Goal: Book appointment/travel/reservation

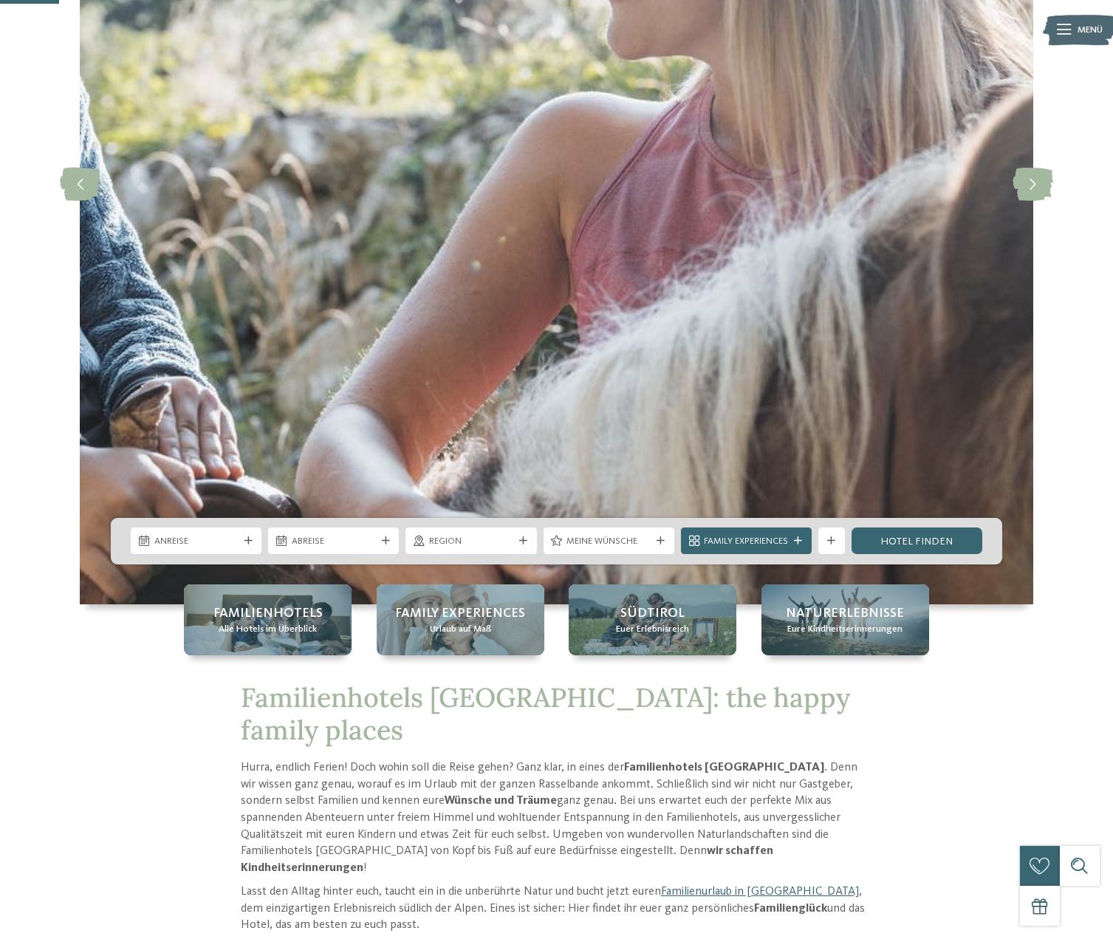
scroll to position [301, 0]
click at [246, 540] on icon at bounding box center [248, 541] width 8 height 8
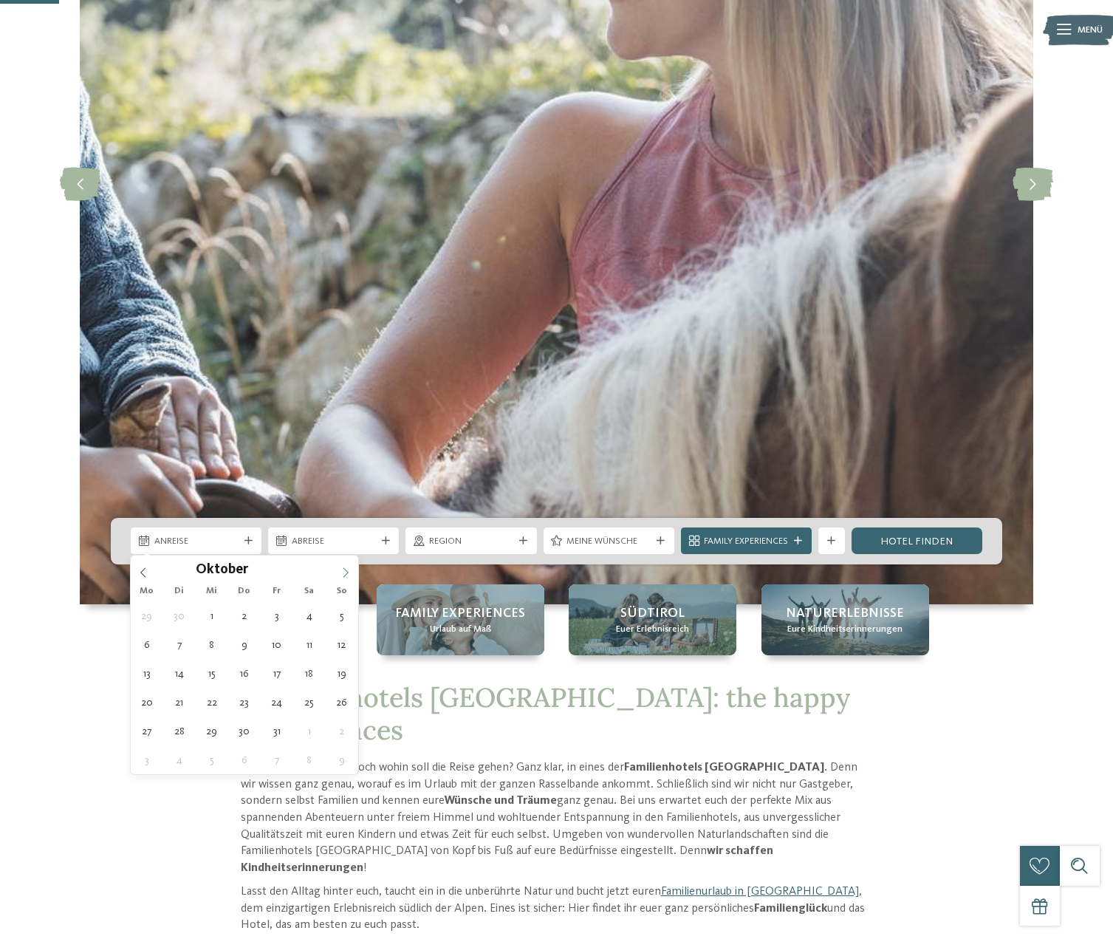
click at [349, 577] on icon at bounding box center [346, 572] width 10 height 10
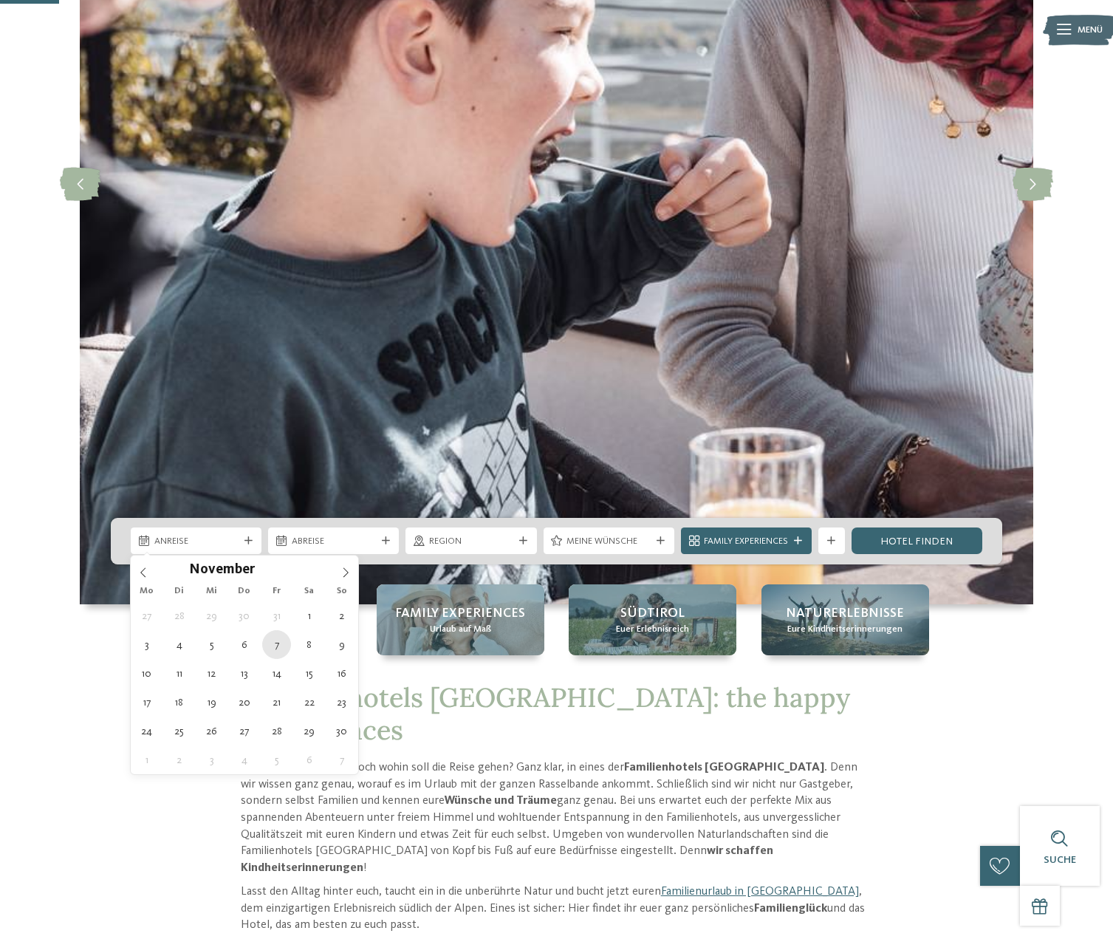
type div "07.11.2025"
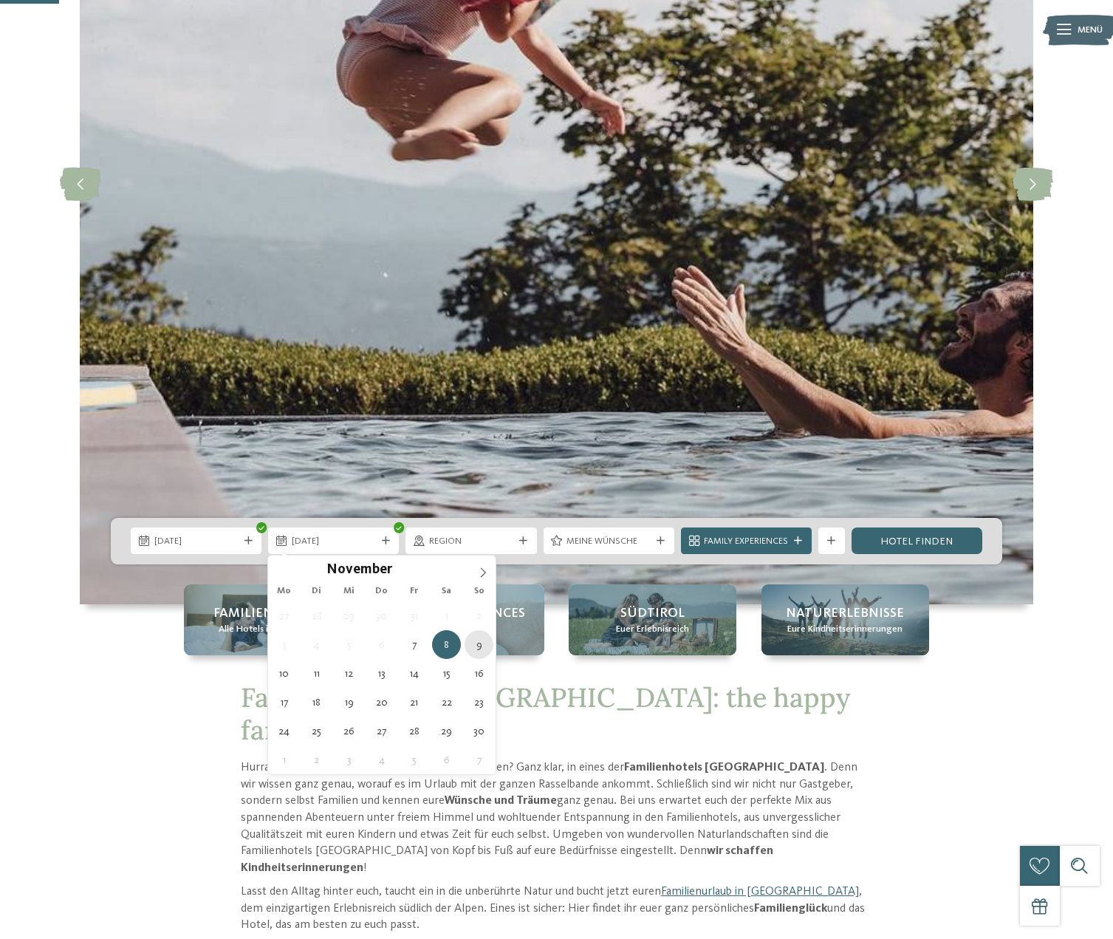
type div "09.11.2025"
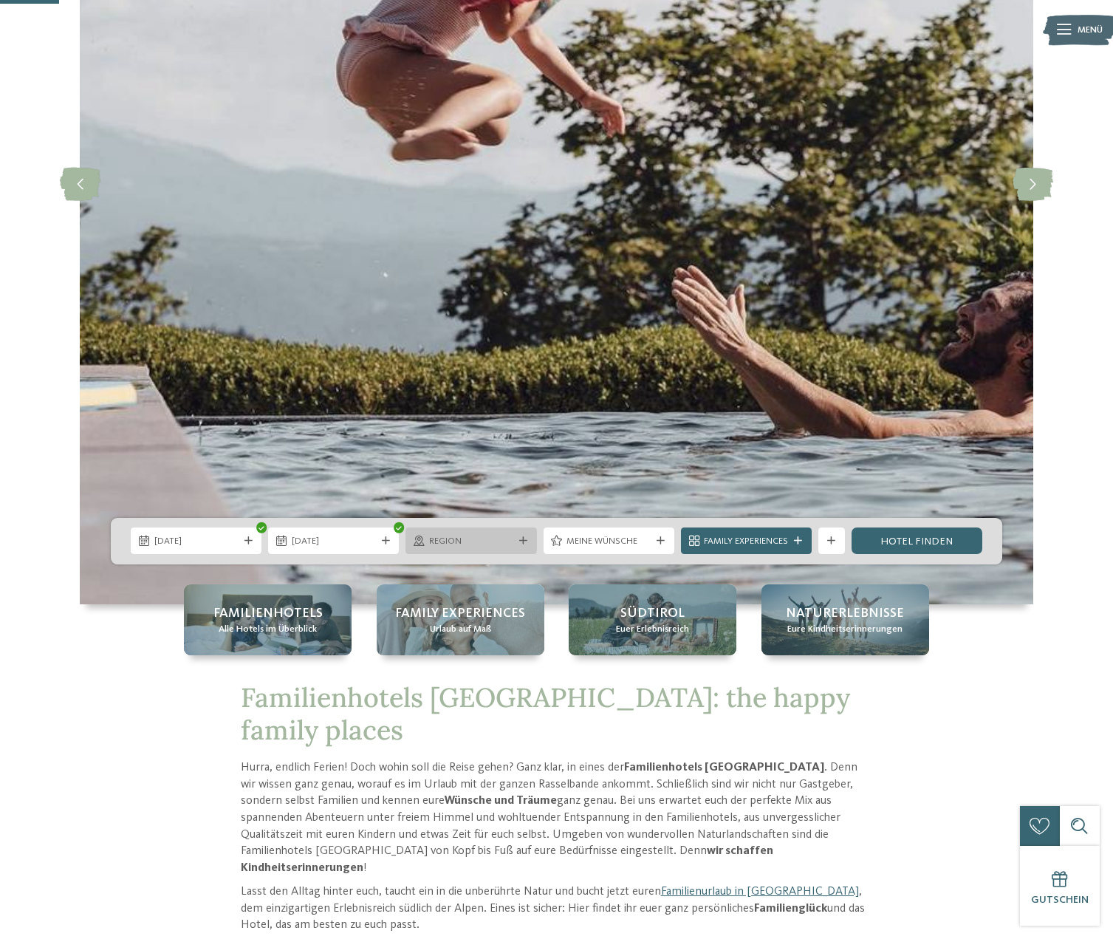
click at [493, 534] on div "Region" at bounding box center [470, 541] width 91 height 14
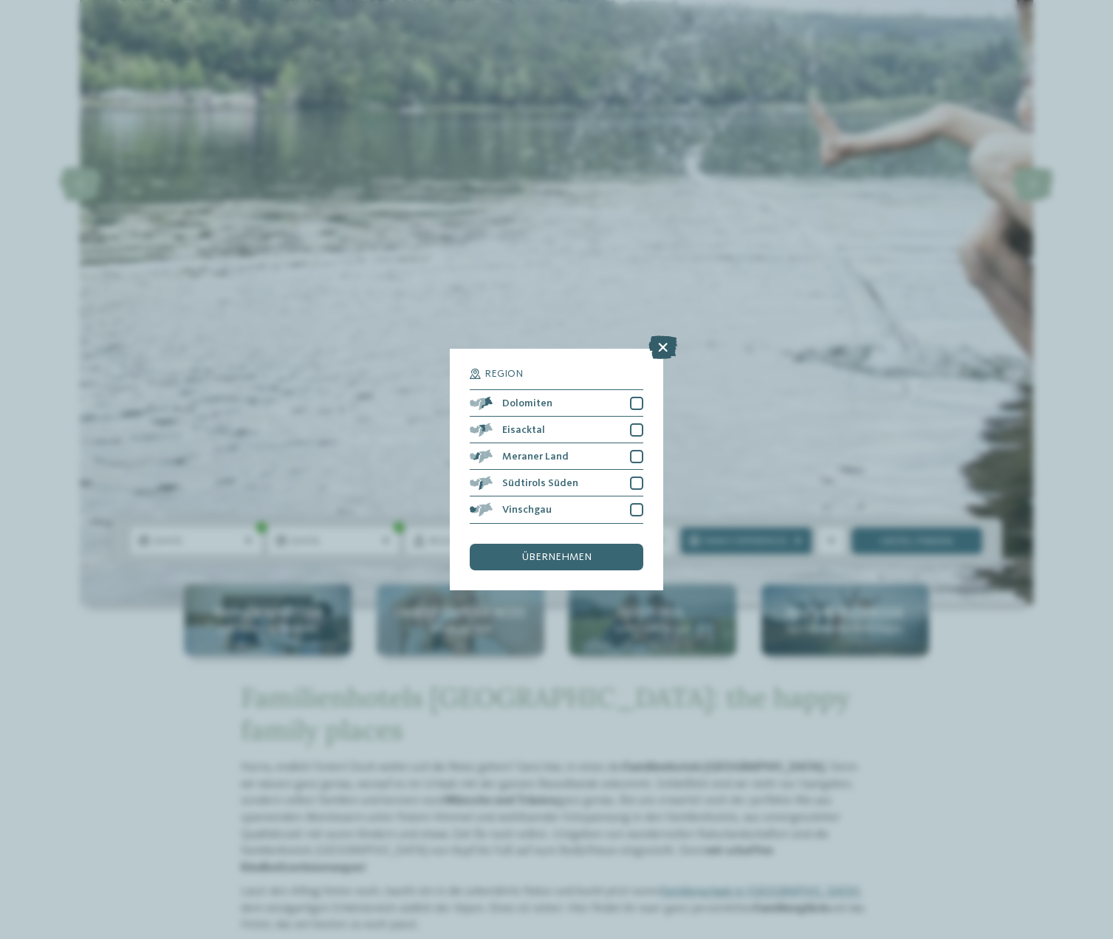
click at [660, 346] on icon at bounding box center [663, 348] width 29 height 24
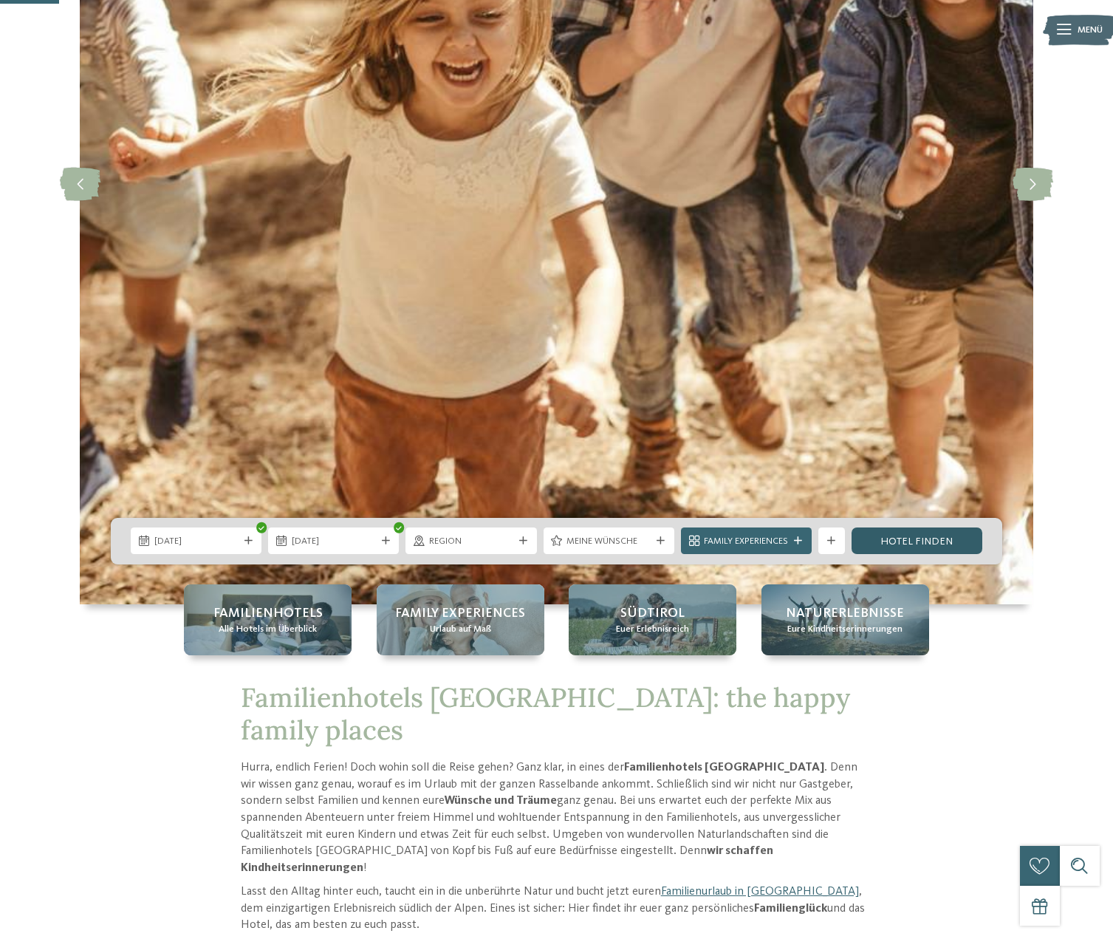
click at [926, 547] on link "Hotel finden" at bounding box center [917, 540] width 131 height 27
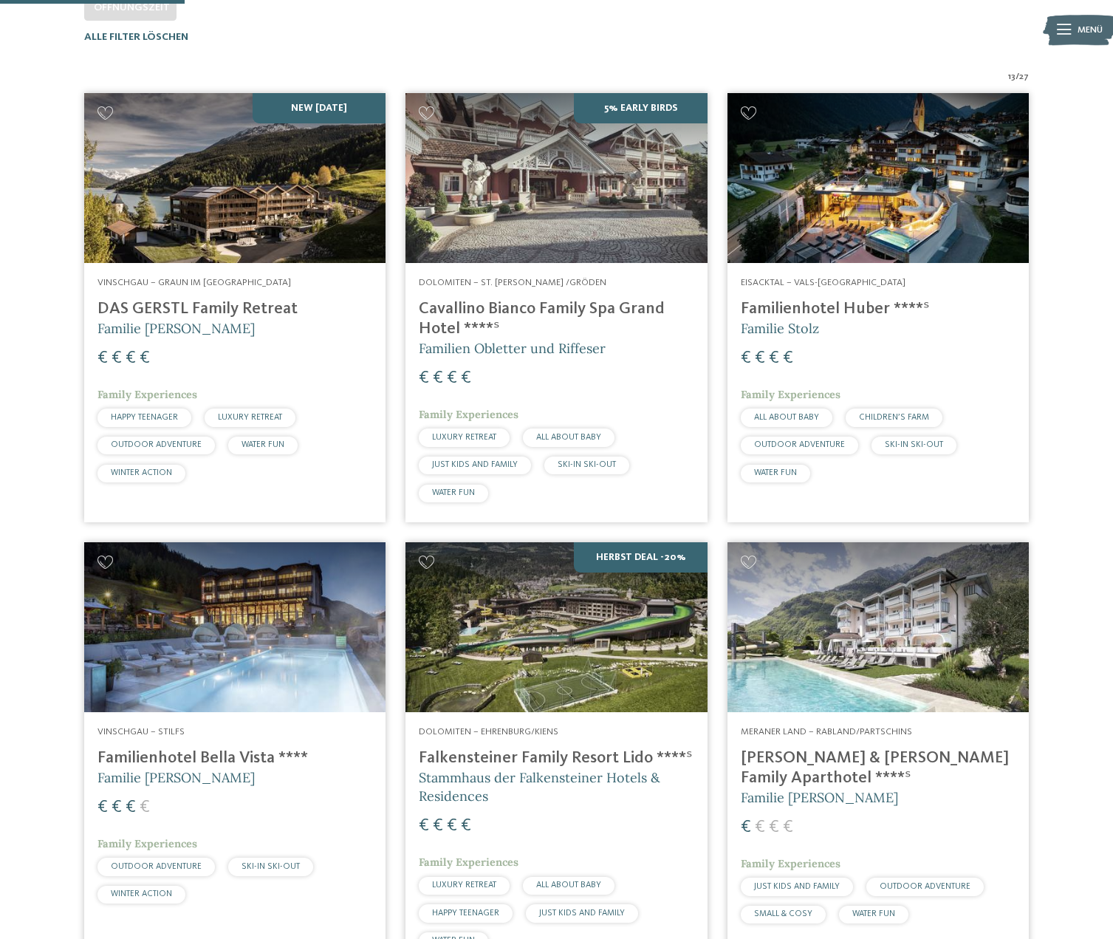
scroll to position [428, 0]
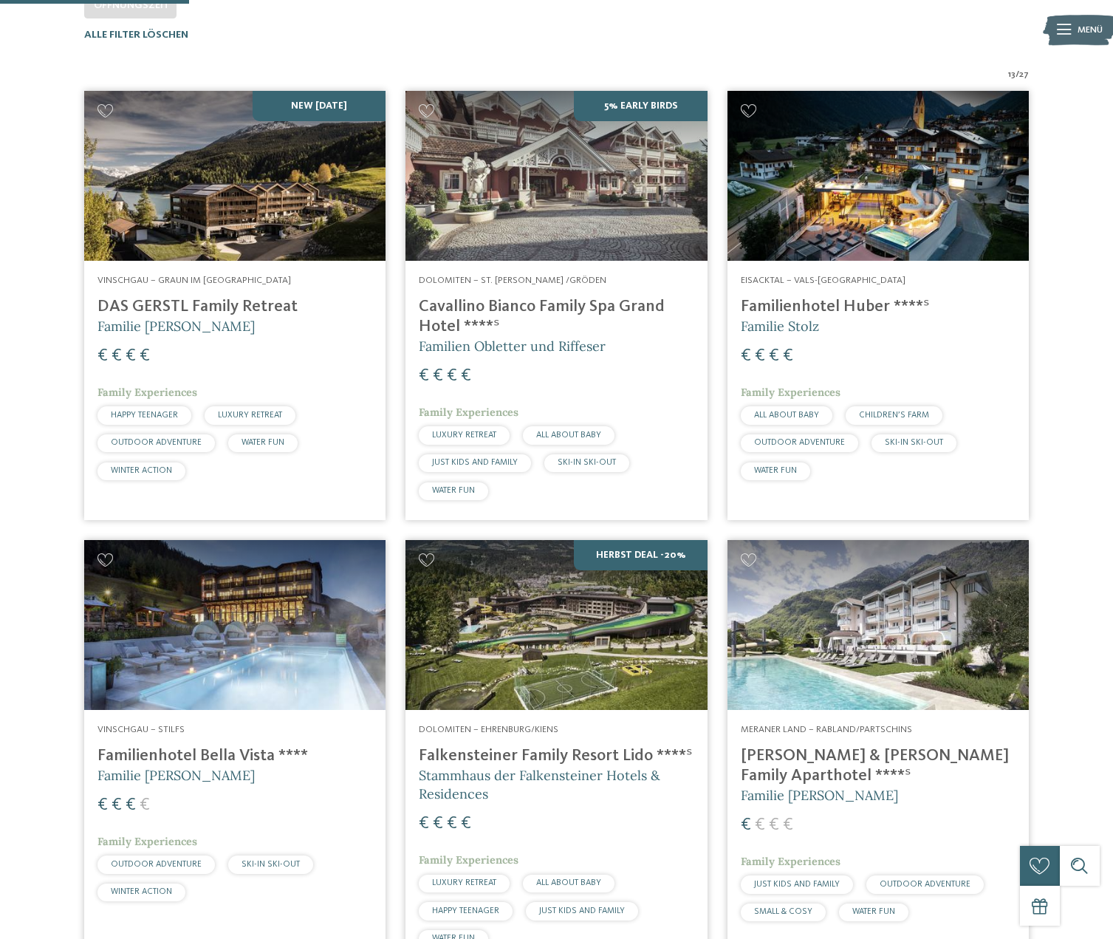
click at [123, 355] on div "€ € € €" at bounding box center [235, 356] width 275 height 24
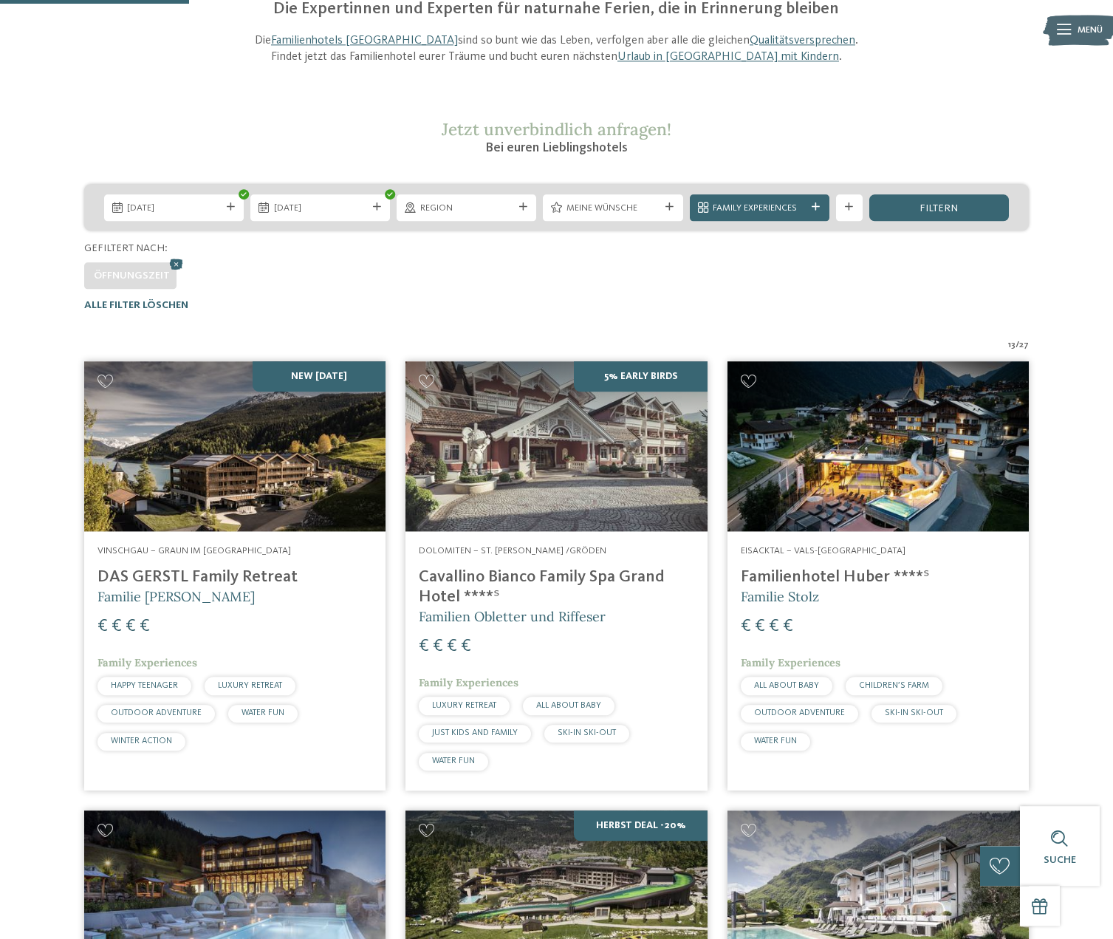
scroll to position [52, 0]
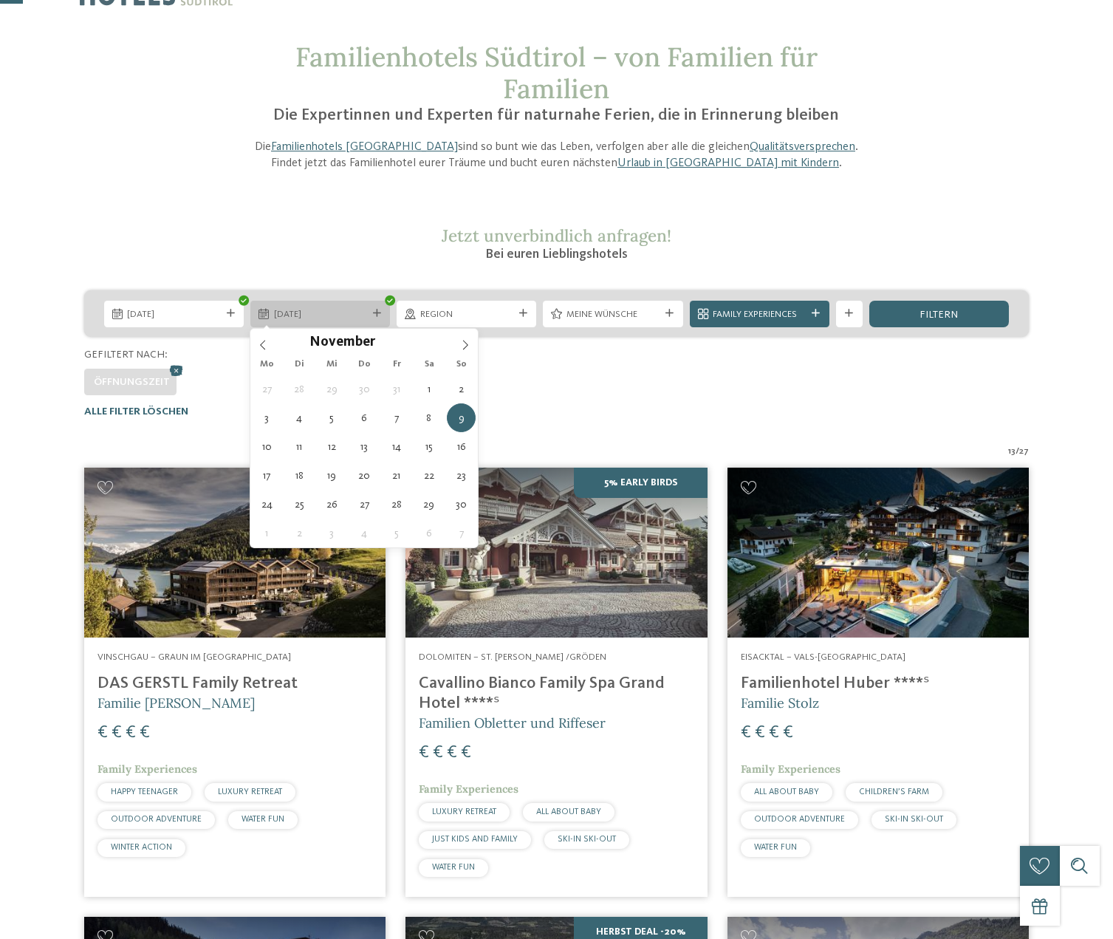
click at [312, 318] on span "09.11.2025" at bounding box center [320, 314] width 93 height 13
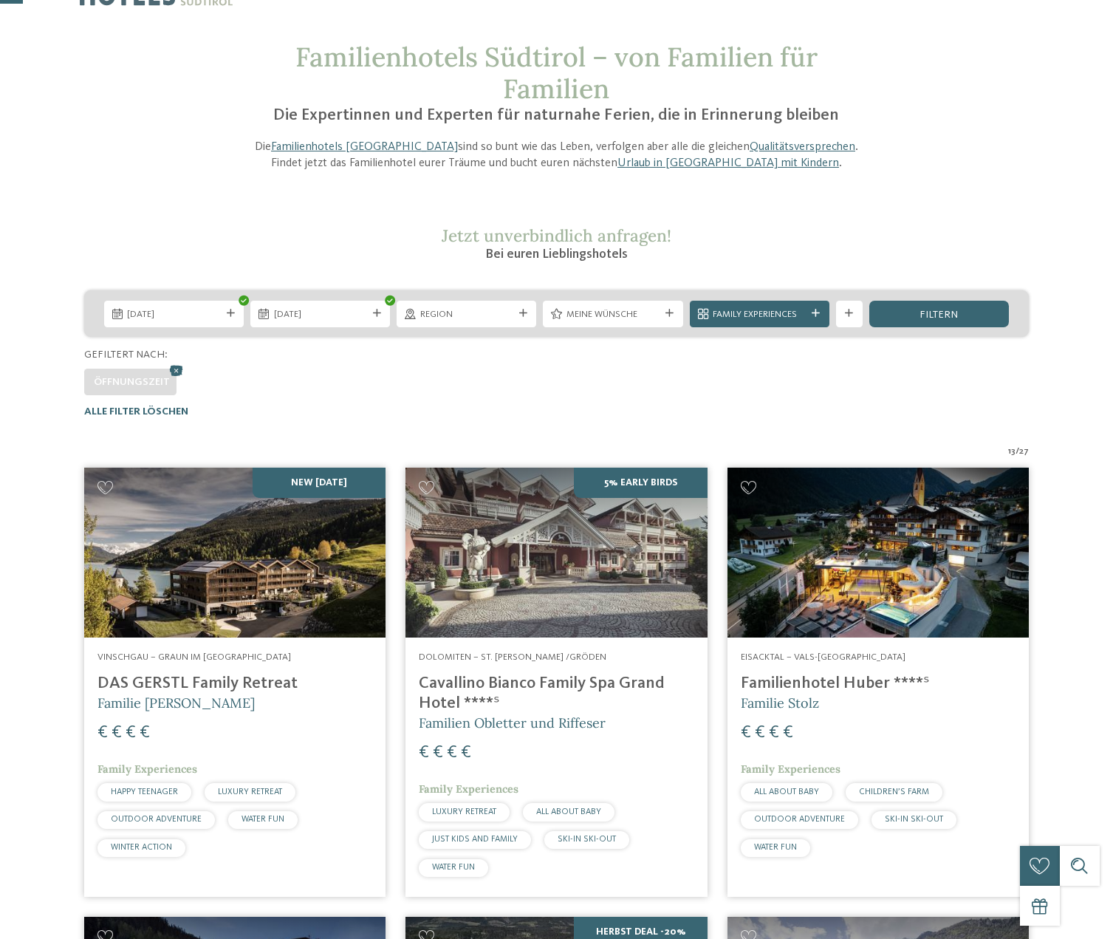
click at [293, 704] on h5 "Familie [PERSON_NAME]" at bounding box center [235, 703] width 275 height 18
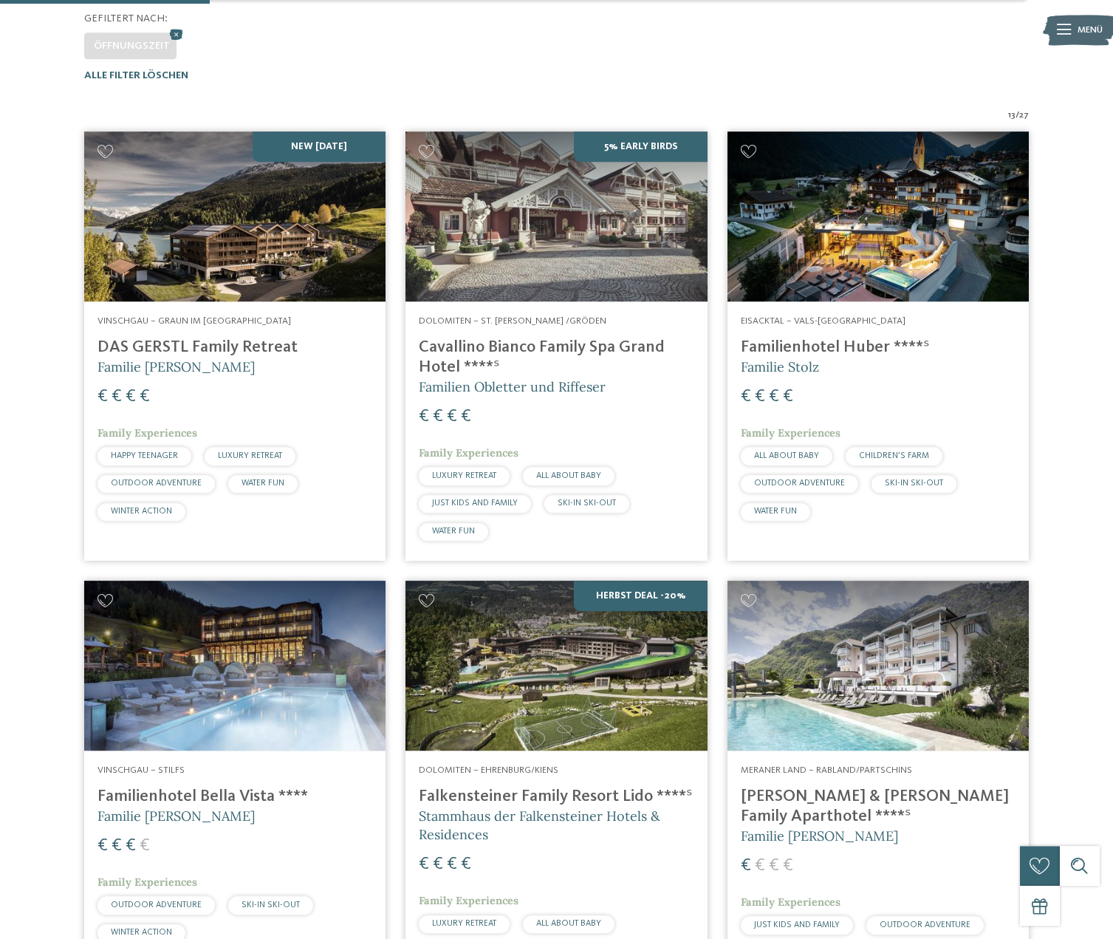
scroll to position [353, 0]
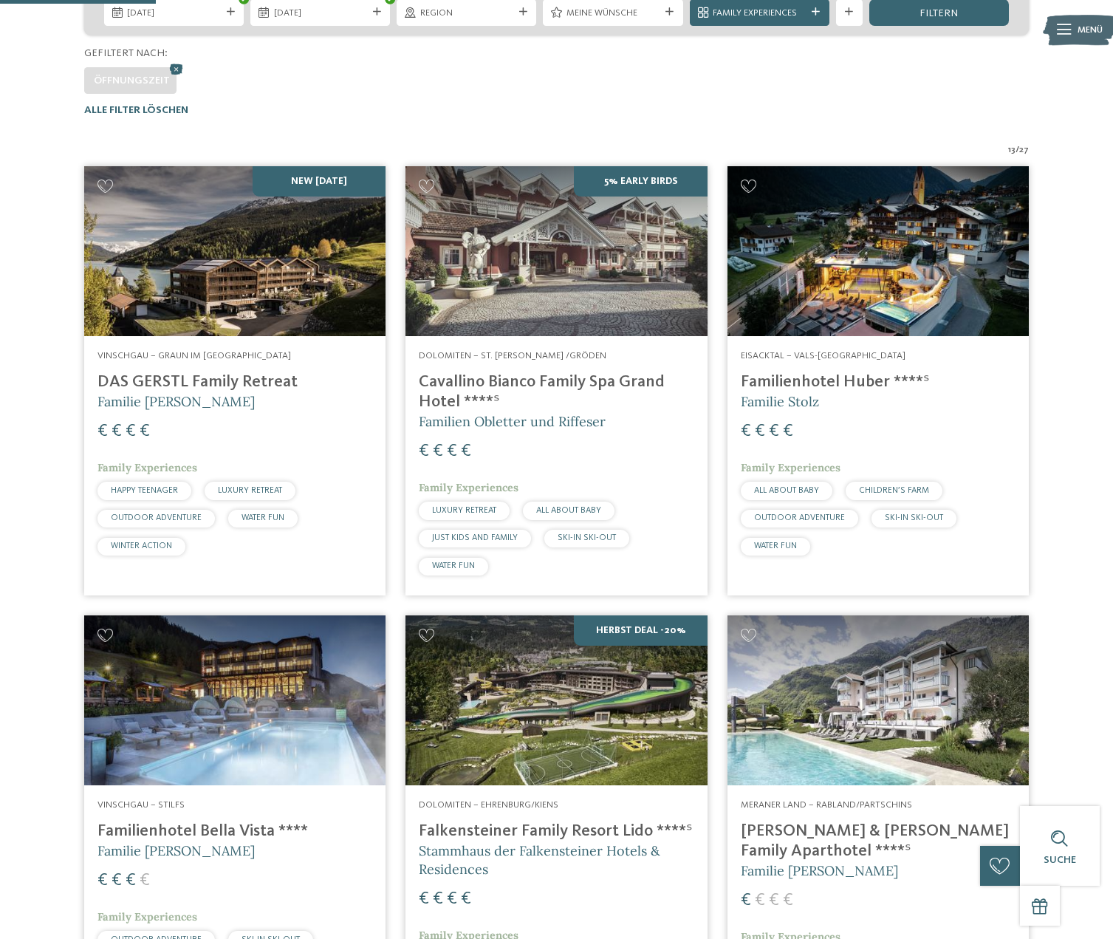
click at [634, 448] on div "€ € € €" at bounding box center [556, 452] width 275 height 24
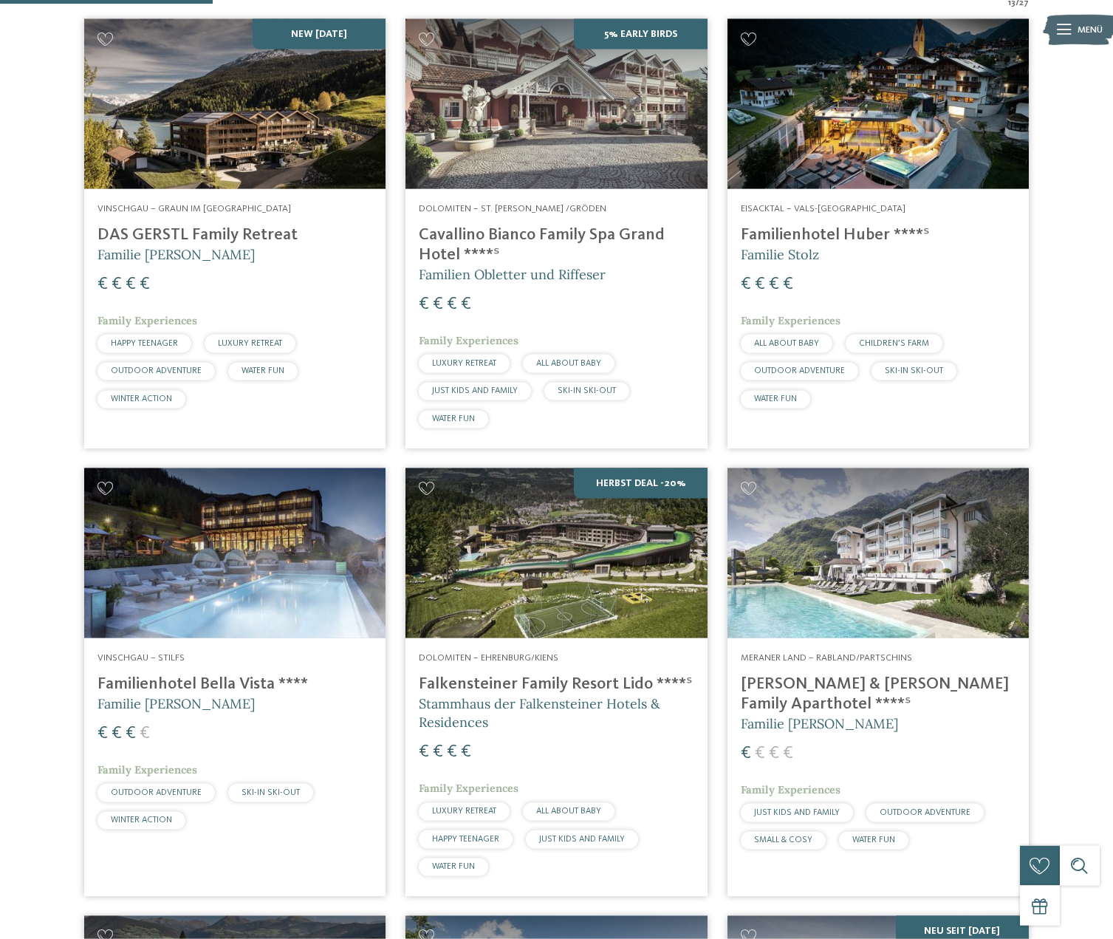
scroll to position [504, 0]
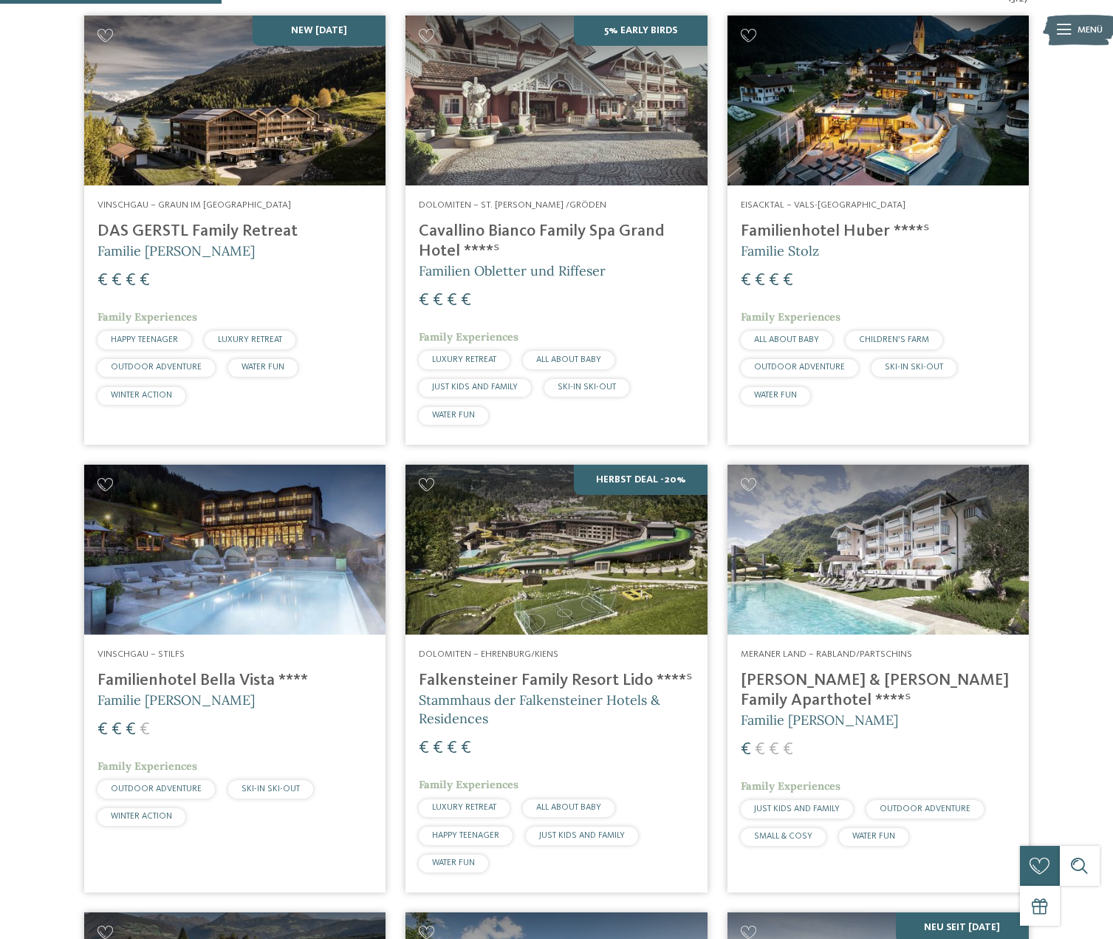
click at [843, 280] on div "€ € € €" at bounding box center [878, 281] width 275 height 24
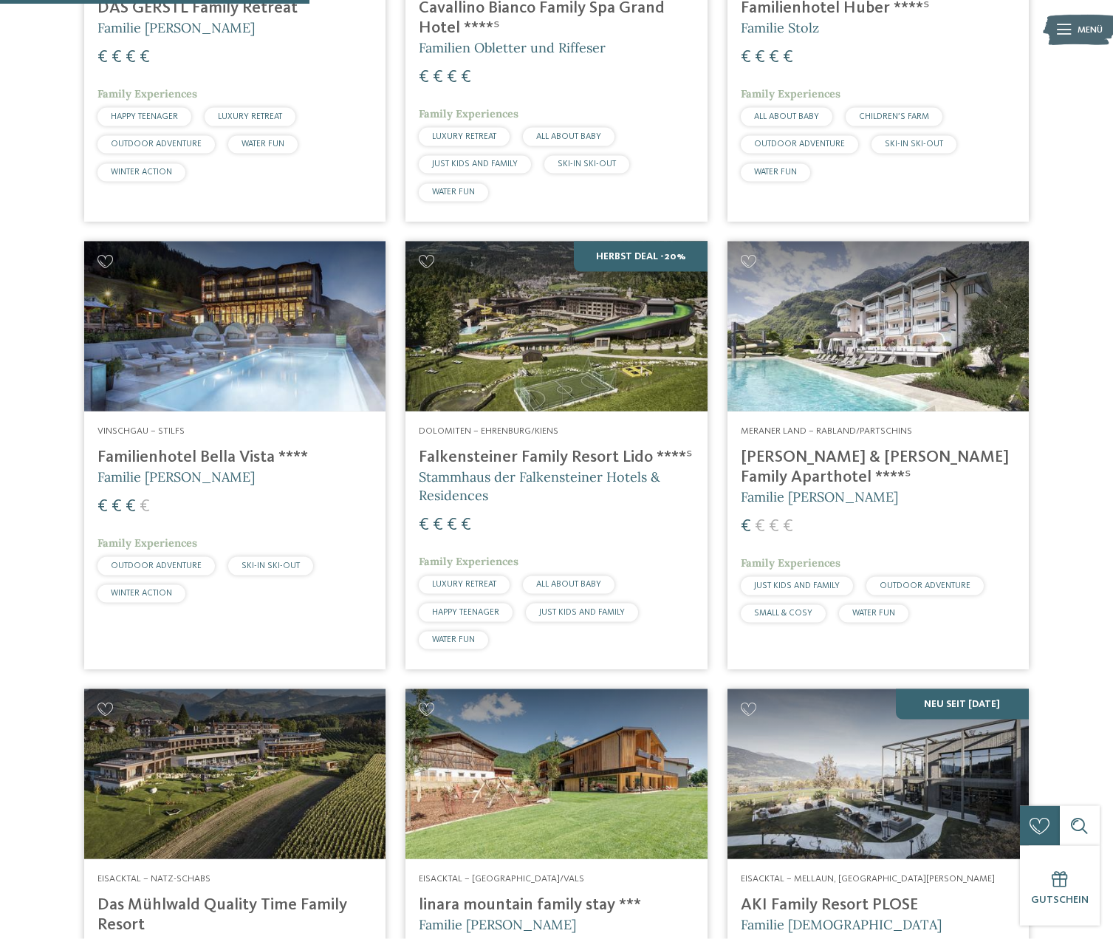
scroll to position [730, 0]
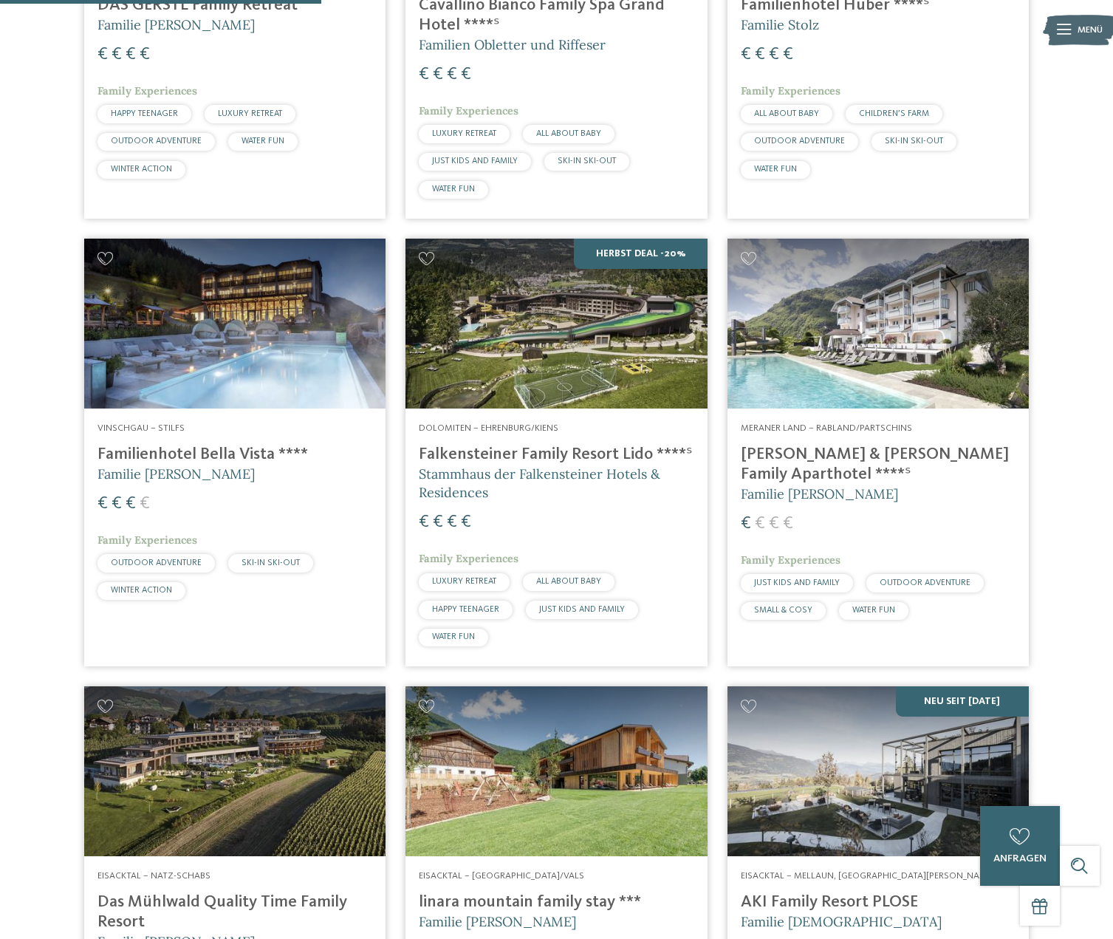
click at [578, 501] on h5 "Stammhaus der Falkensteiner Hotels & Residences" at bounding box center [556, 483] width 275 height 37
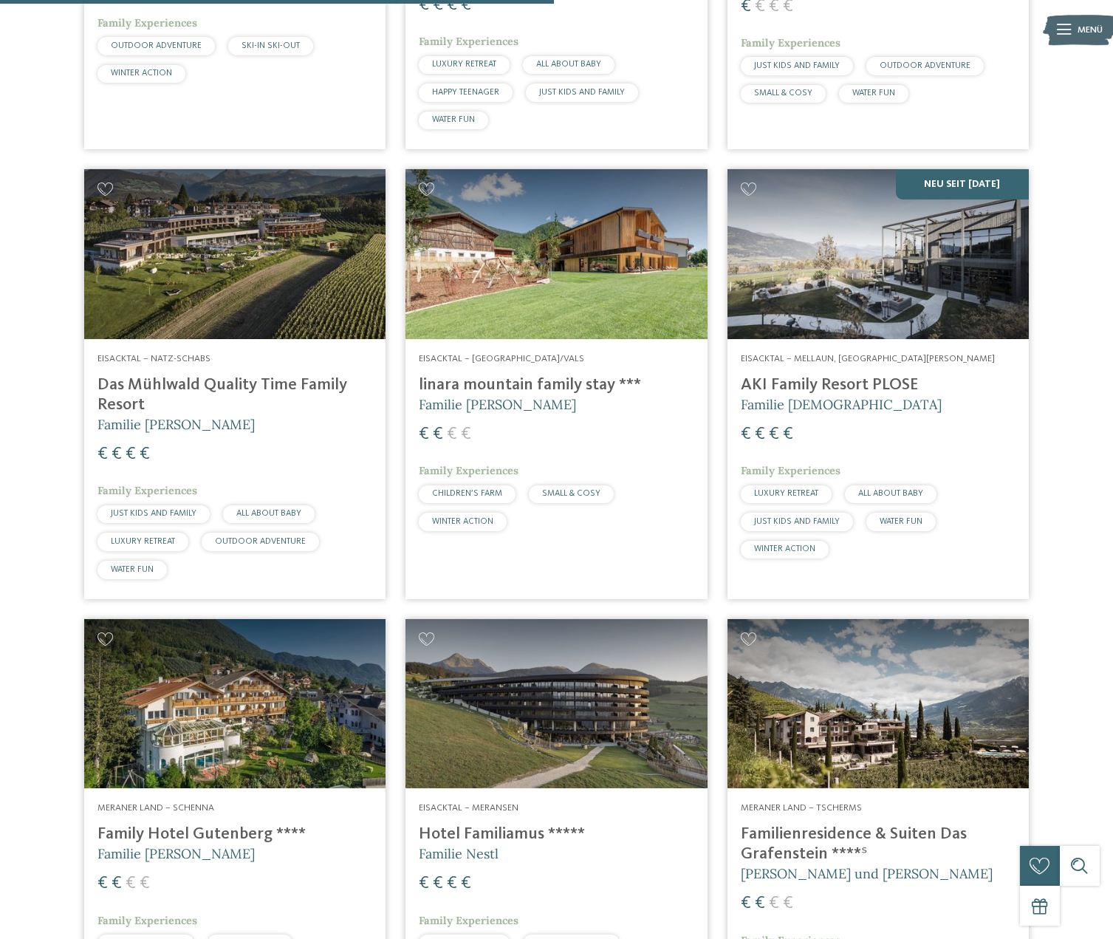
scroll to position [1257, 0]
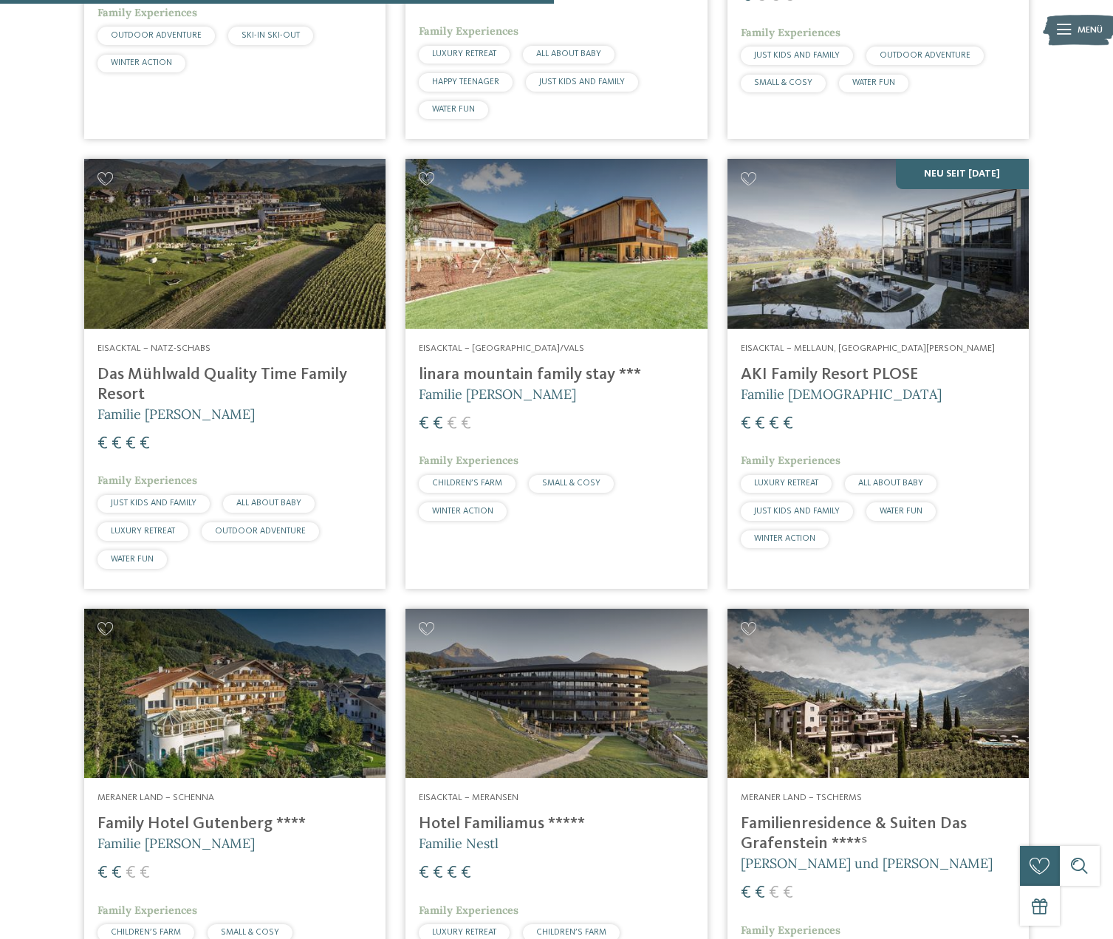
click at [219, 456] on div "€ € € €" at bounding box center [235, 444] width 275 height 24
click at [551, 420] on div "€ € € €" at bounding box center [556, 424] width 275 height 24
click at [874, 426] on div "€ € € €" at bounding box center [878, 424] width 275 height 24
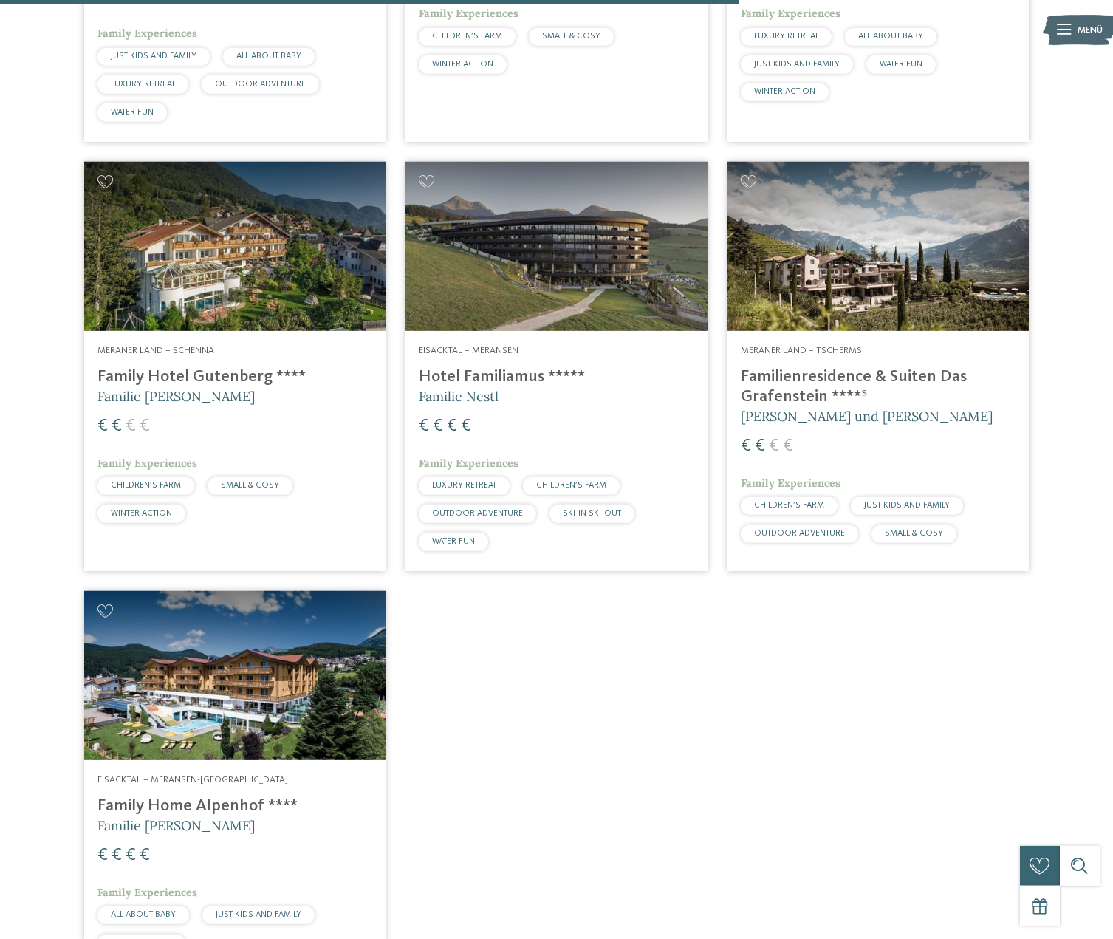
scroll to position [1709, 0]
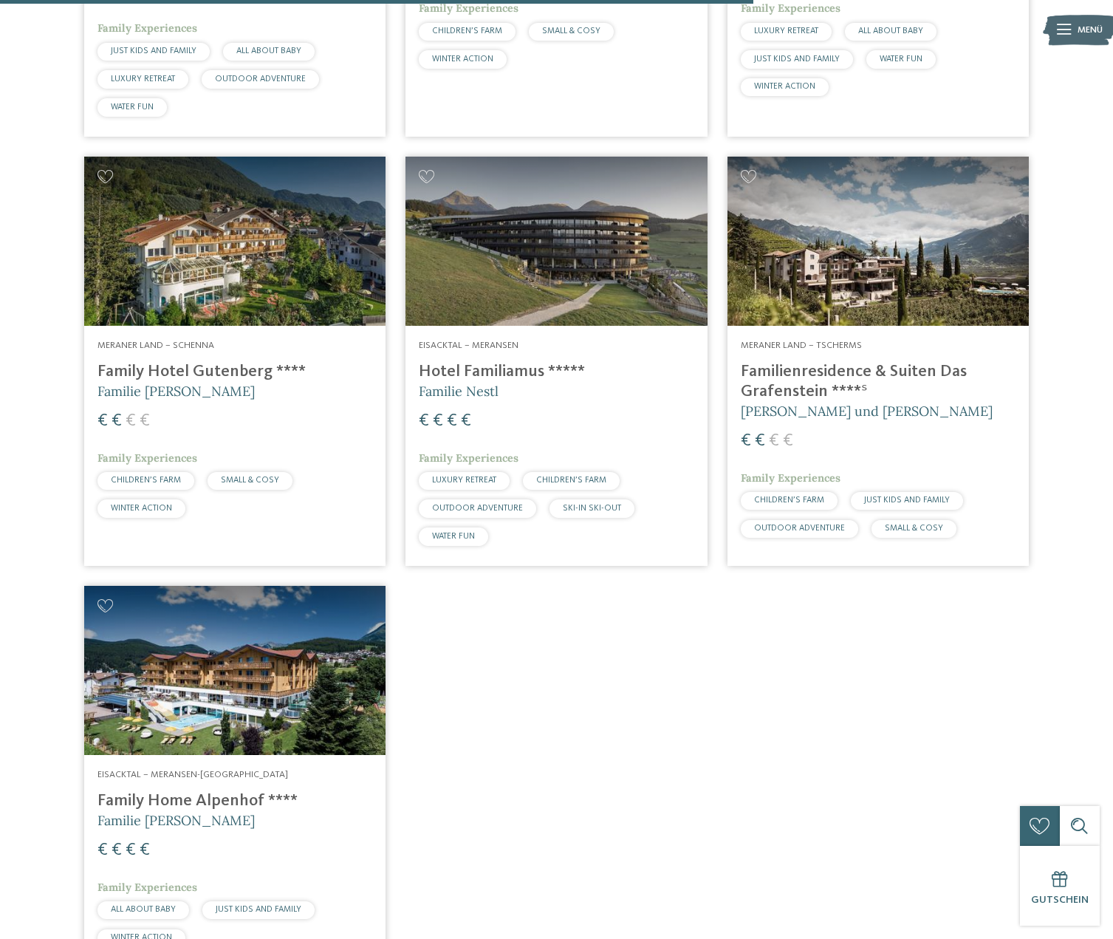
click at [502, 421] on div "€ € € €" at bounding box center [556, 421] width 275 height 24
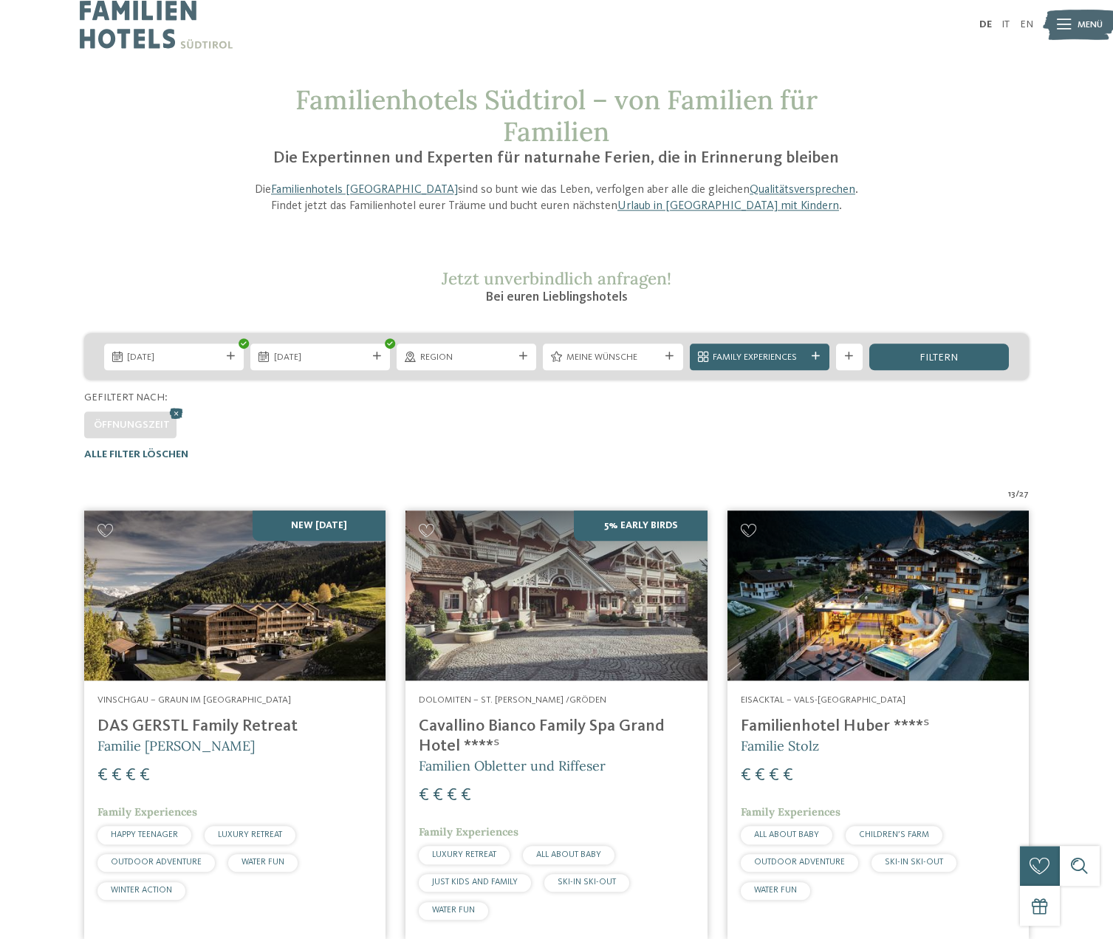
scroll to position [0, 0]
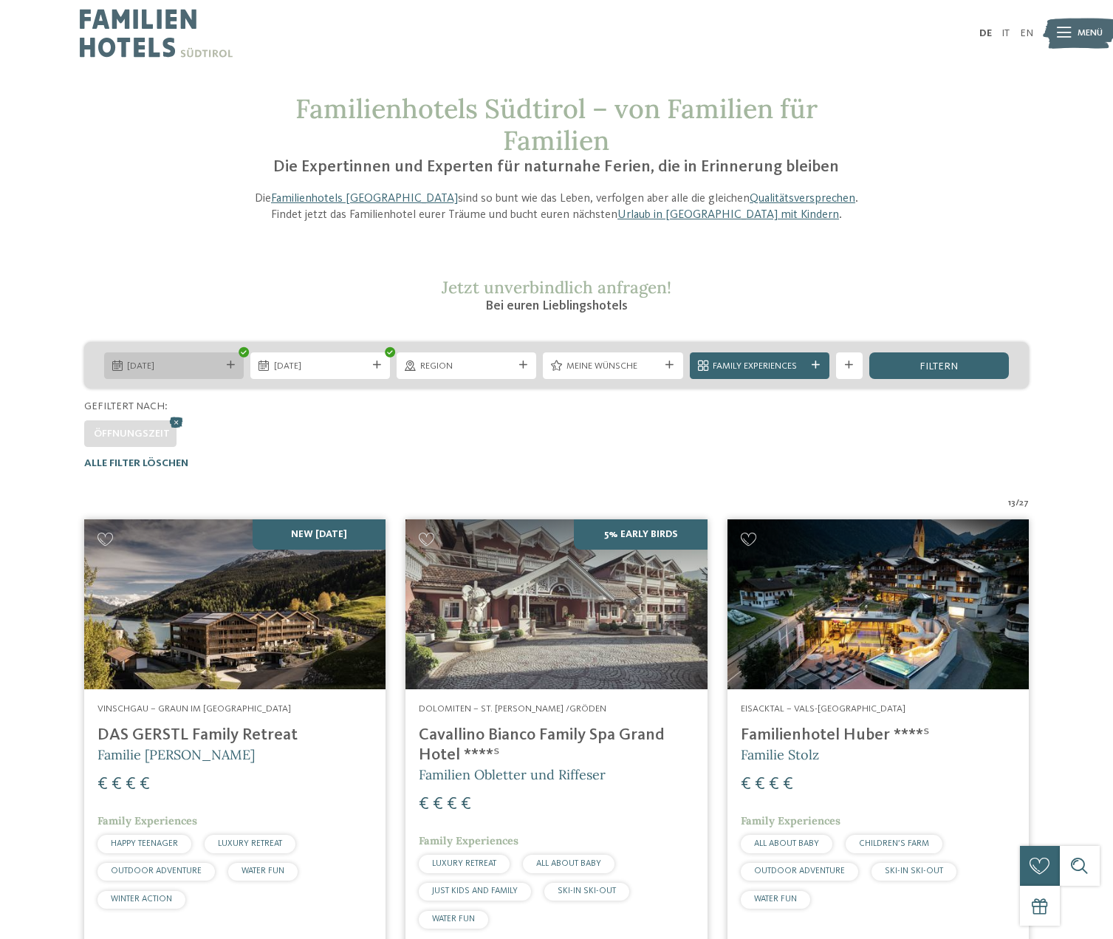
click at [154, 372] on span "07.11.2025" at bounding box center [173, 366] width 93 height 13
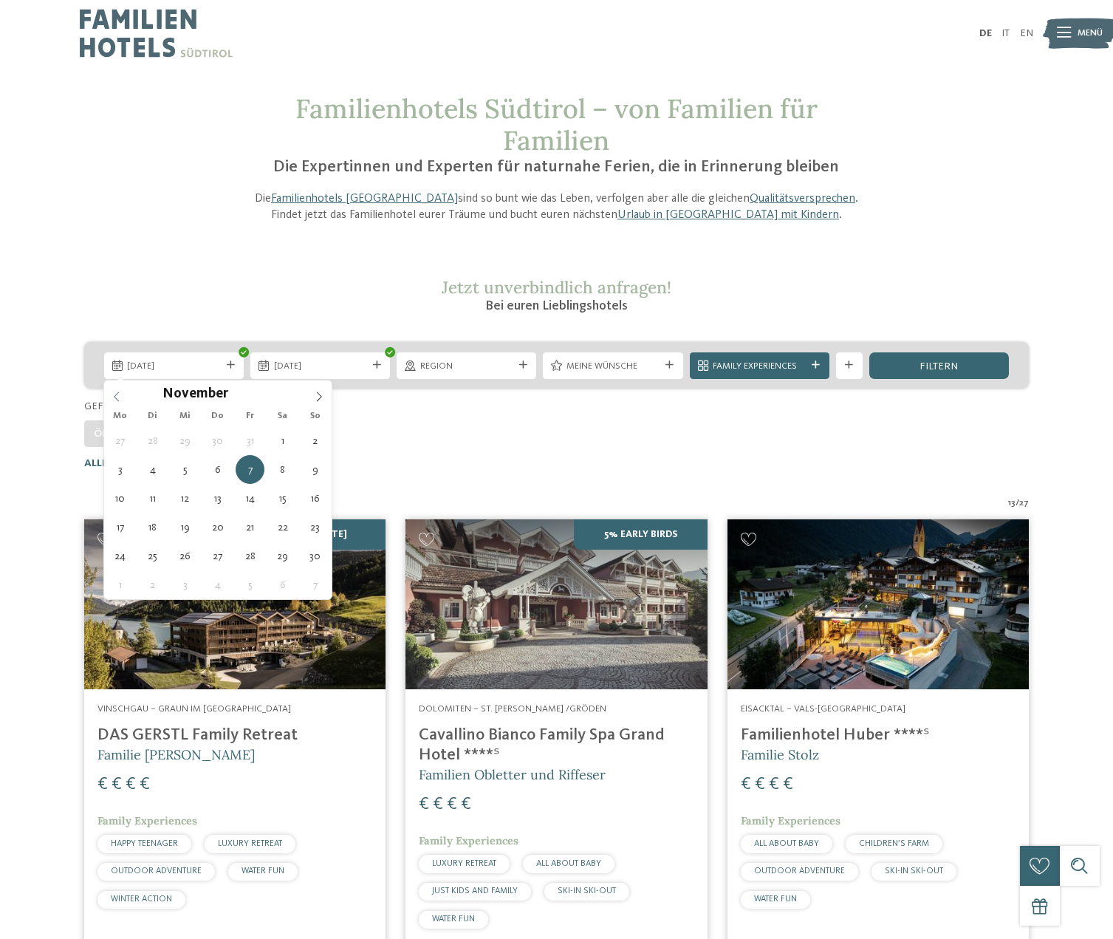
click at [117, 397] on icon at bounding box center [117, 396] width 10 height 10
type div "17.10.2025"
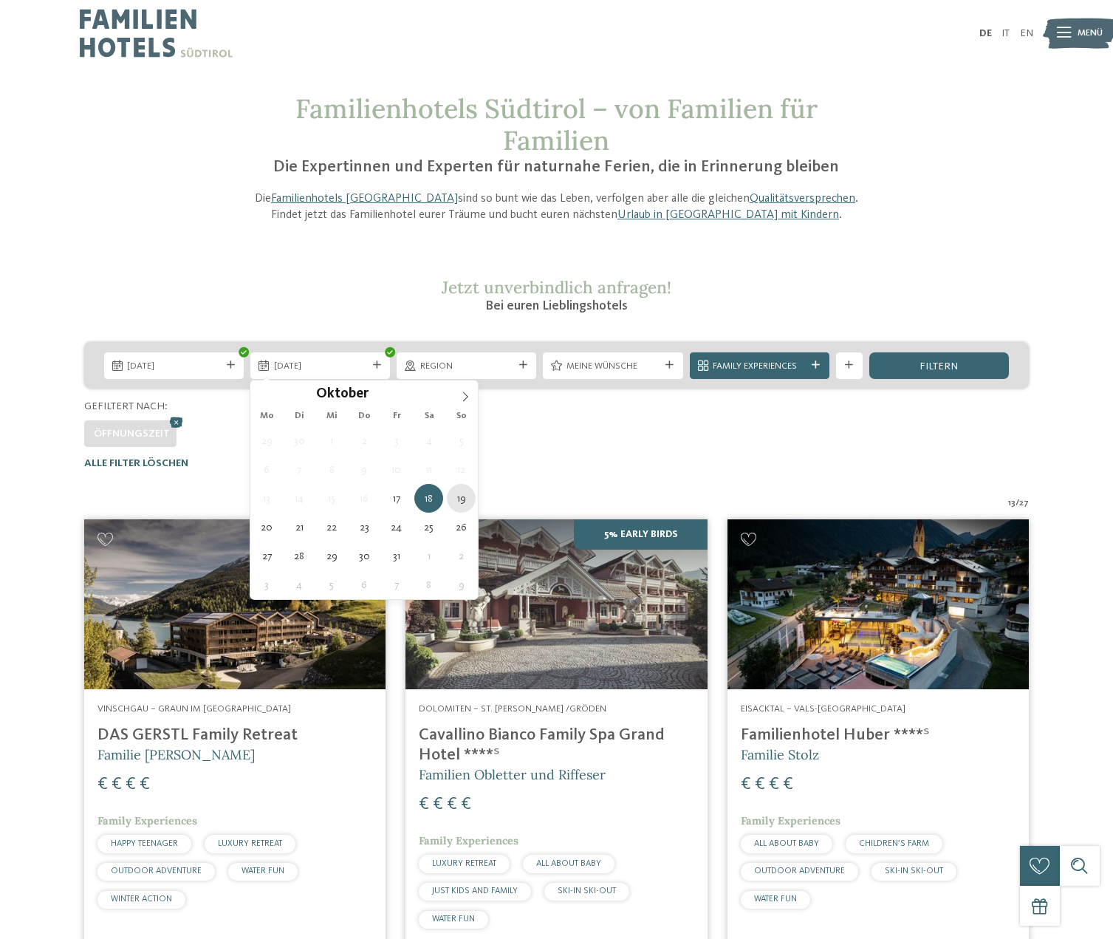
type div "19.10.2025"
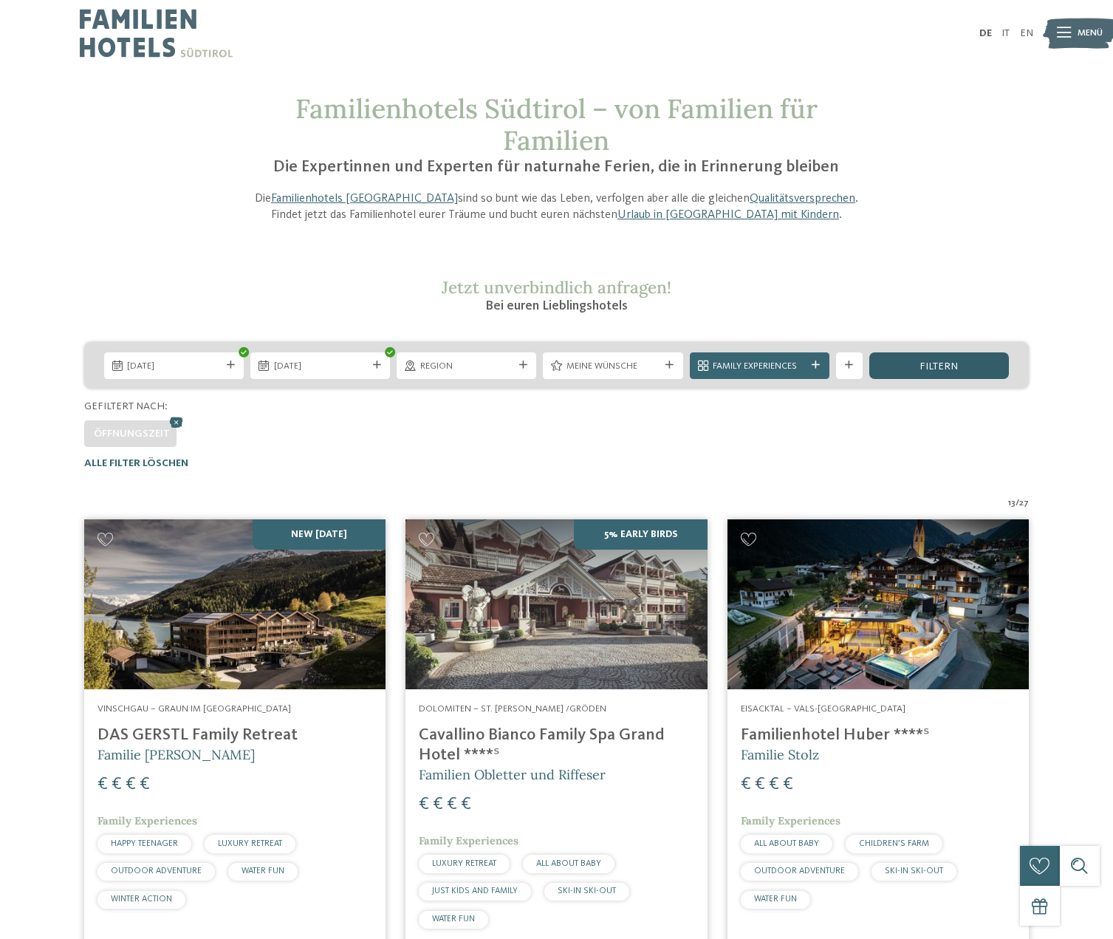
click at [926, 367] on span "filtern" at bounding box center [939, 366] width 38 height 10
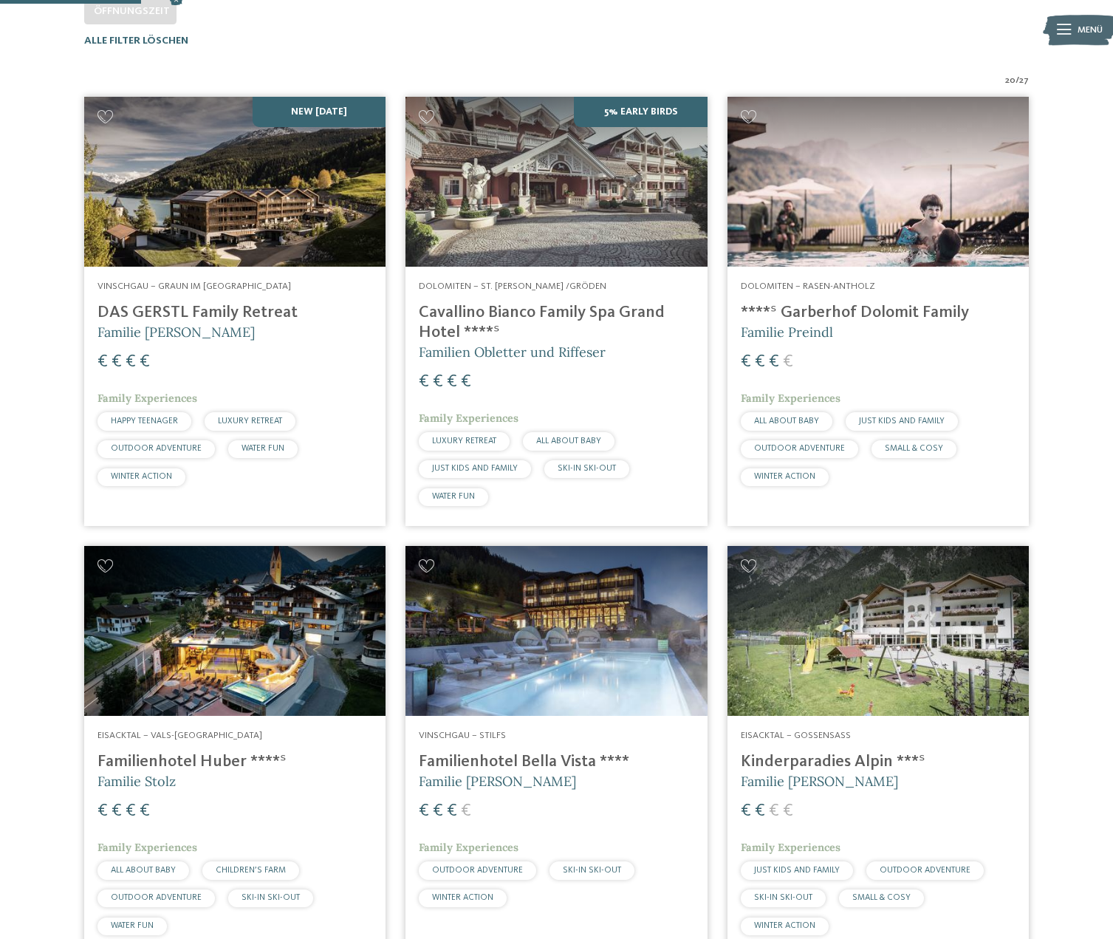
scroll to position [428, 0]
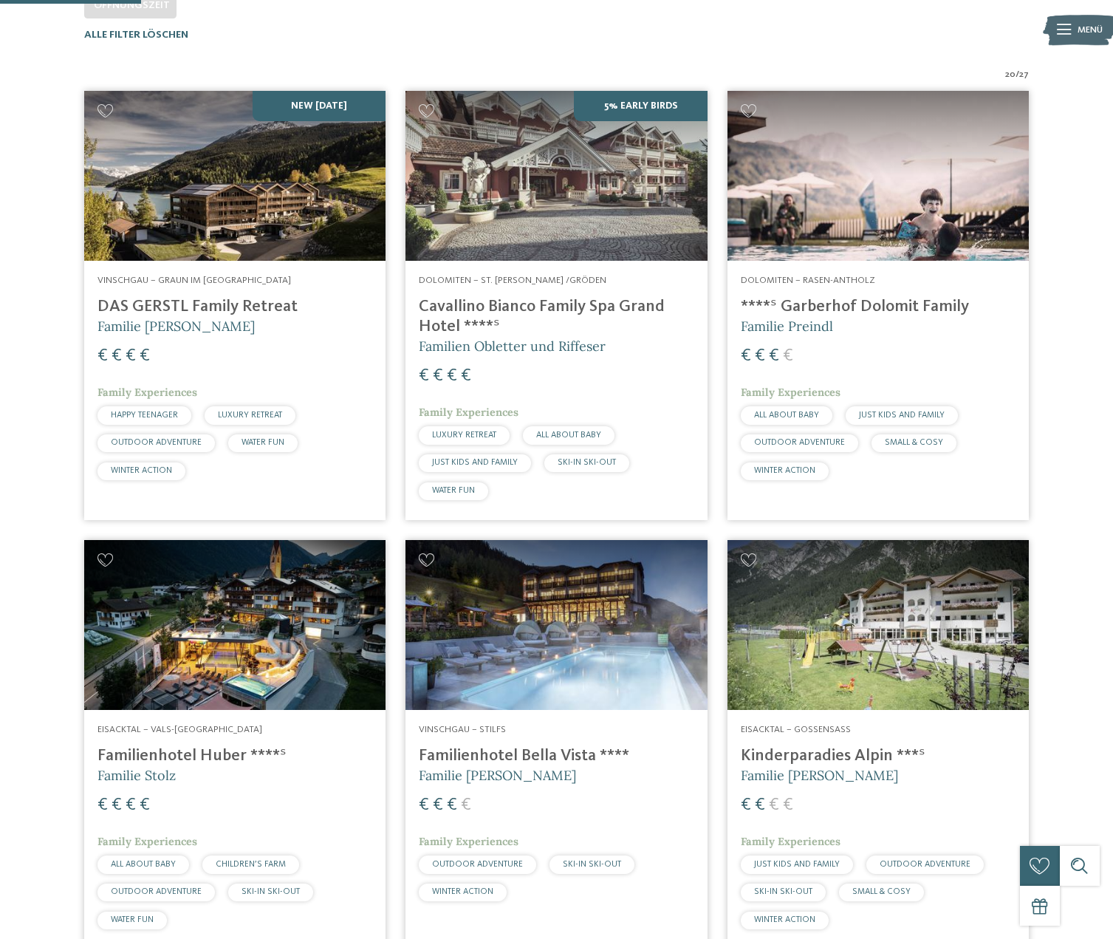
click at [199, 335] on h5 "Familie Gerstl" at bounding box center [235, 326] width 275 height 18
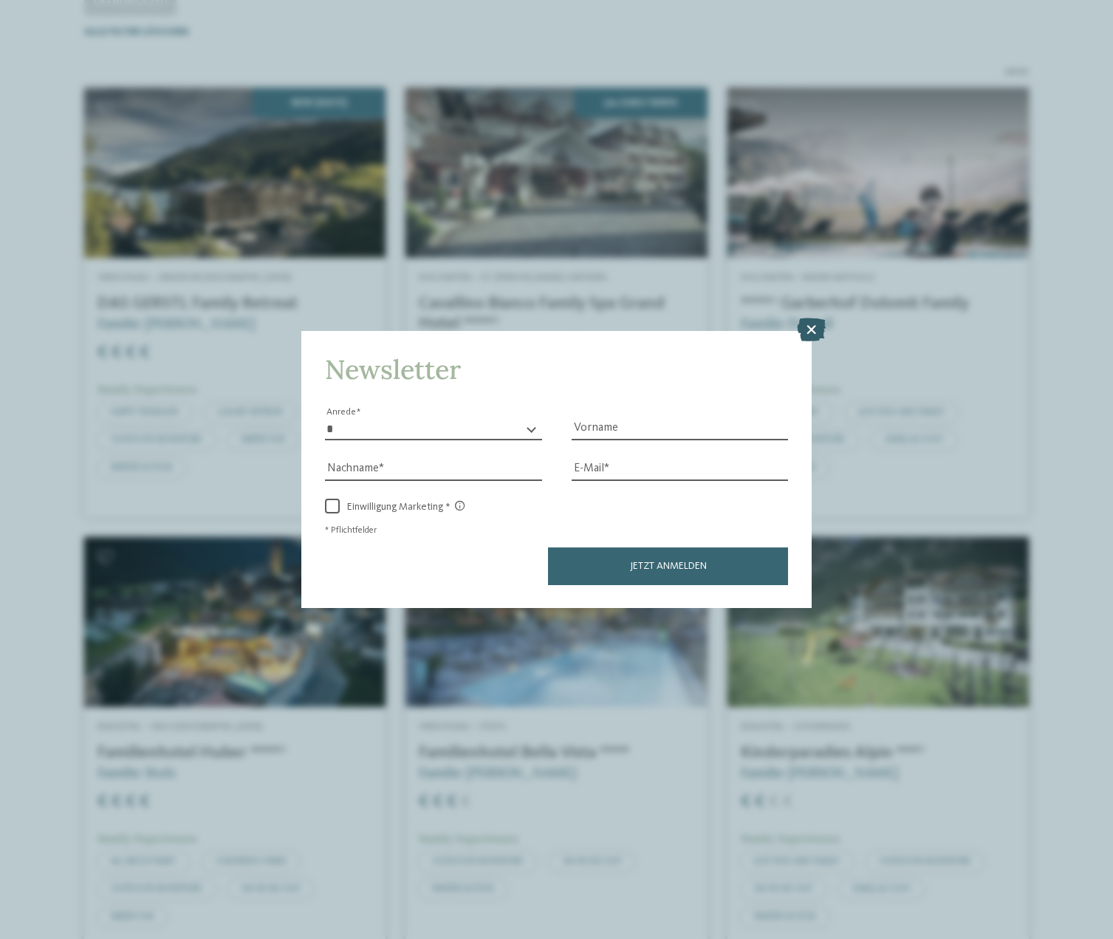
click at [809, 327] on icon at bounding box center [811, 330] width 29 height 24
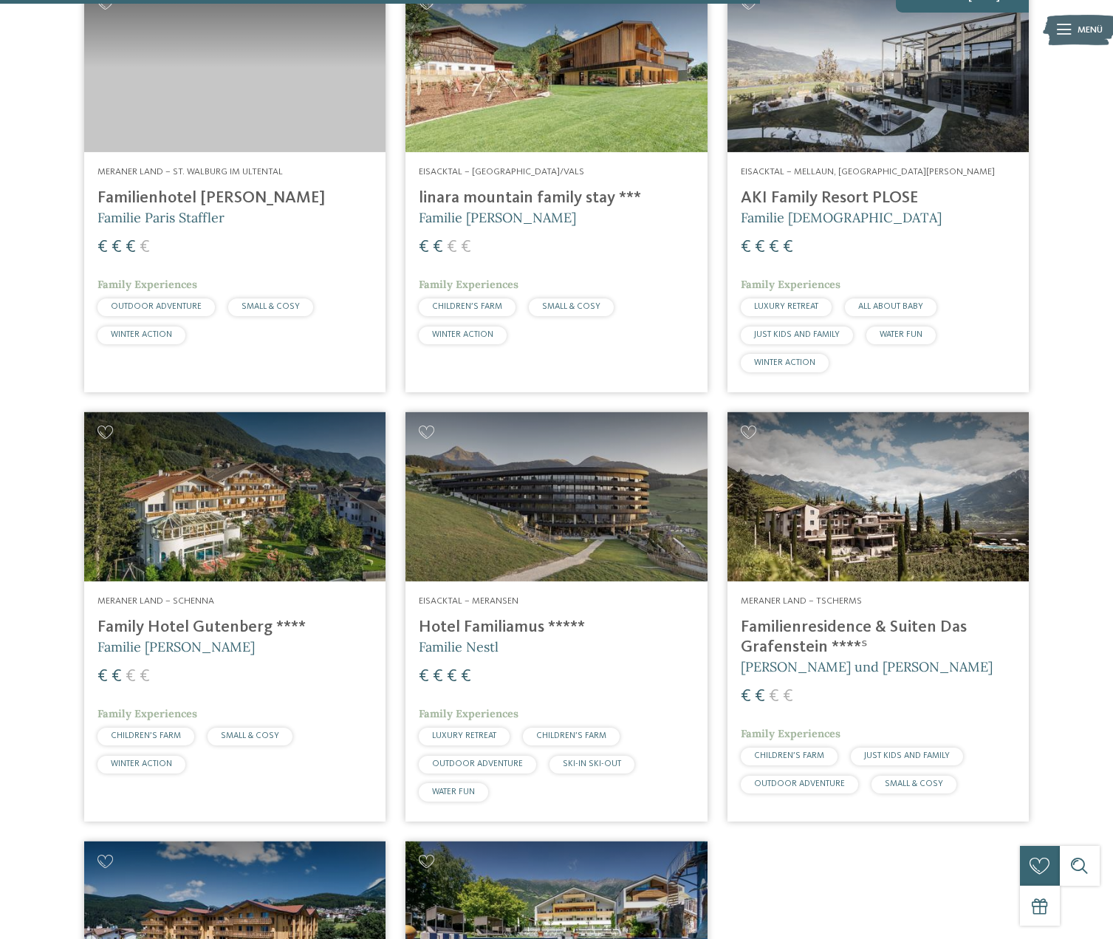
scroll to position [2315, 0]
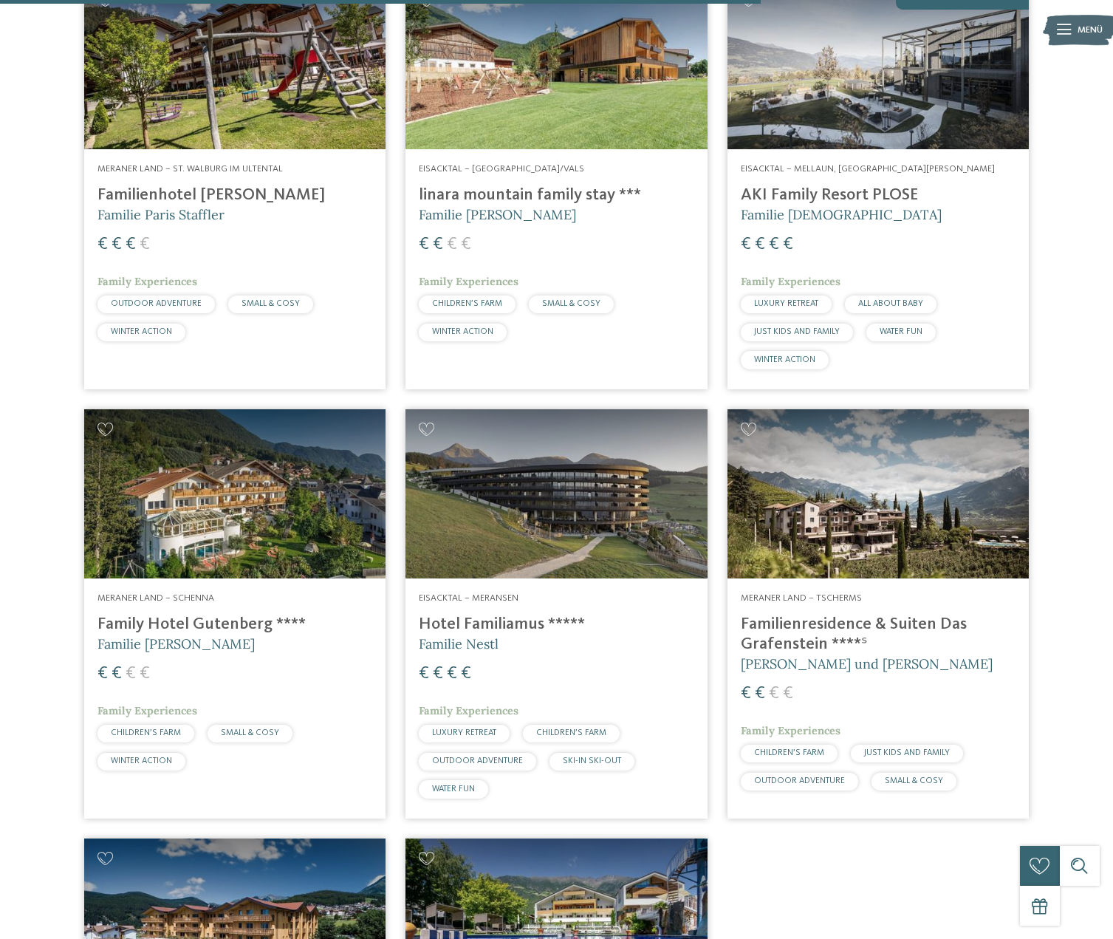
click at [569, 680] on div "€ € € €" at bounding box center [556, 674] width 275 height 24
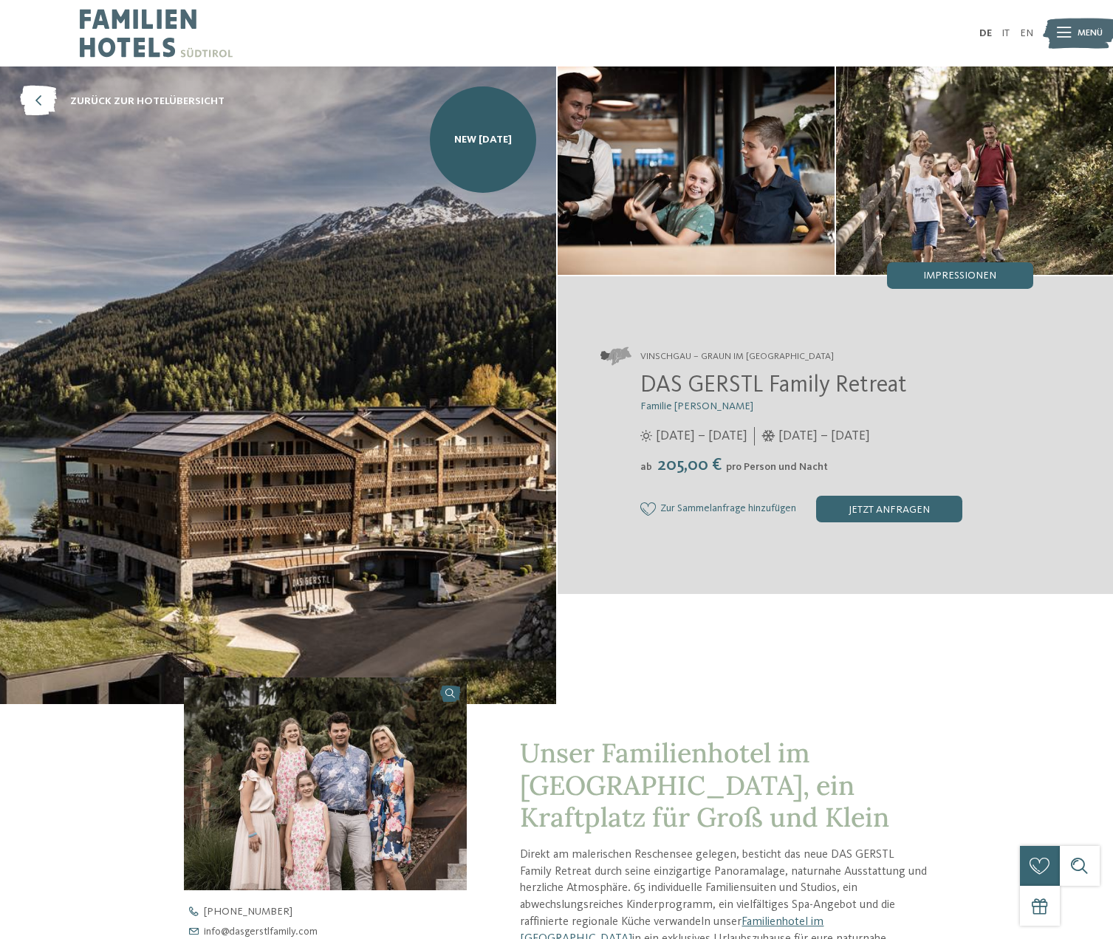
click at [782, 466] on span "pro Person und Nacht" at bounding box center [777, 467] width 102 height 10
drag, startPoint x: 836, startPoint y: 465, endPoint x: 619, endPoint y: 420, distance: 221.8
click at [619, 420] on div "DAS GERSTL Family Retreat Familie Gerstl 16.05. – 09.11.2025 05.12.2025 – 12.04…" at bounding box center [817, 447] width 433 height 150
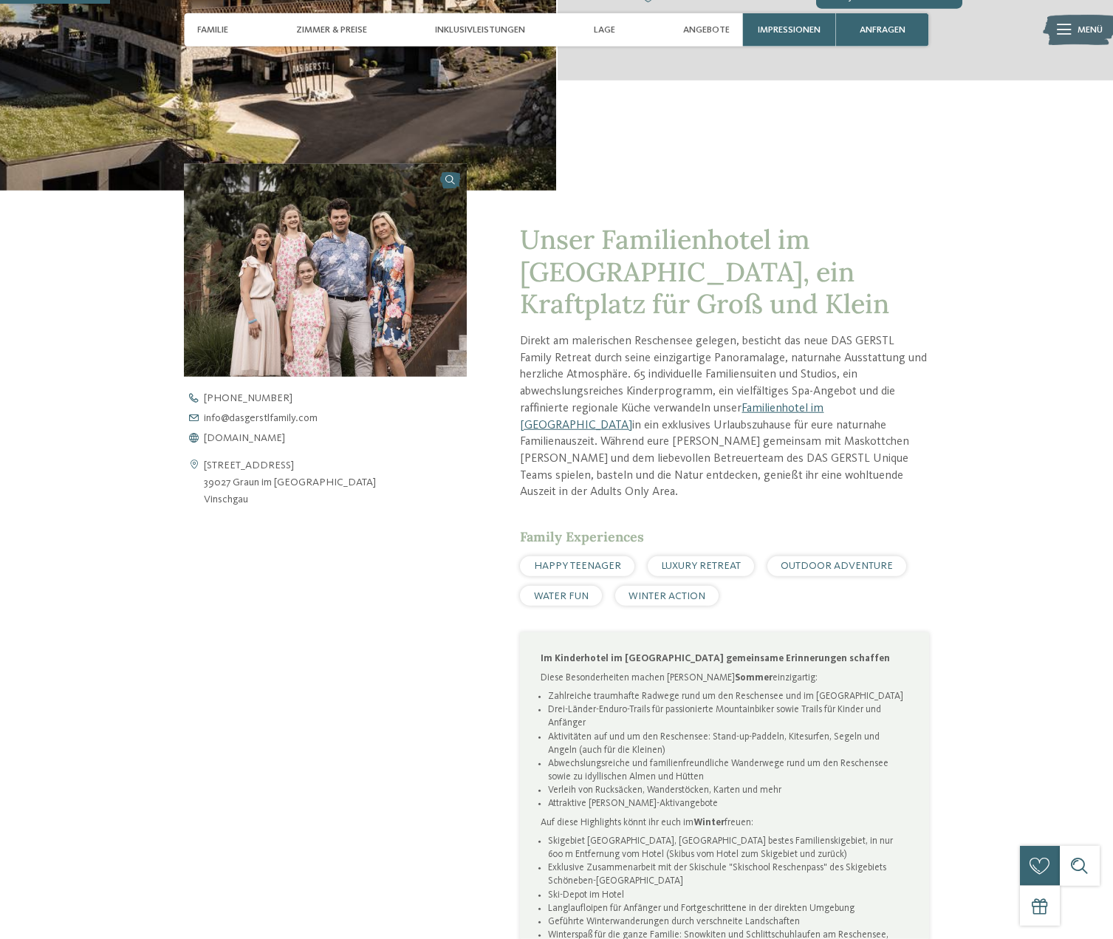
scroll to position [753, 0]
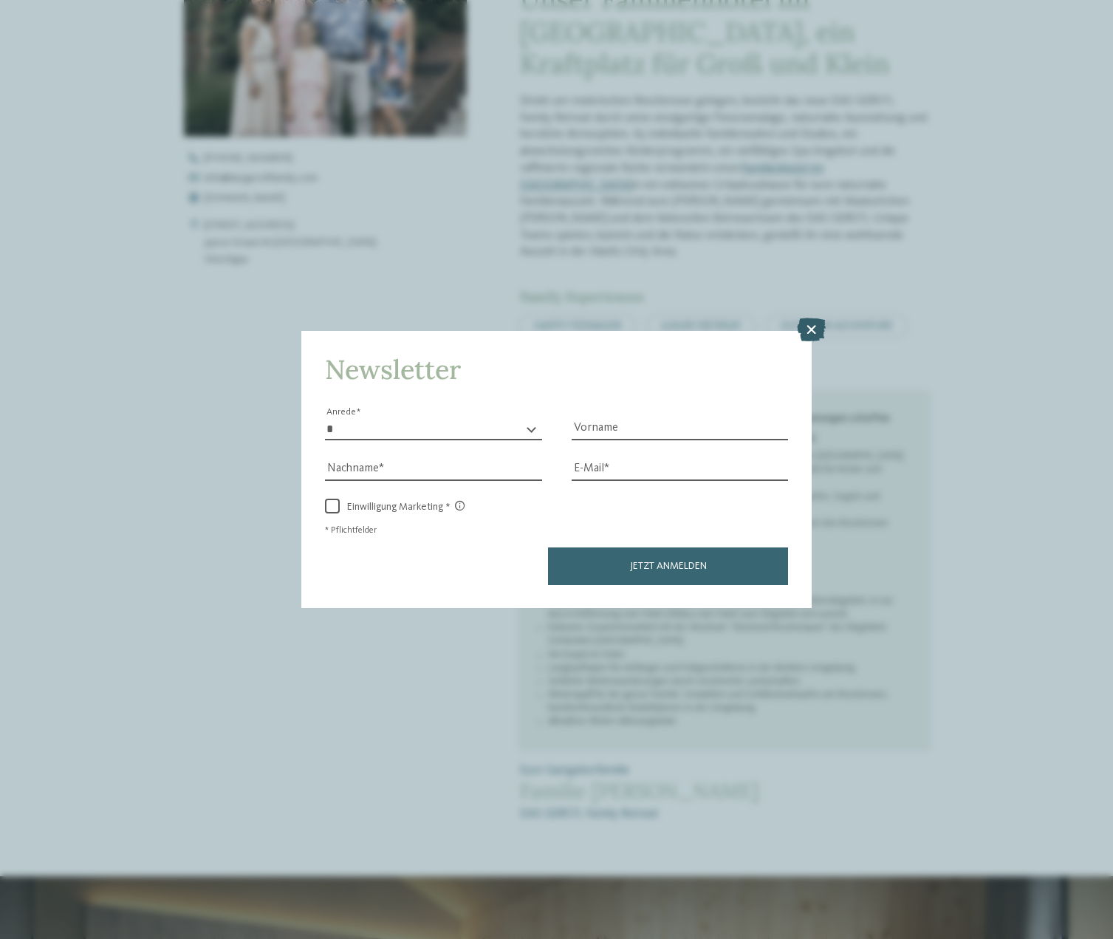
click at [807, 334] on icon at bounding box center [811, 330] width 29 height 24
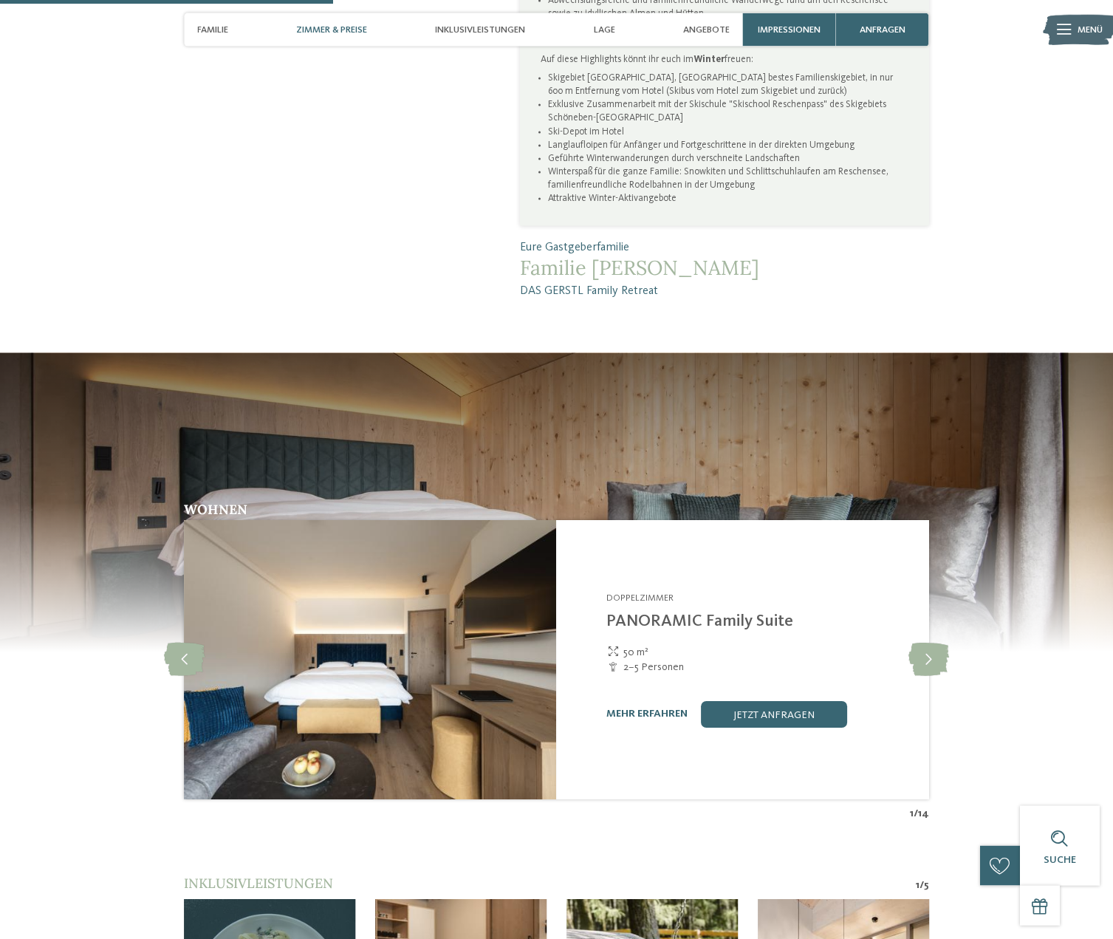
scroll to position [1507, 0]
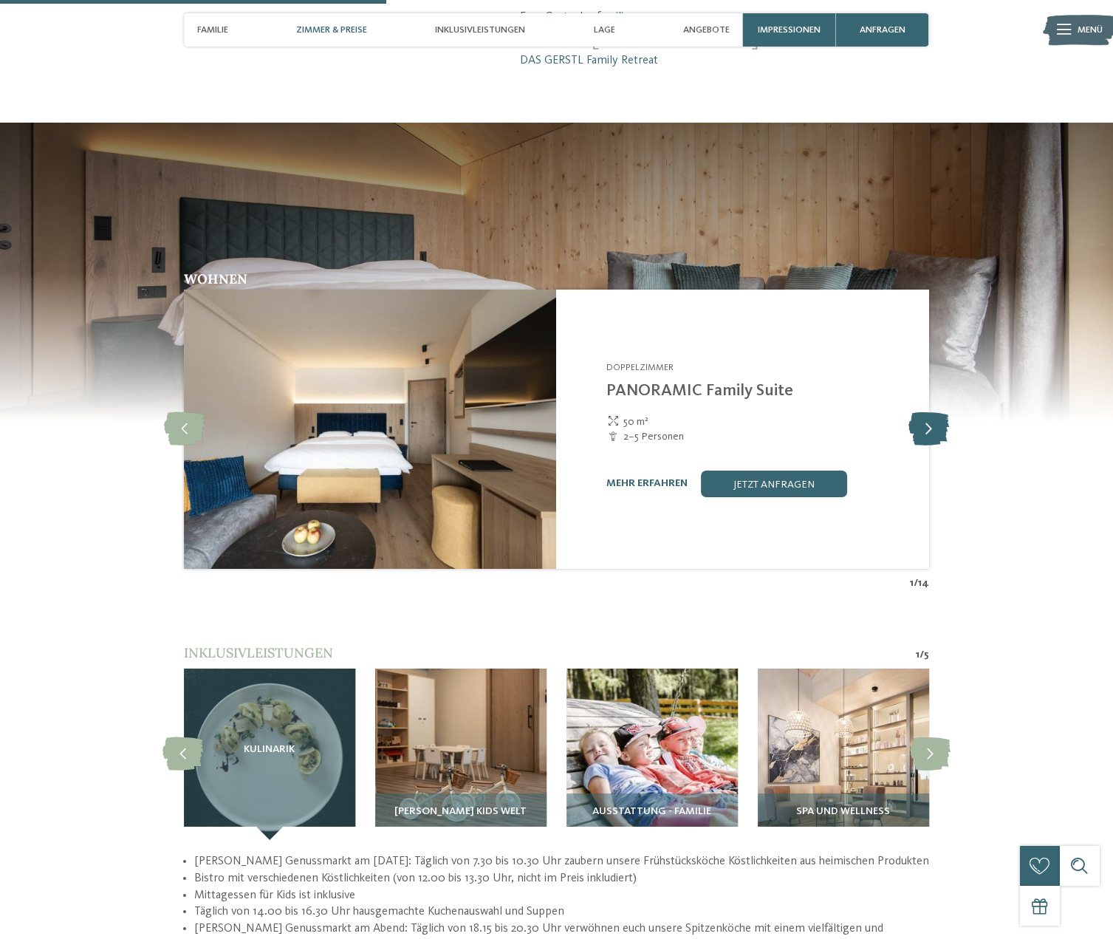
click at [937, 430] on icon at bounding box center [929, 428] width 41 height 33
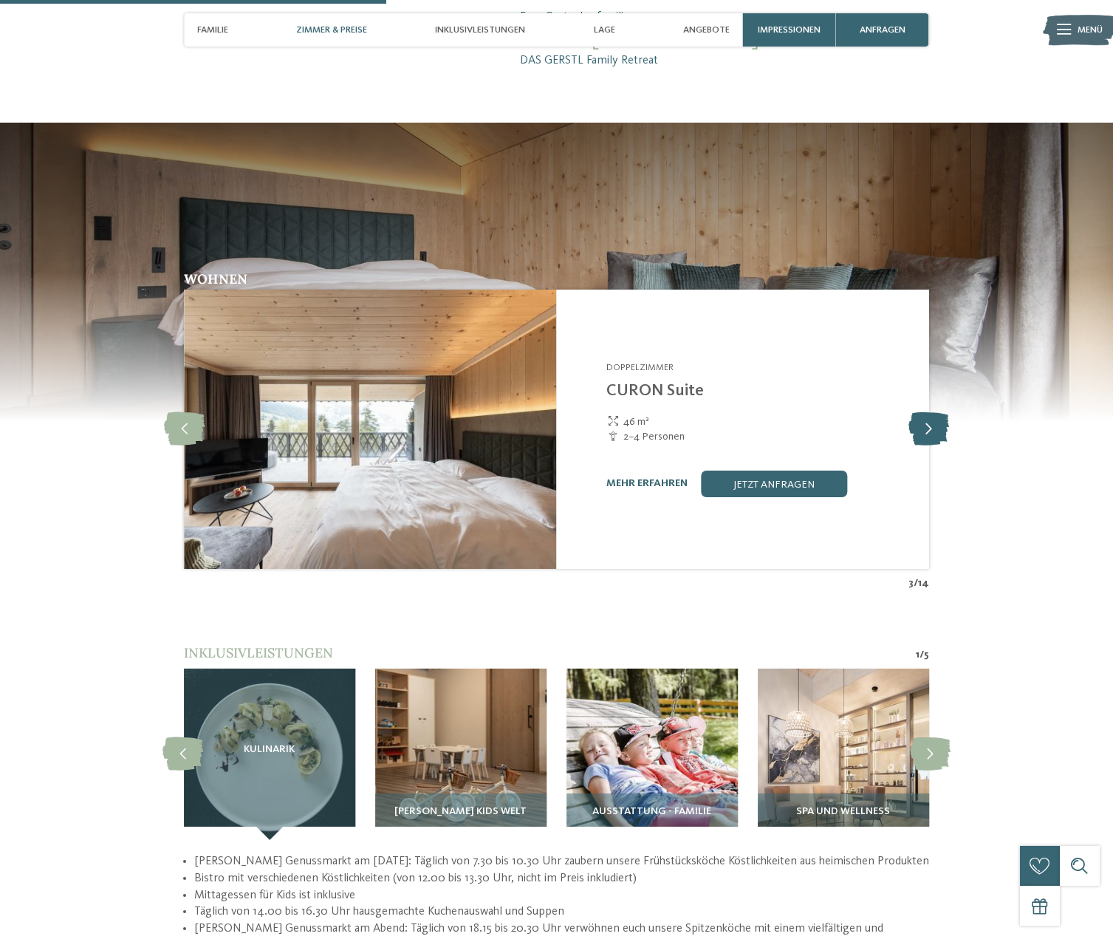
click at [937, 430] on icon at bounding box center [929, 428] width 41 height 33
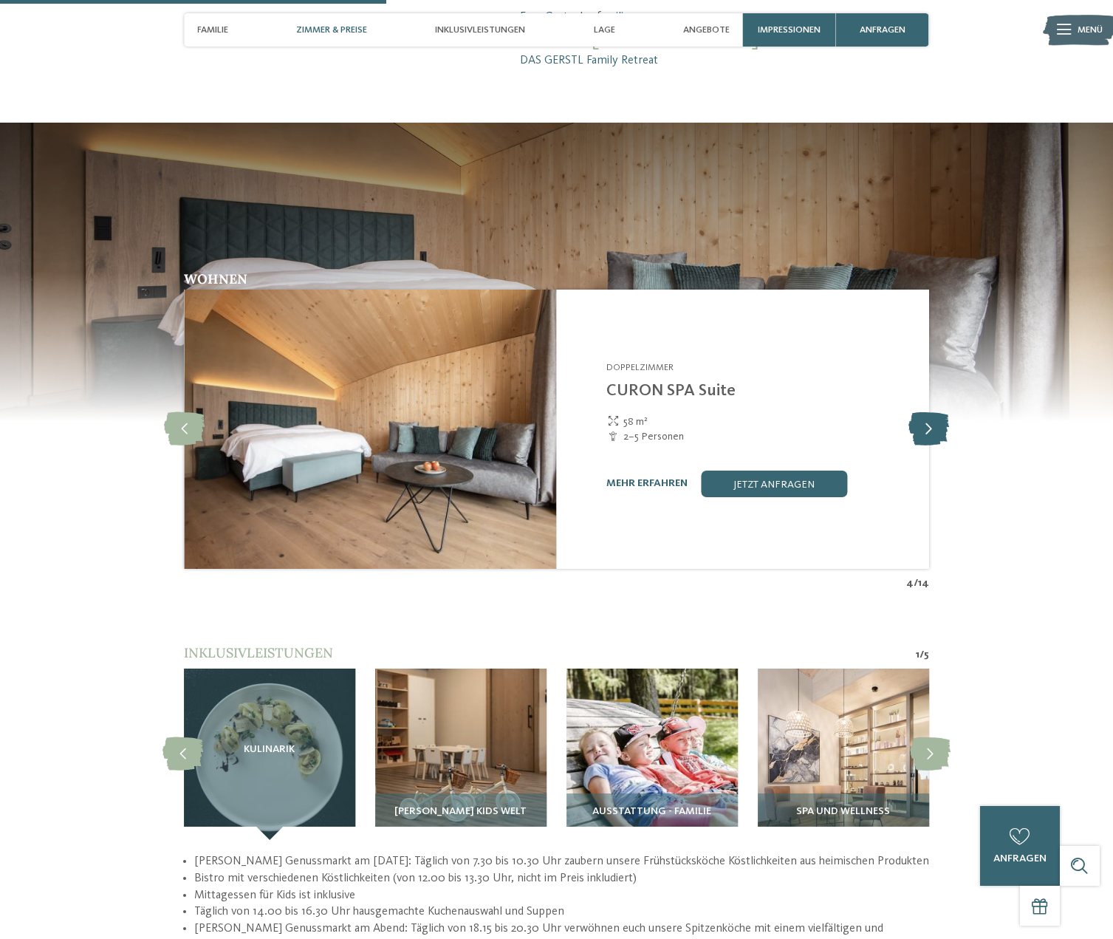
click at [937, 430] on icon at bounding box center [929, 428] width 41 height 33
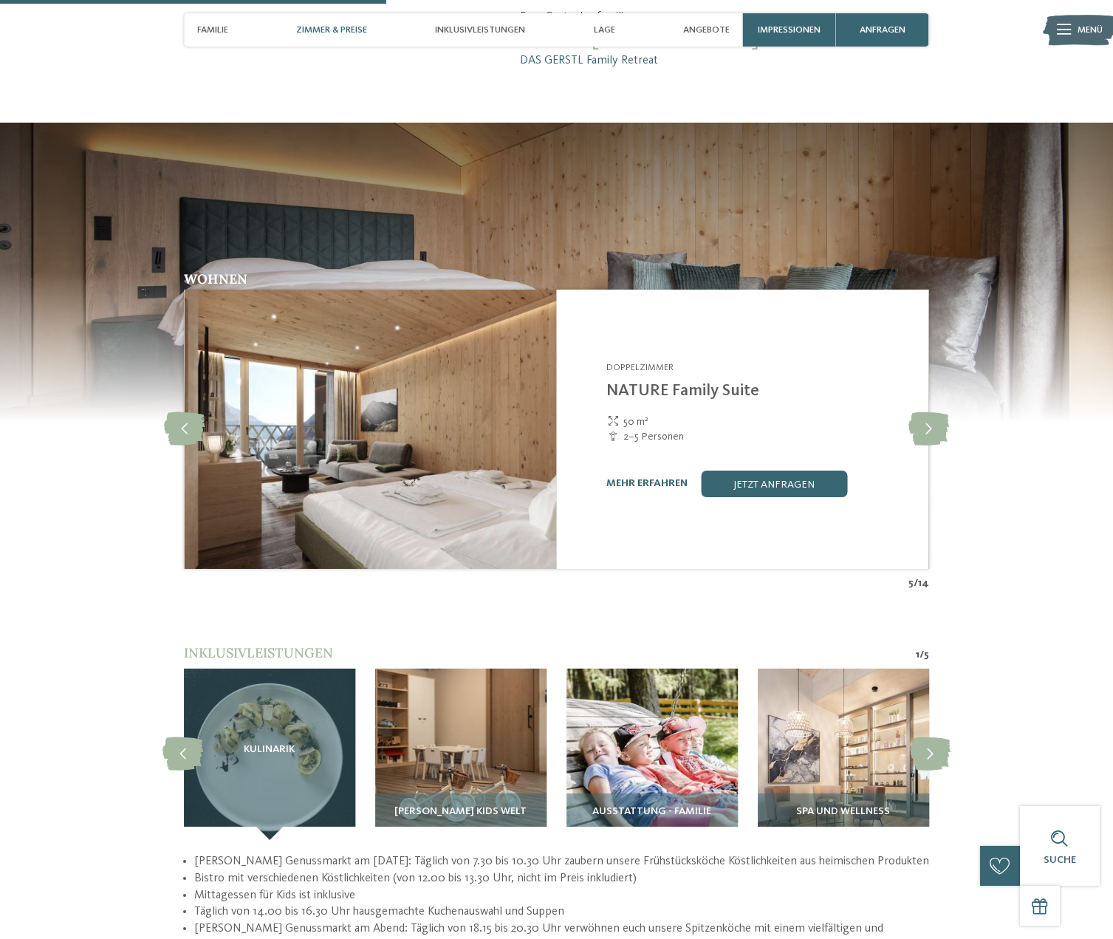
click at [657, 477] on div "mehr erfahren" at bounding box center [646, 483] width 81 height 13
click at [657, 478] on link "mehr erfahren" at bounding box center [646, 483] width 81 height 10
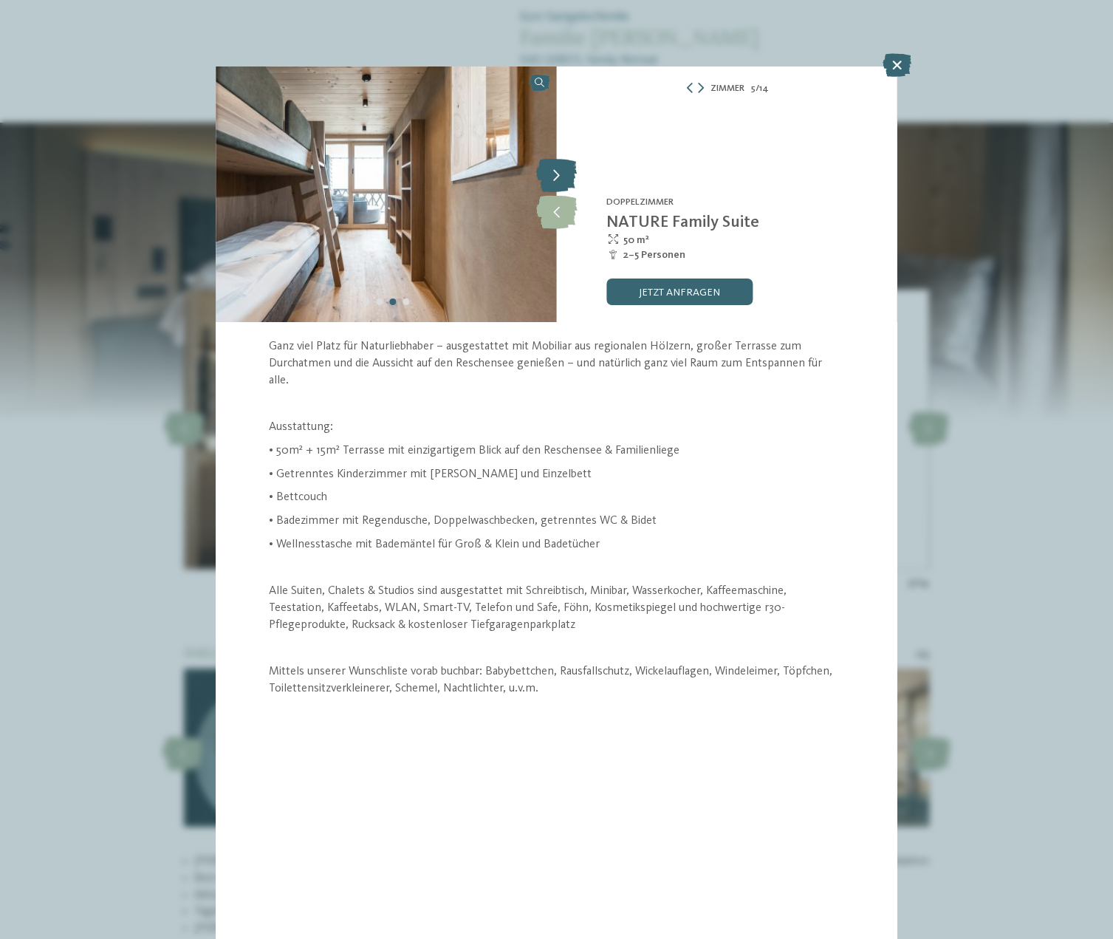
click at [560, 179] on icon at bounding box center [556, 176] width 41 height 33
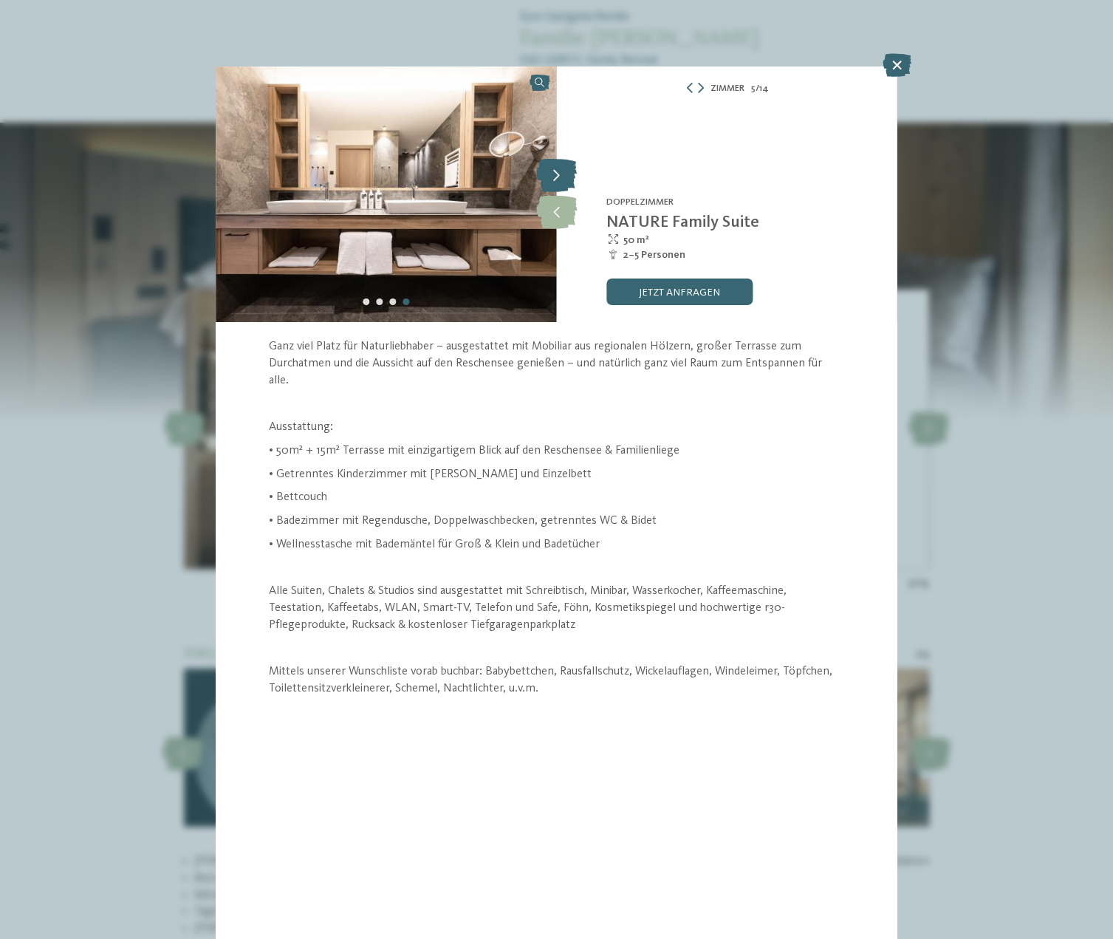
click at [560, 179] on icon at bounding box center [556, 176] width 41 height 33
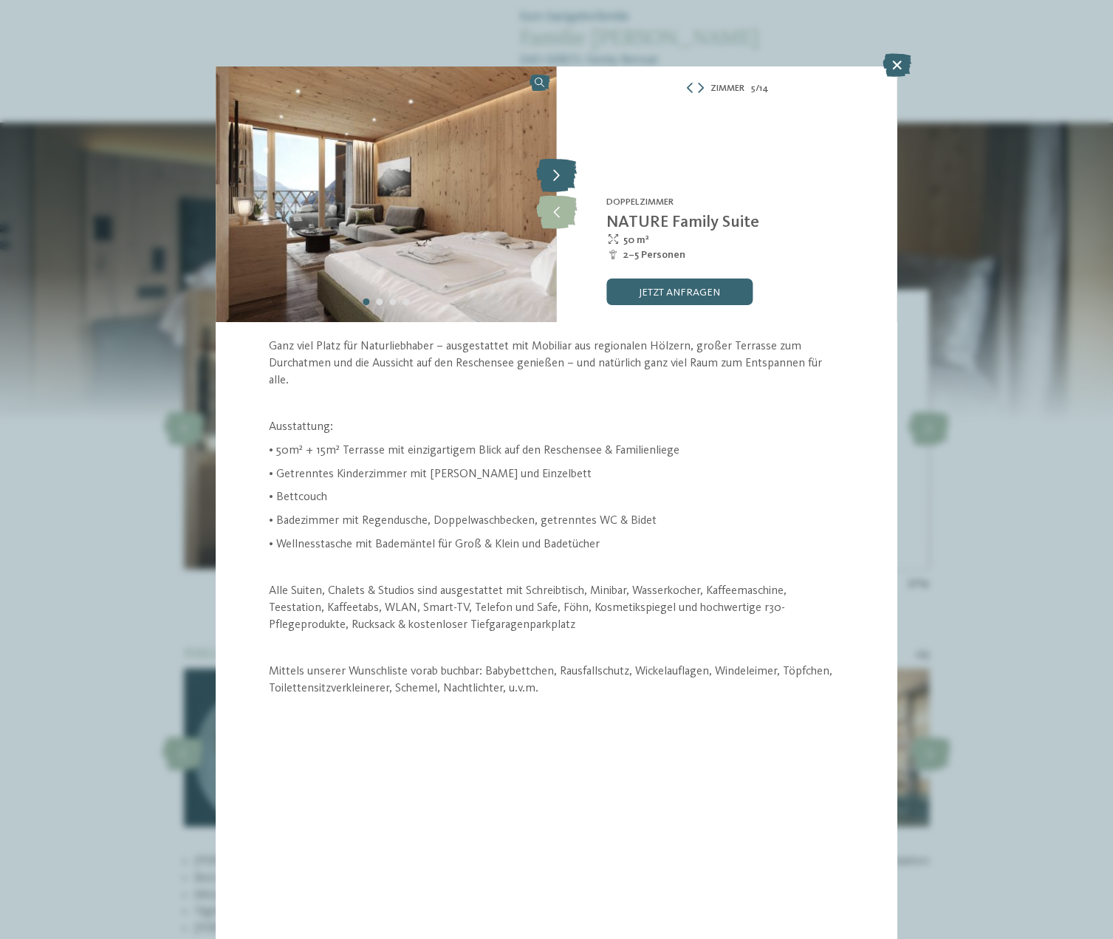
click at [560, 179] on icon at bounding box center [556, 176] width 41 height 33
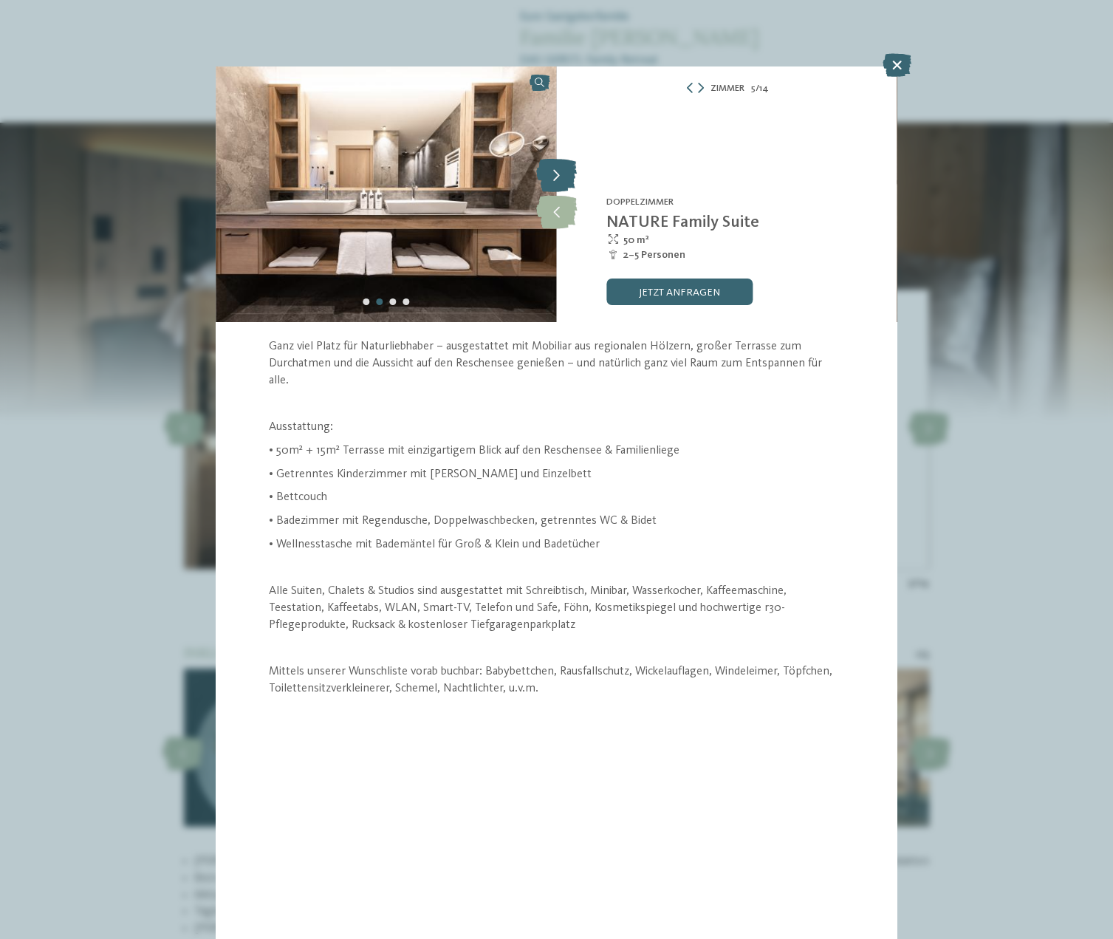
click at [560, 179] on icon at bounding box center [556, 176] width 41 height 33
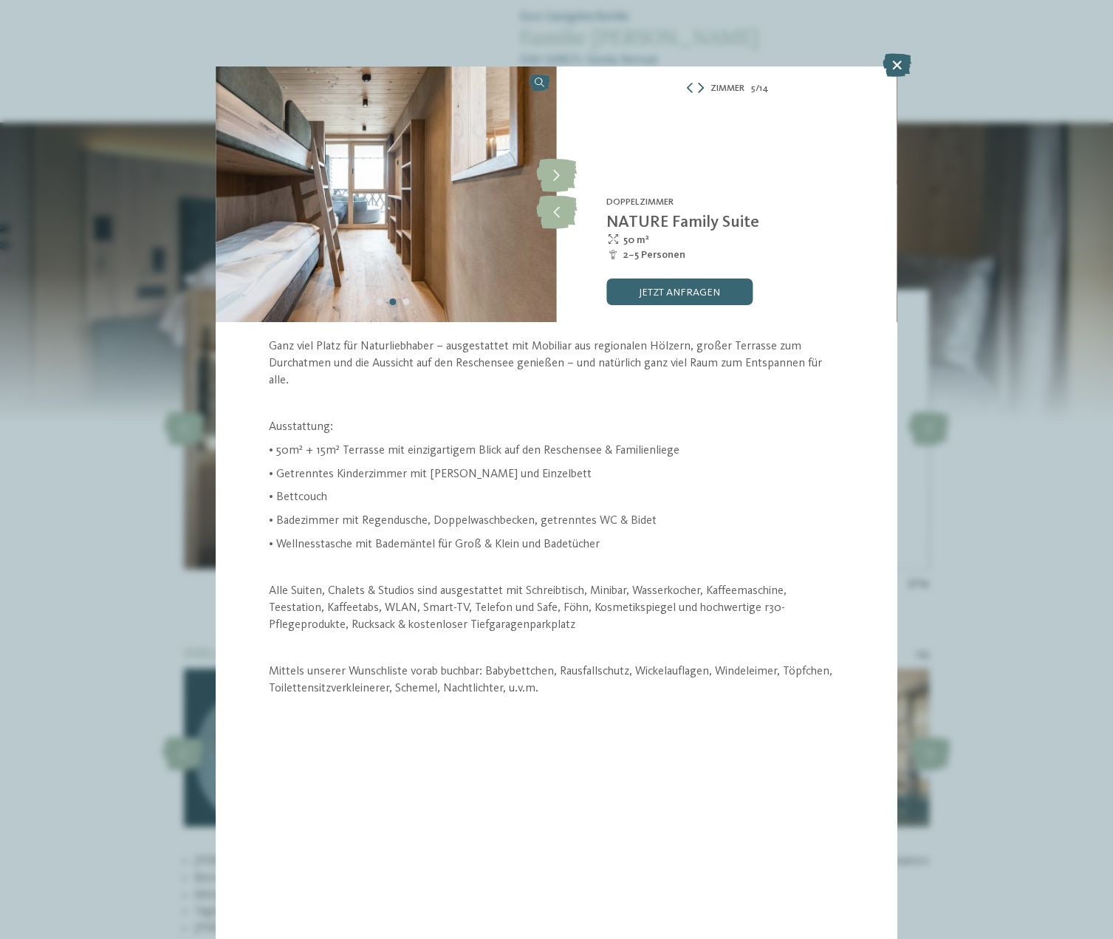
click at [702, 89] on icon at bounding box center [701, 88] width 6 height 10
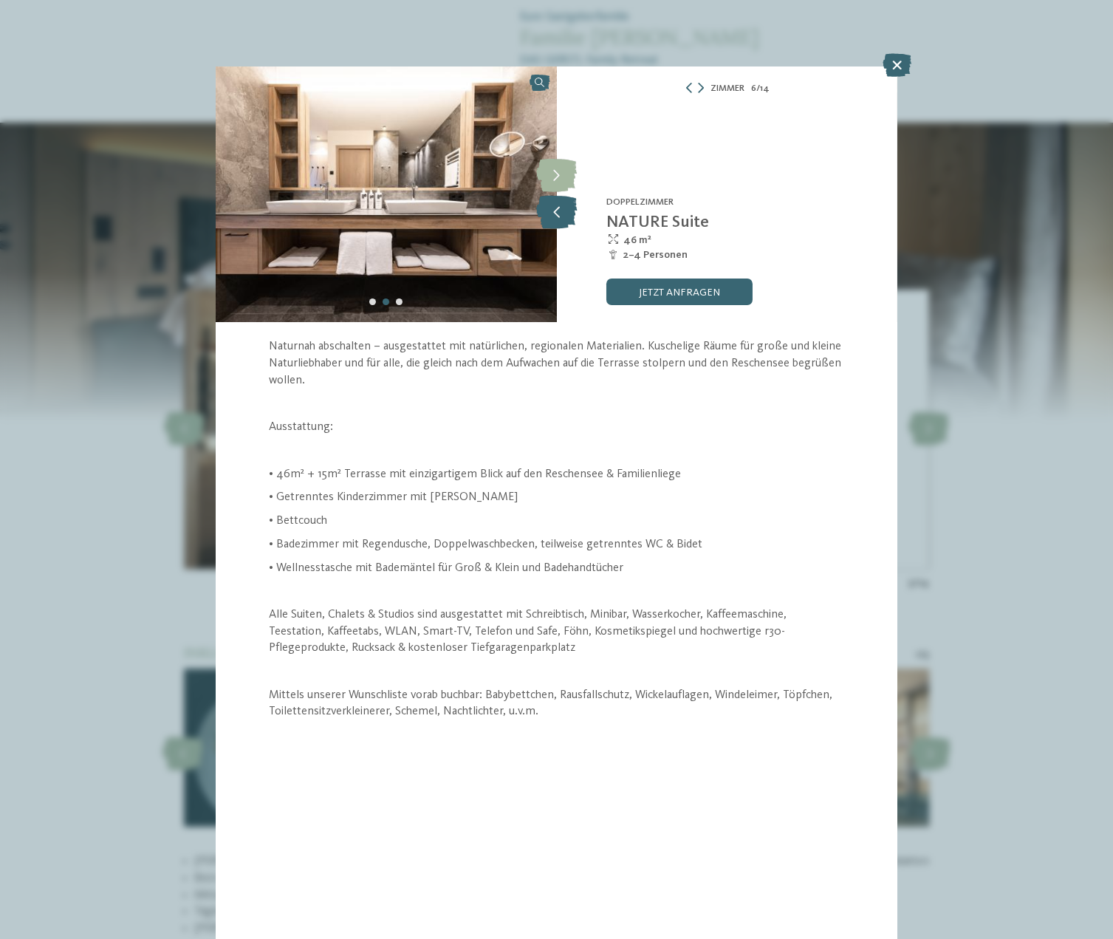
click at [555, 214] on icon at bounding box center [556, 212] width 41 height 33
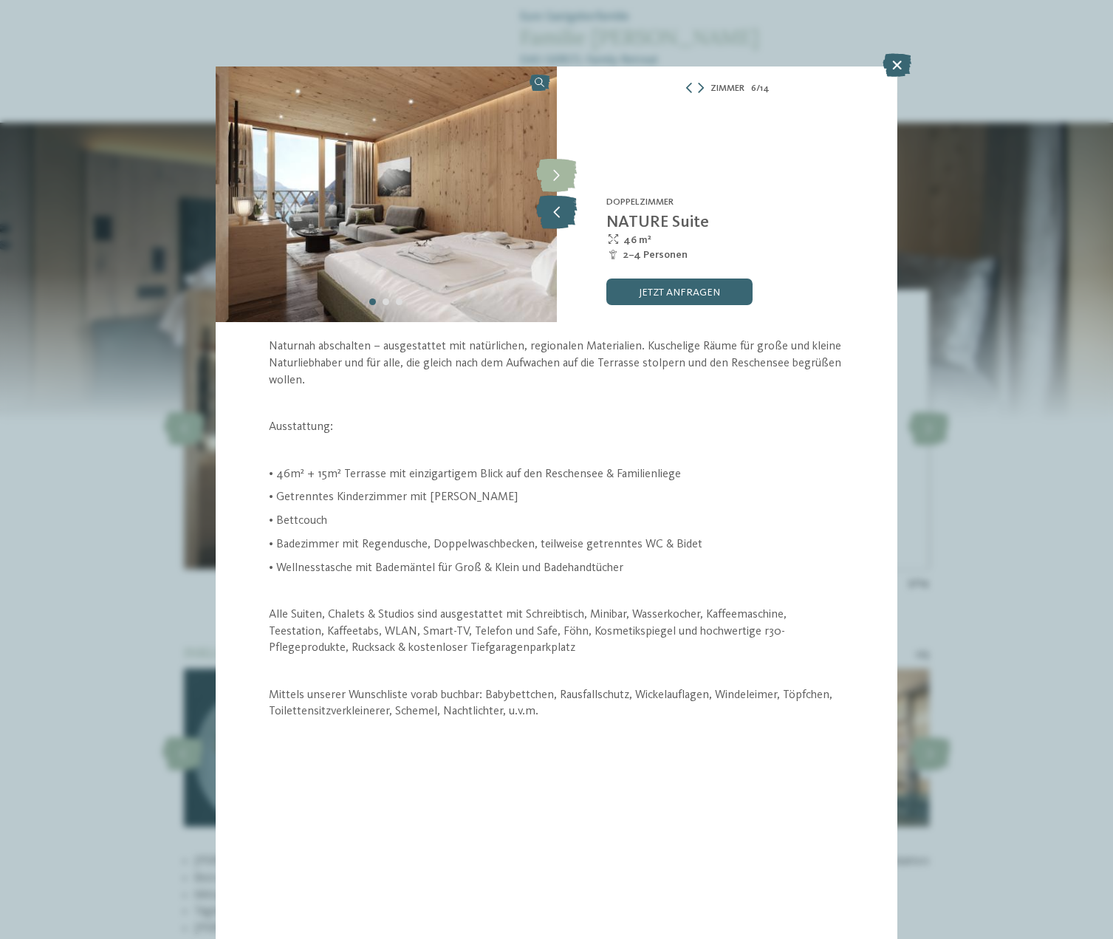
click at [555, 214] on icon at bounding box center [556, 212] width 41 height 33
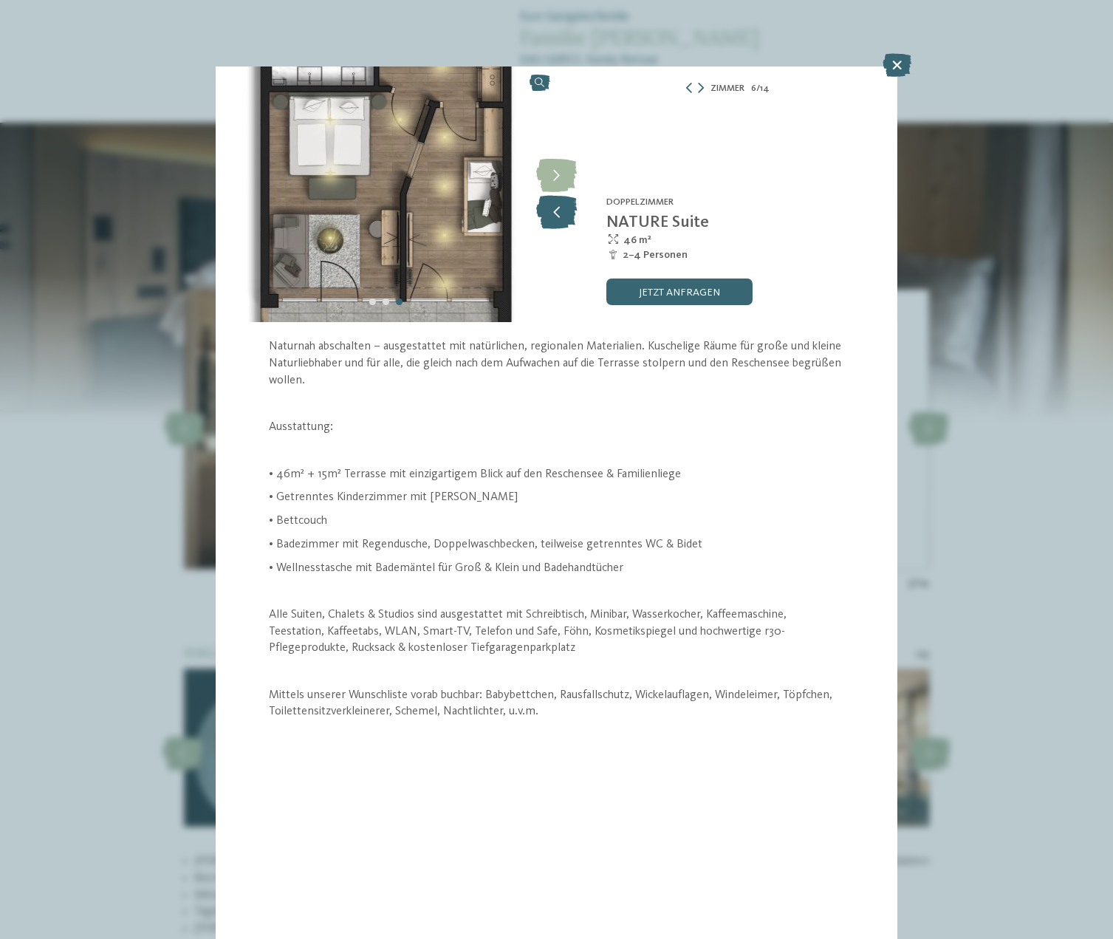
click at [555, 214] on icon at bounding box center [556, 212] width 41 height 33
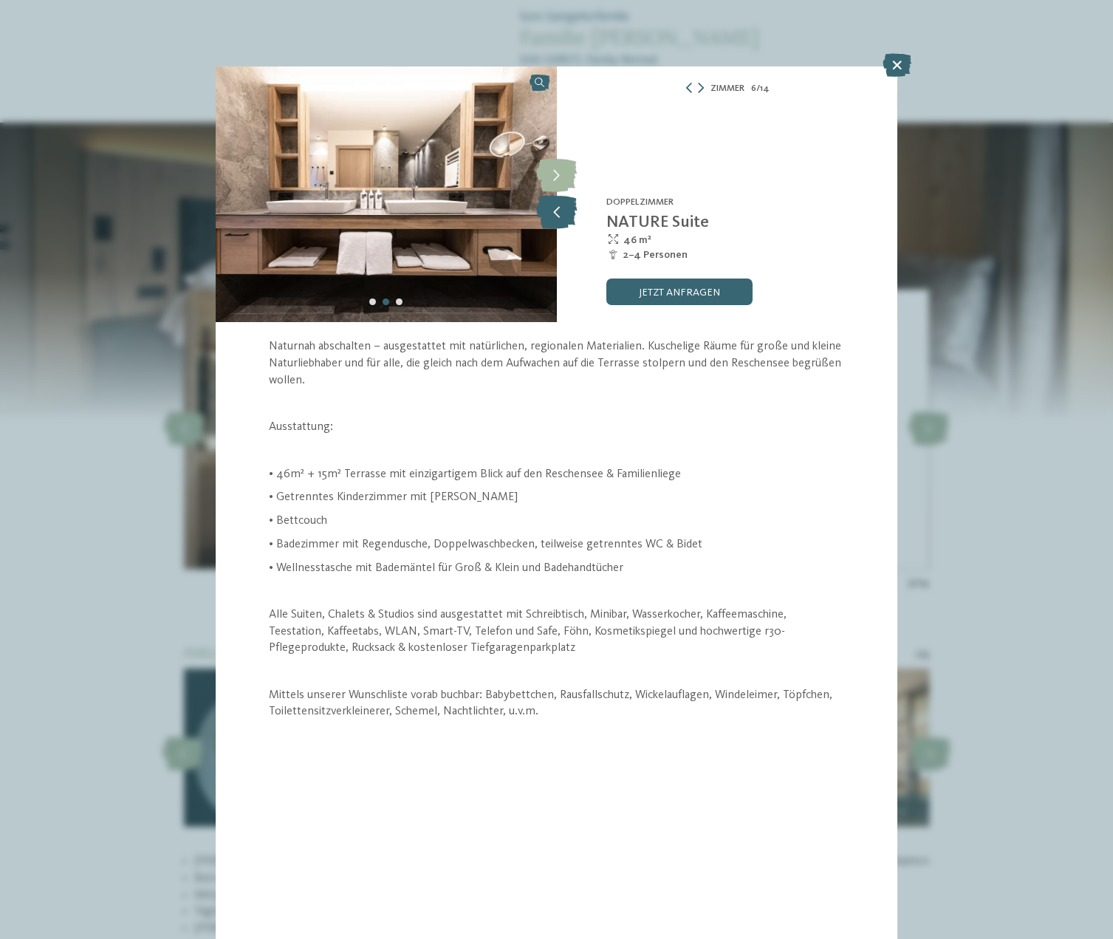
click at [555, 214] on icon at bounding box center [556, 212] width 41 height 33
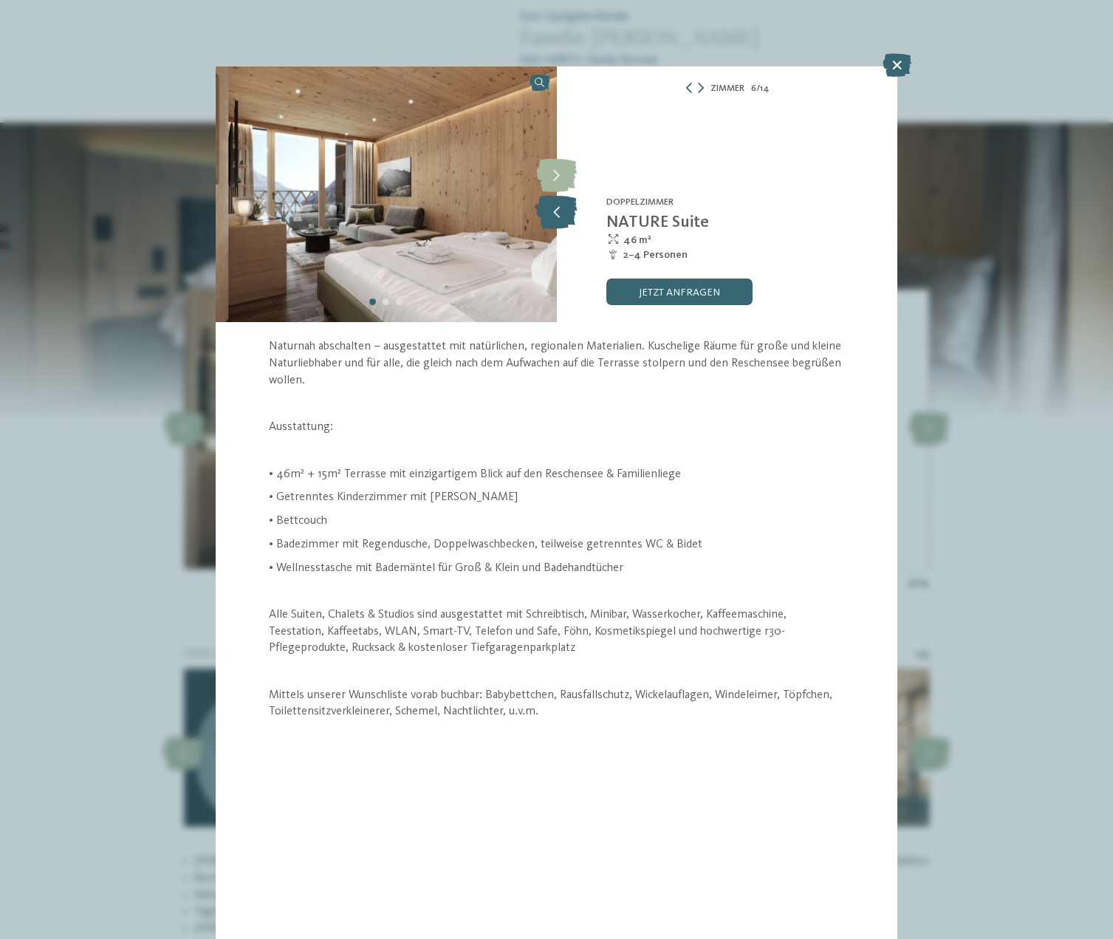
click at [555, 214] on icon at bounding box center [556, 212] width 41 height 33
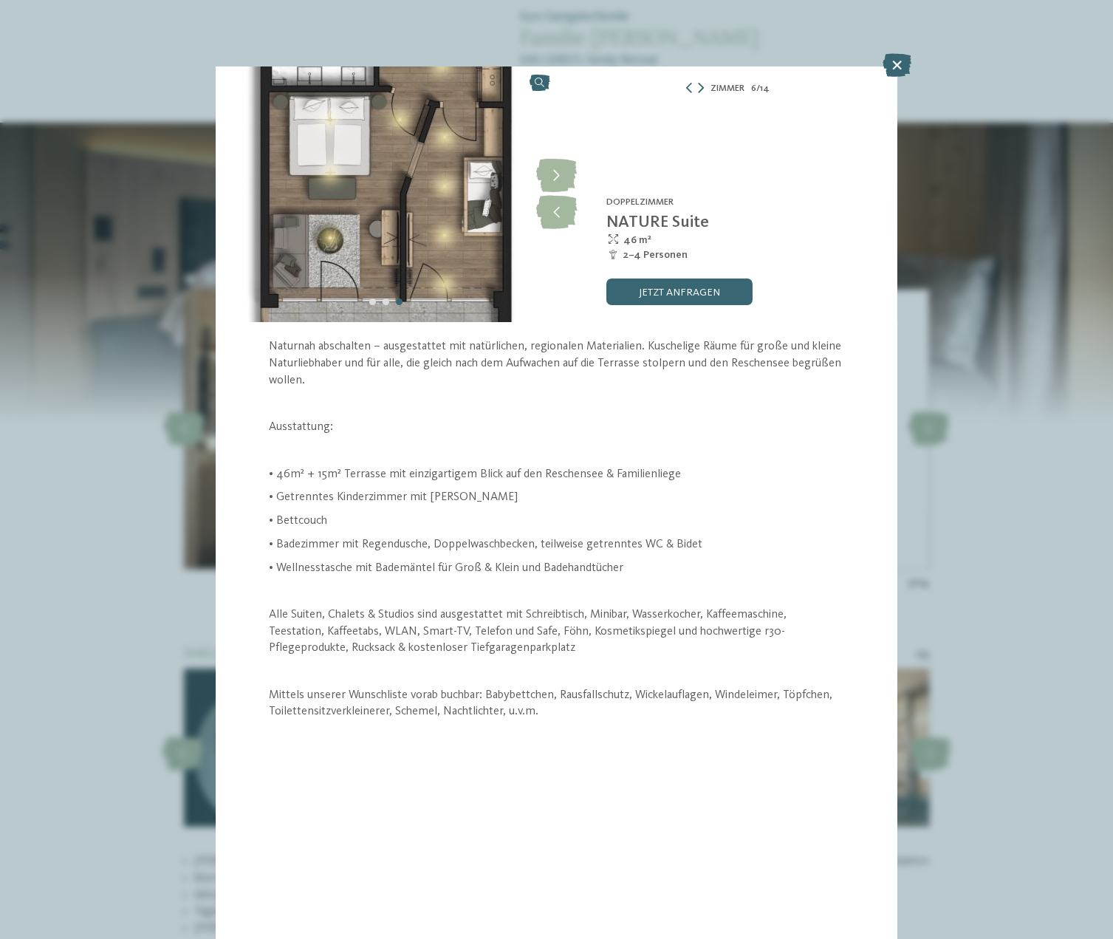
click at [703, 89] on icon at bounding box center [701, 88] width 6 height 10
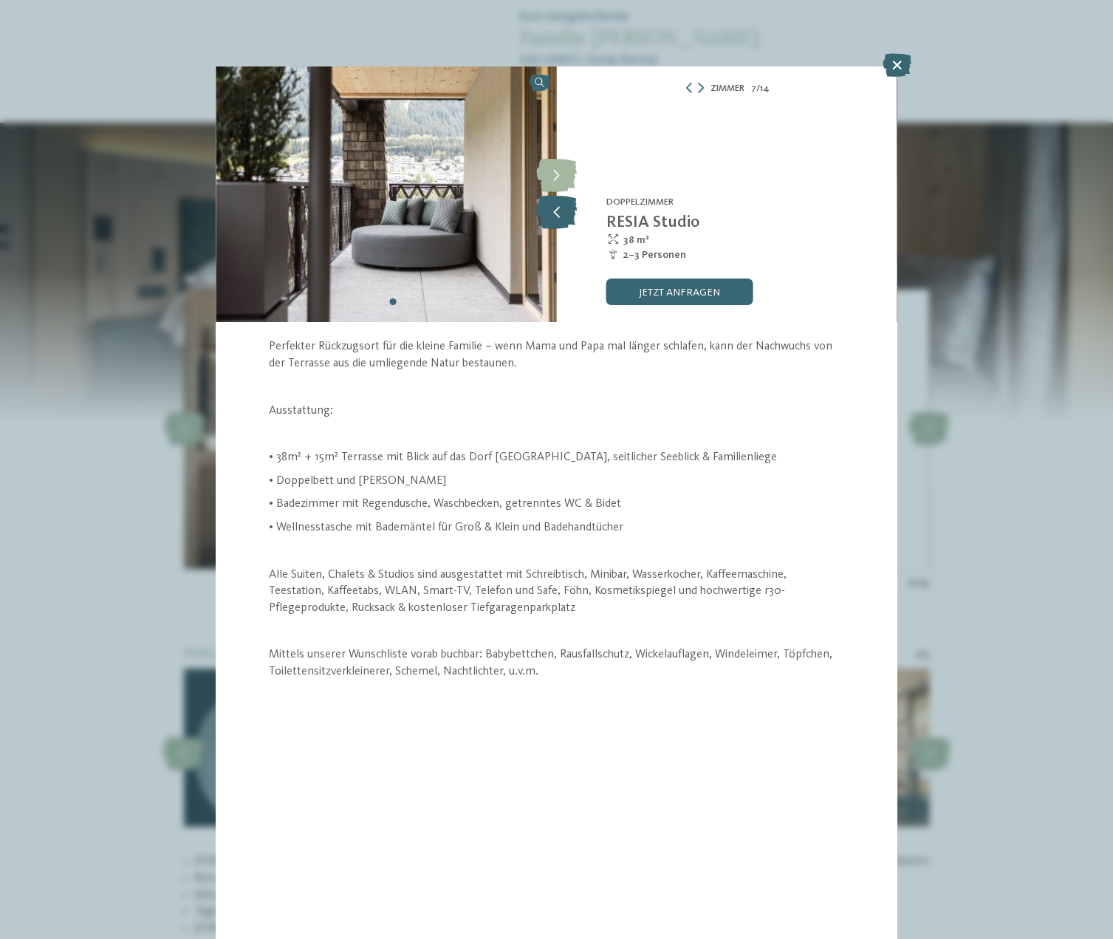
click at [561, 218] on icon at bounding box center [556, 212] width 41 height 33
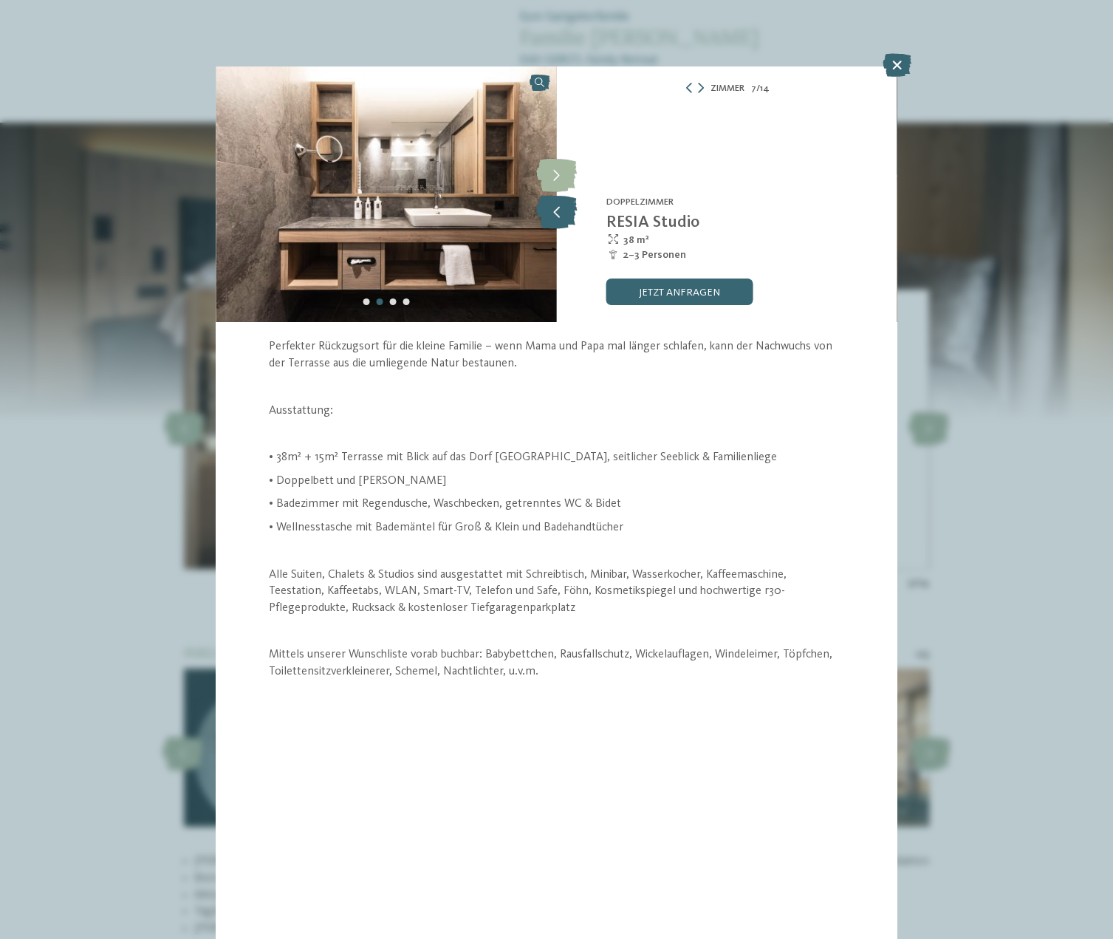
click at [561, 218] on icon at bounding box center [556, 212] width 41 height 33
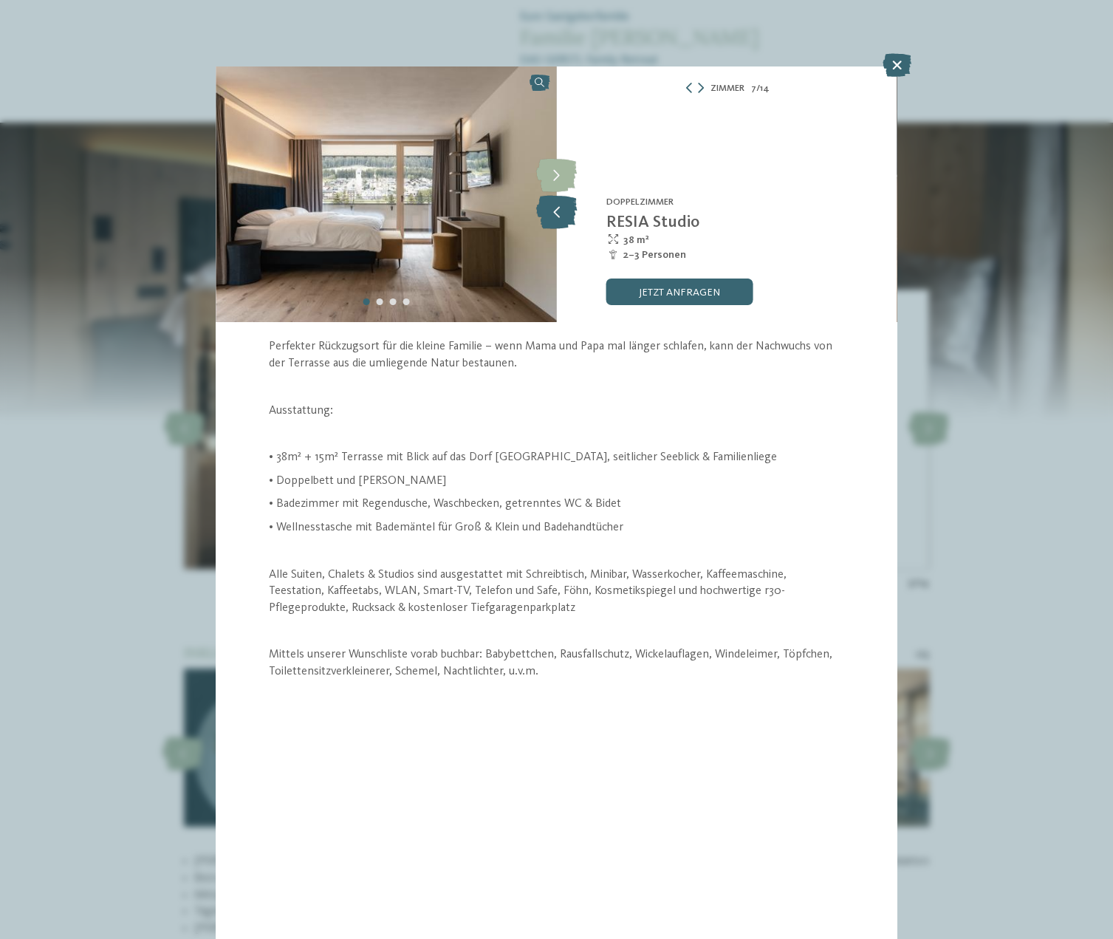
click at [561, 218] on icon at bounding box center [556, 212] width 41 height 33
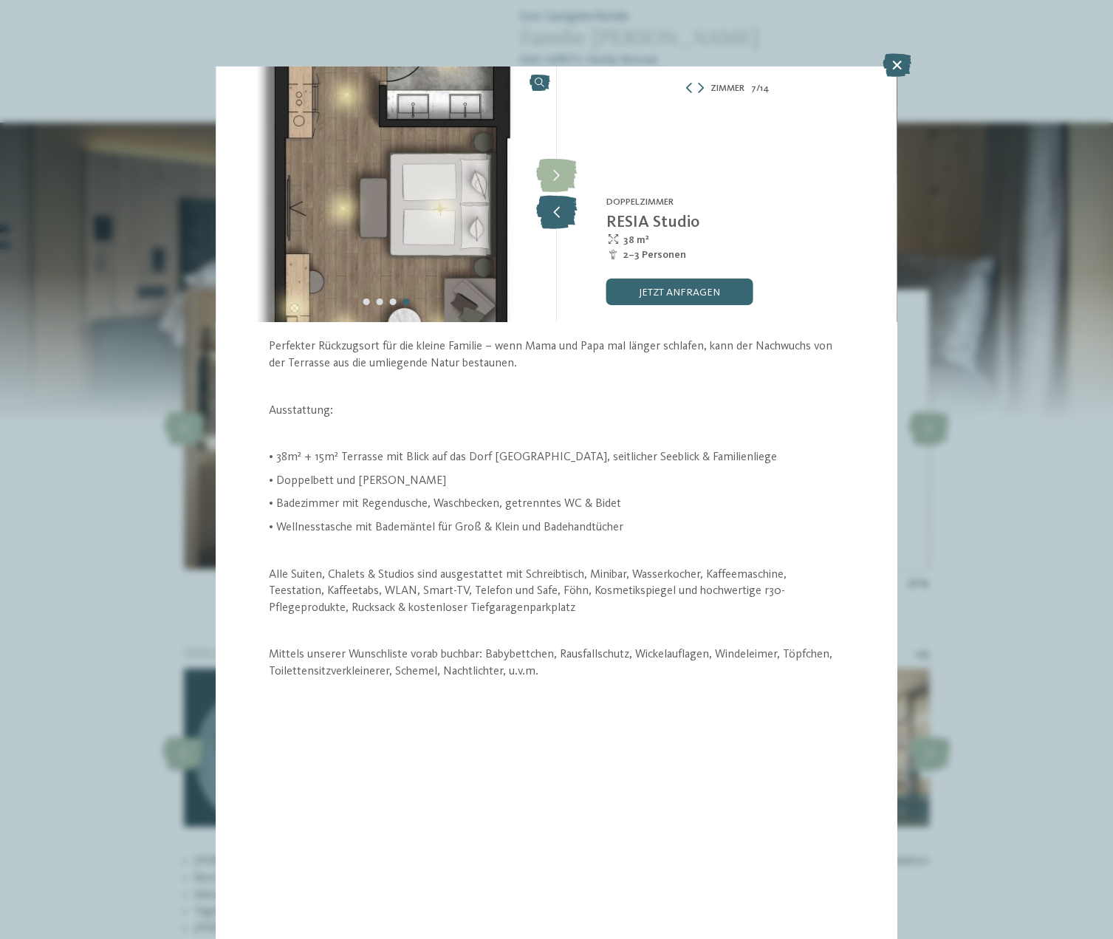
click at [561, 218] on icon at bounding box center [556, 212] width 41 height 33
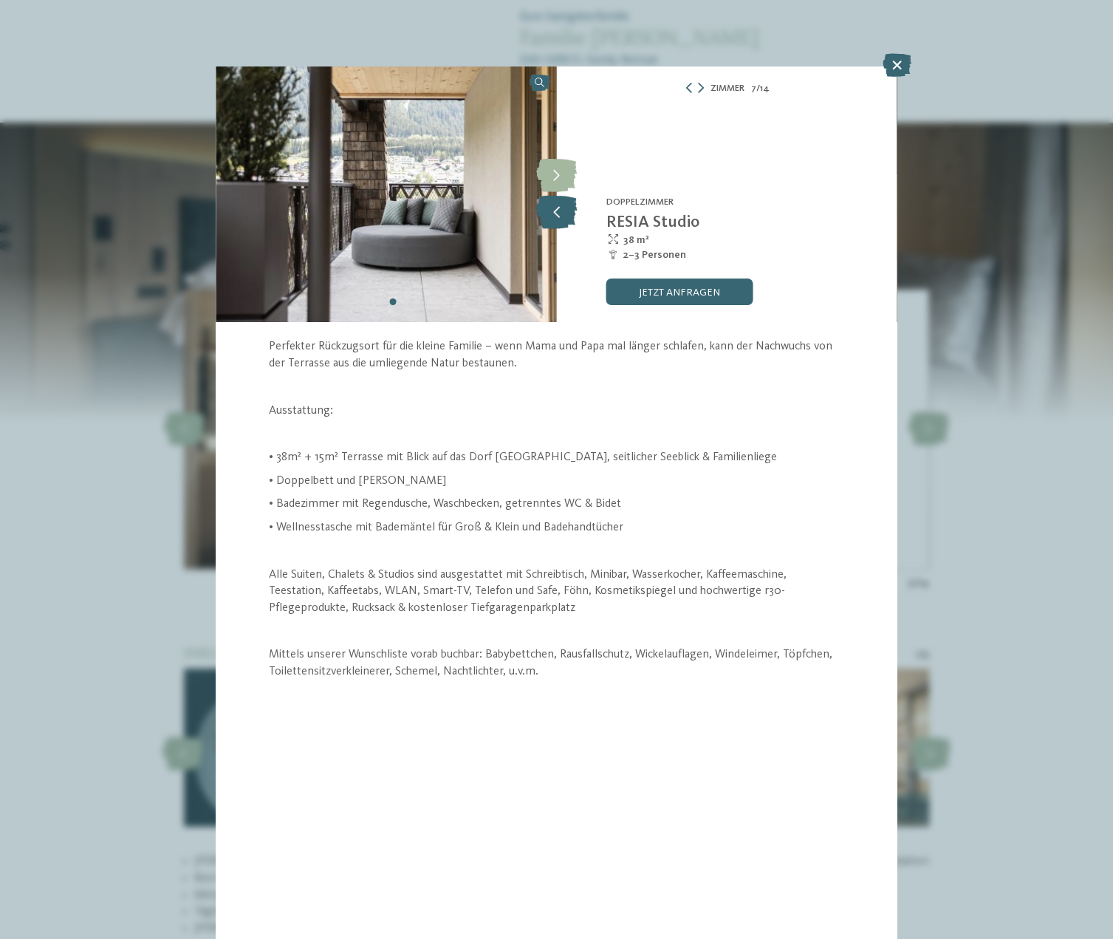
click at [561, 218] on icon at bounding box center [556, 212] width 41 height 33
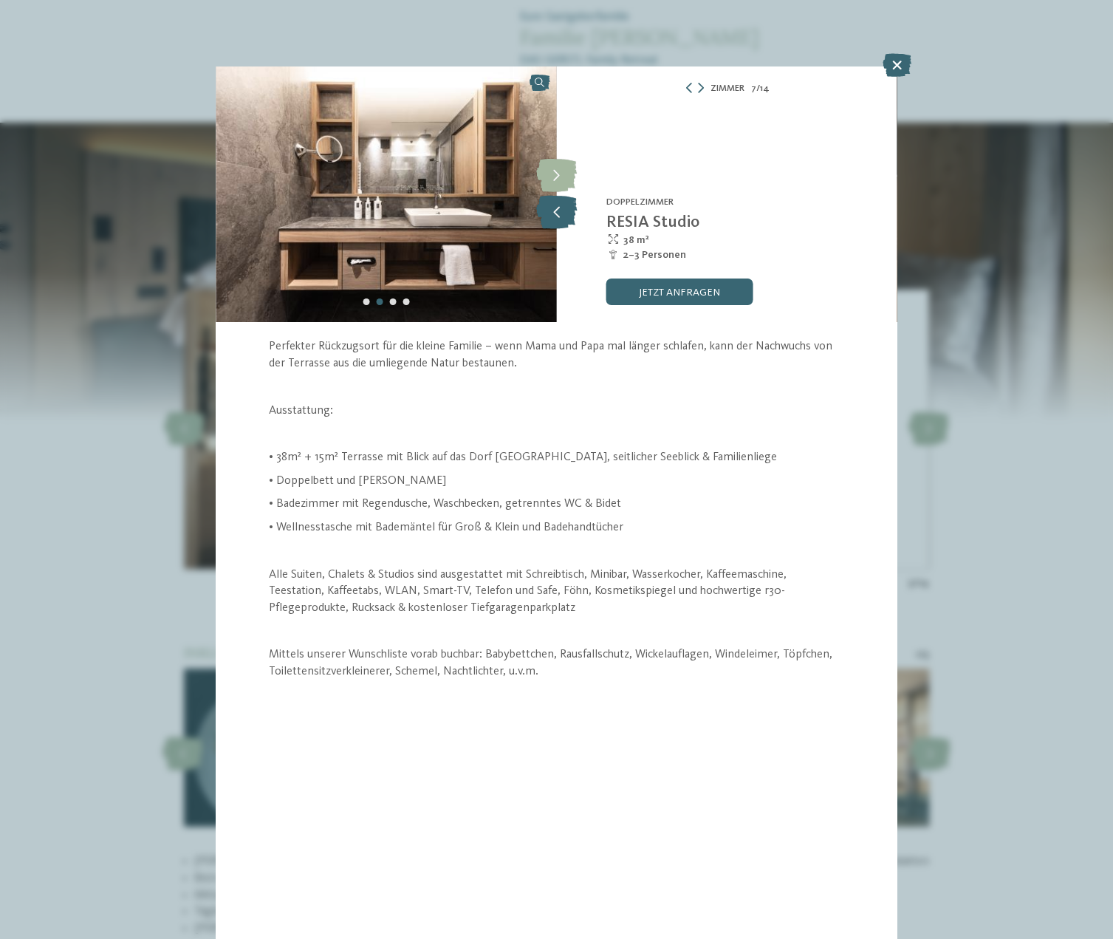
click at [561, 218] on icon at bounding box center [556, 212] width 41 height 33
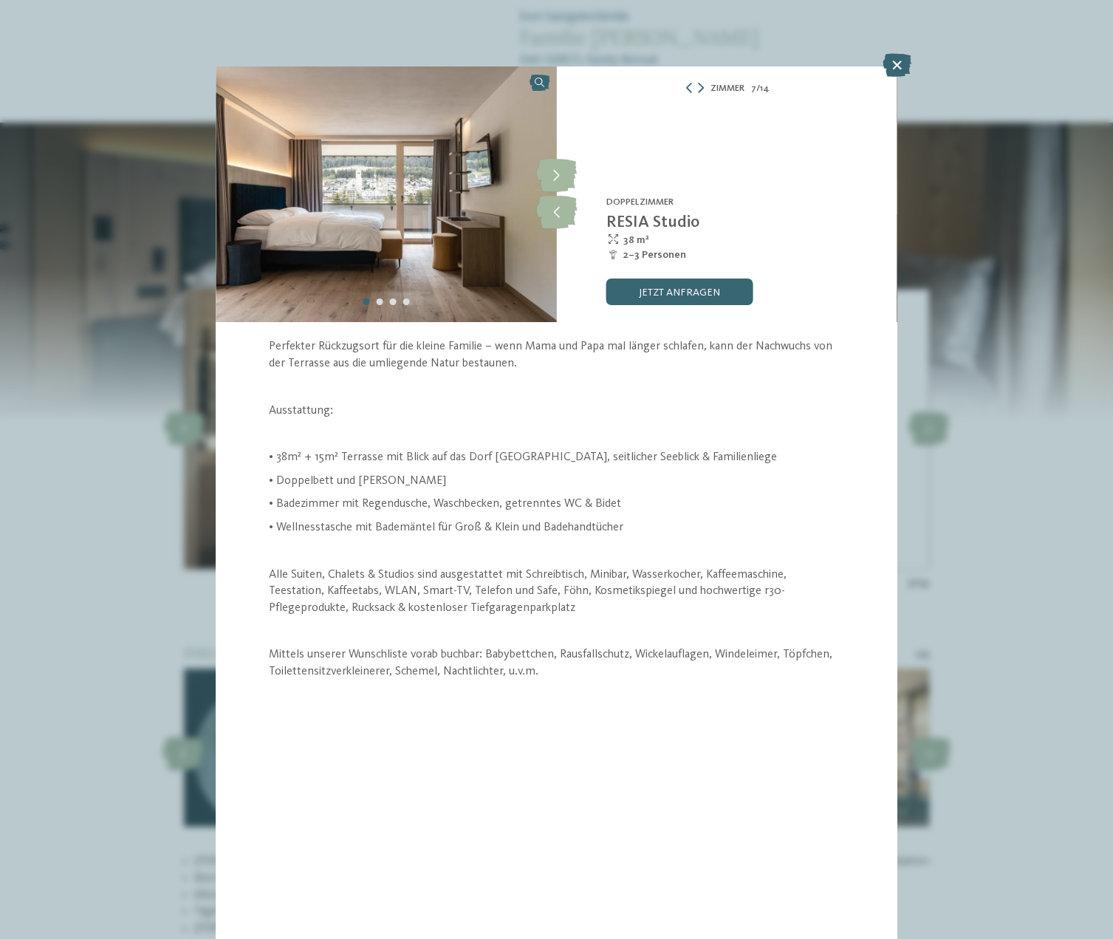
click at [701, 90] on icon at bounding box center [701, 88] width 6 height 10
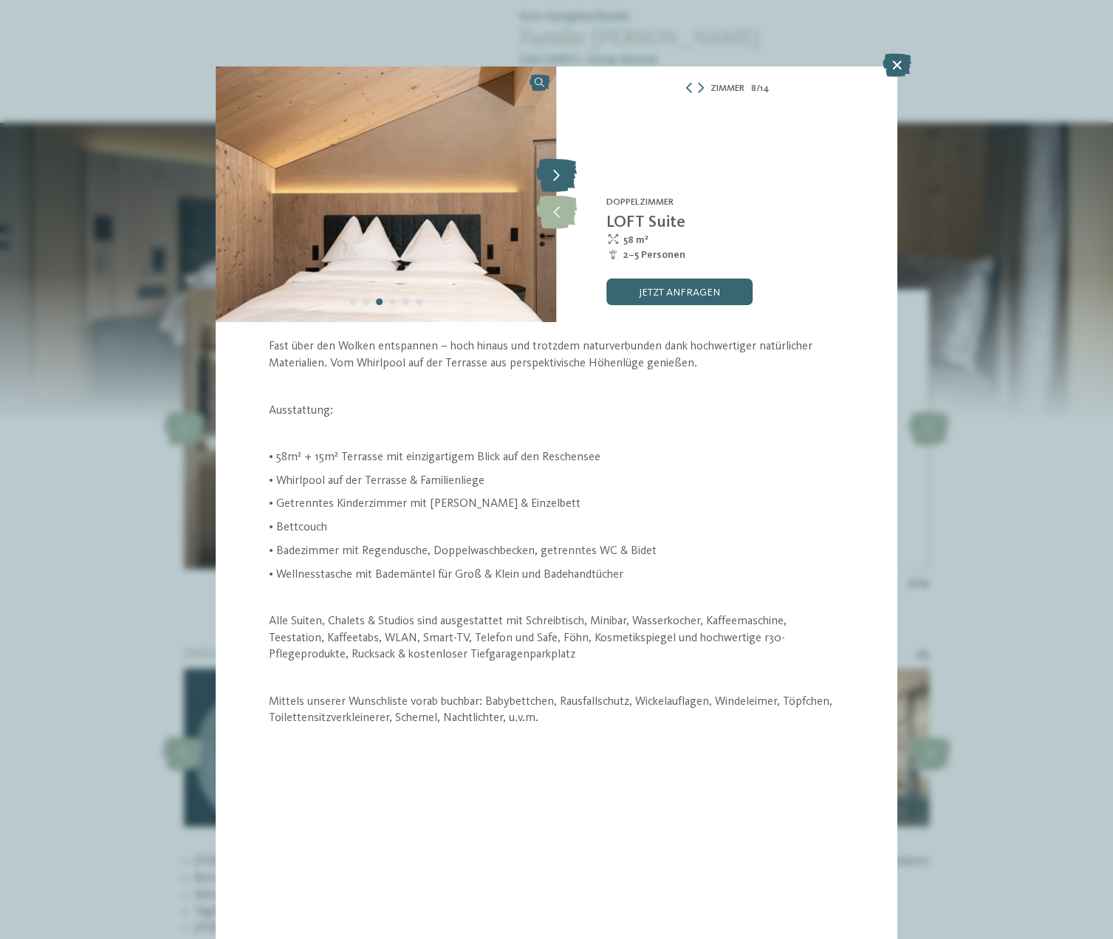
click at [556, 179] on icon at bounding box center [556, 176] width 41 height 33
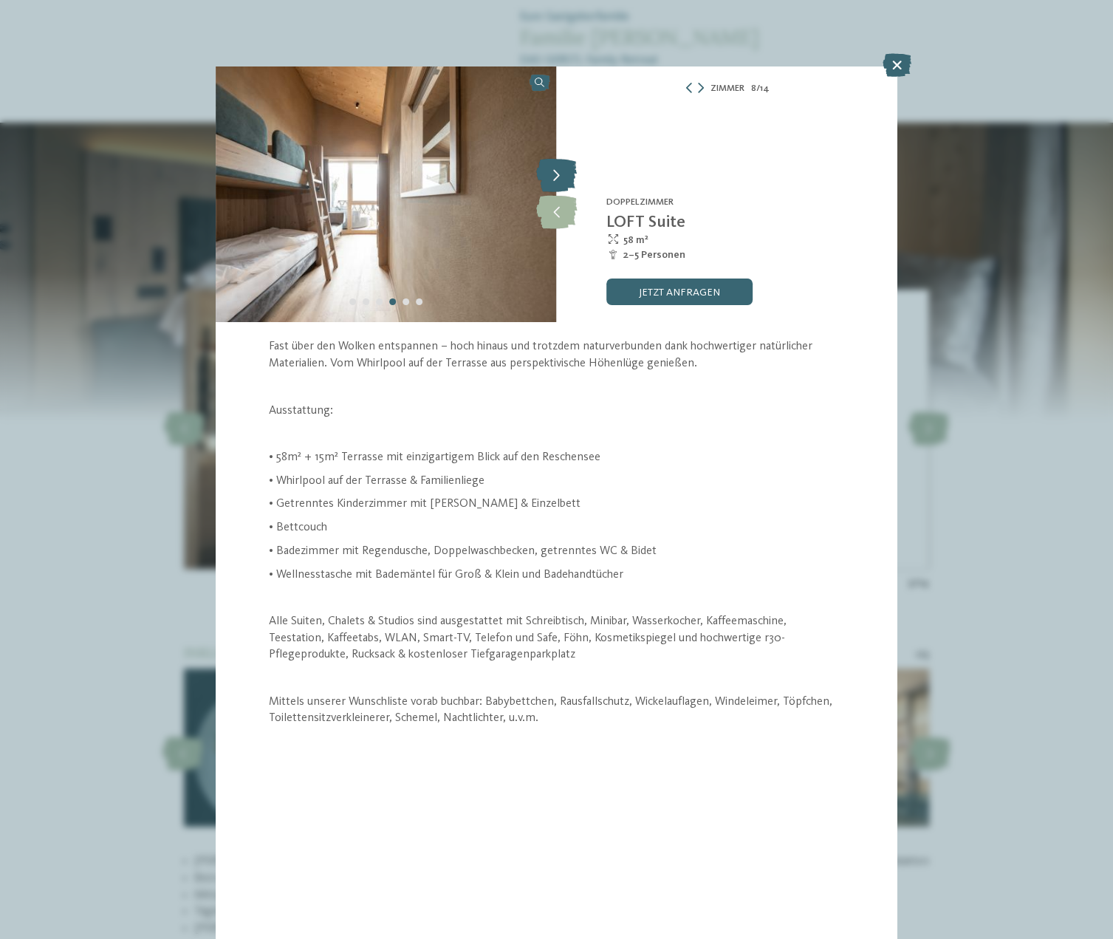
click at [556, 179] on icon at bounding box center [556, 176] width 41 height 33
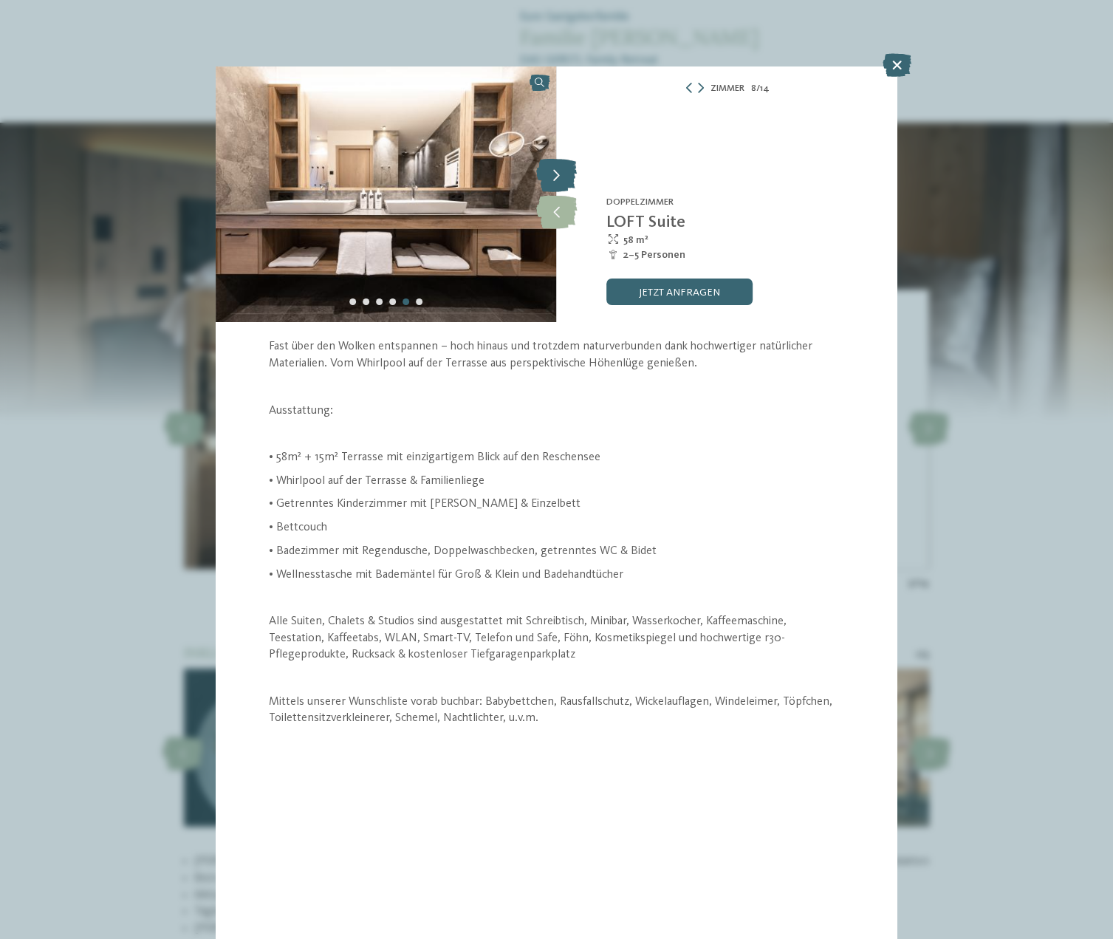
click at [556, 179] on icon at bounding box center [556, 176] width 41 height 33
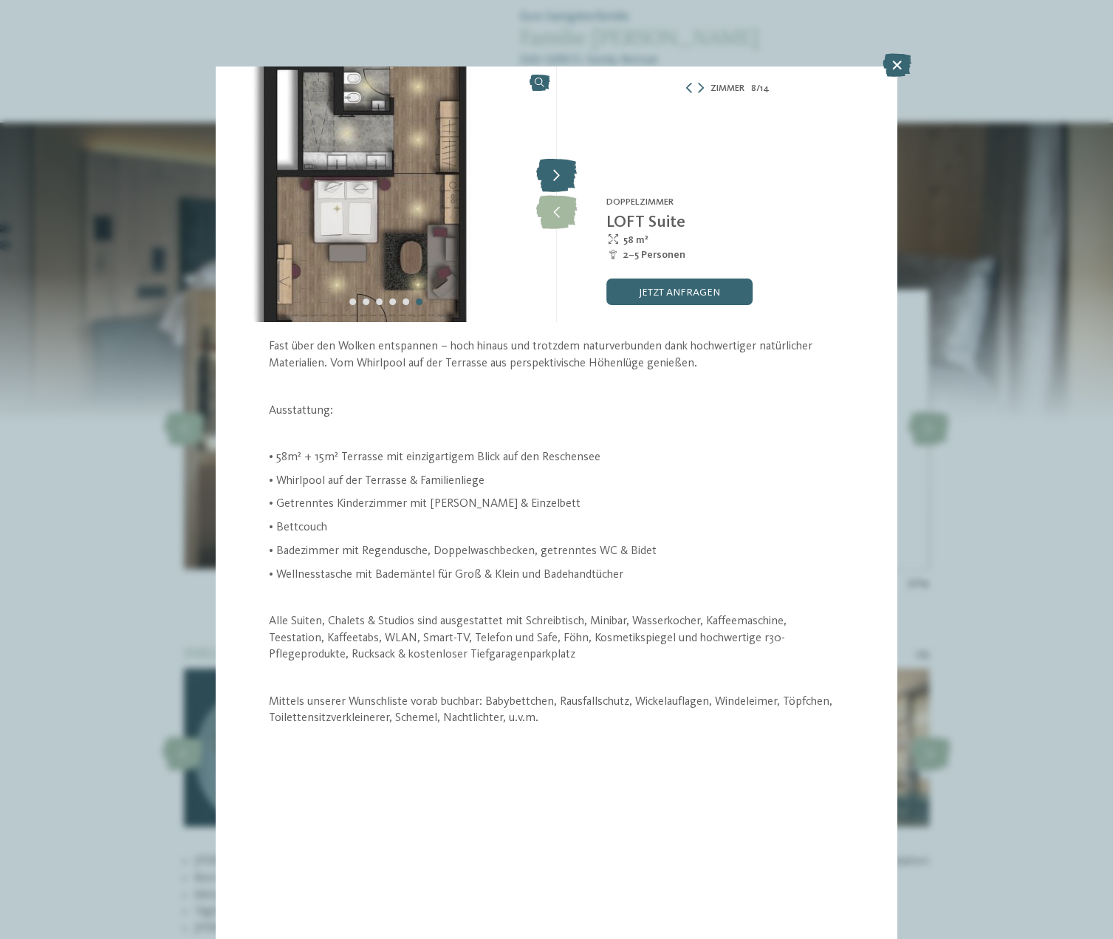
click at [556, 179] on icon at bounding box center [556, 176] width 41 height 33
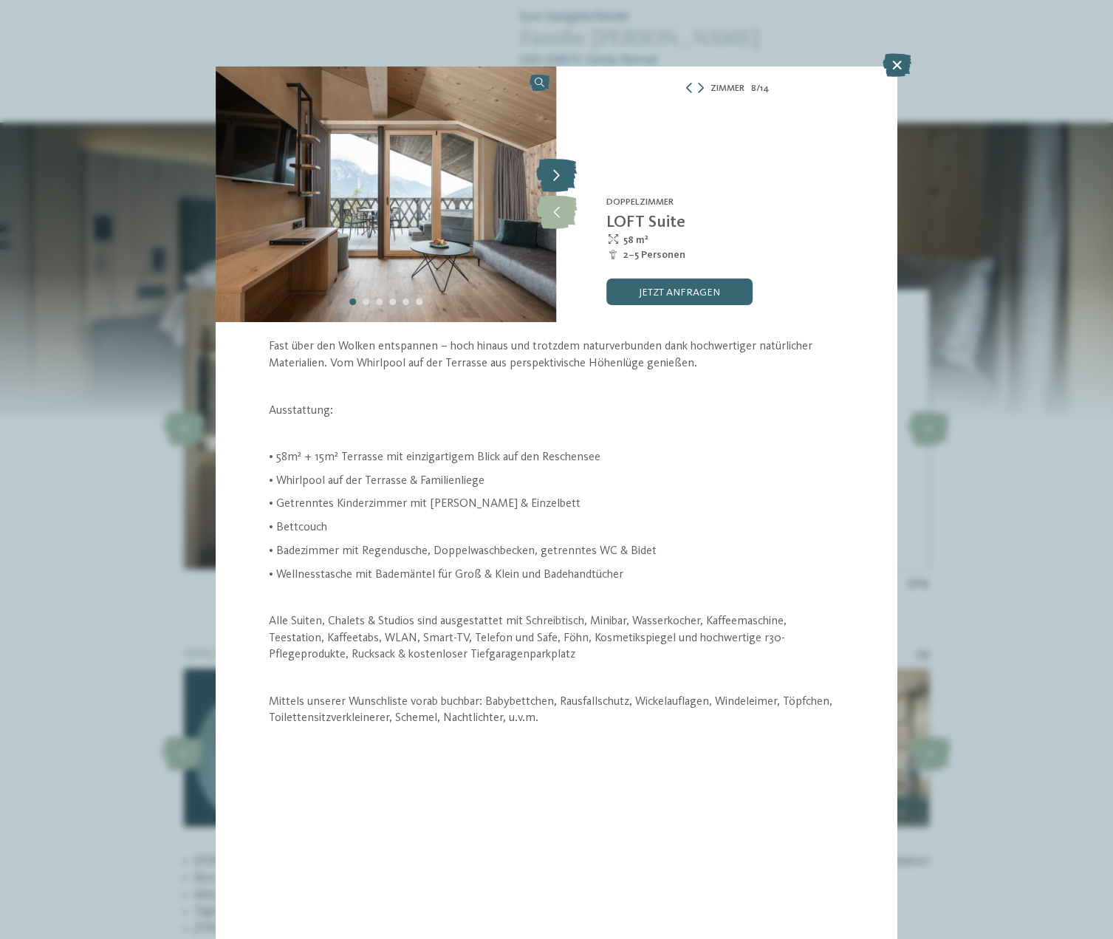
click at [556, 179] on icon at bounding box center [556, 176] width 41 height 33
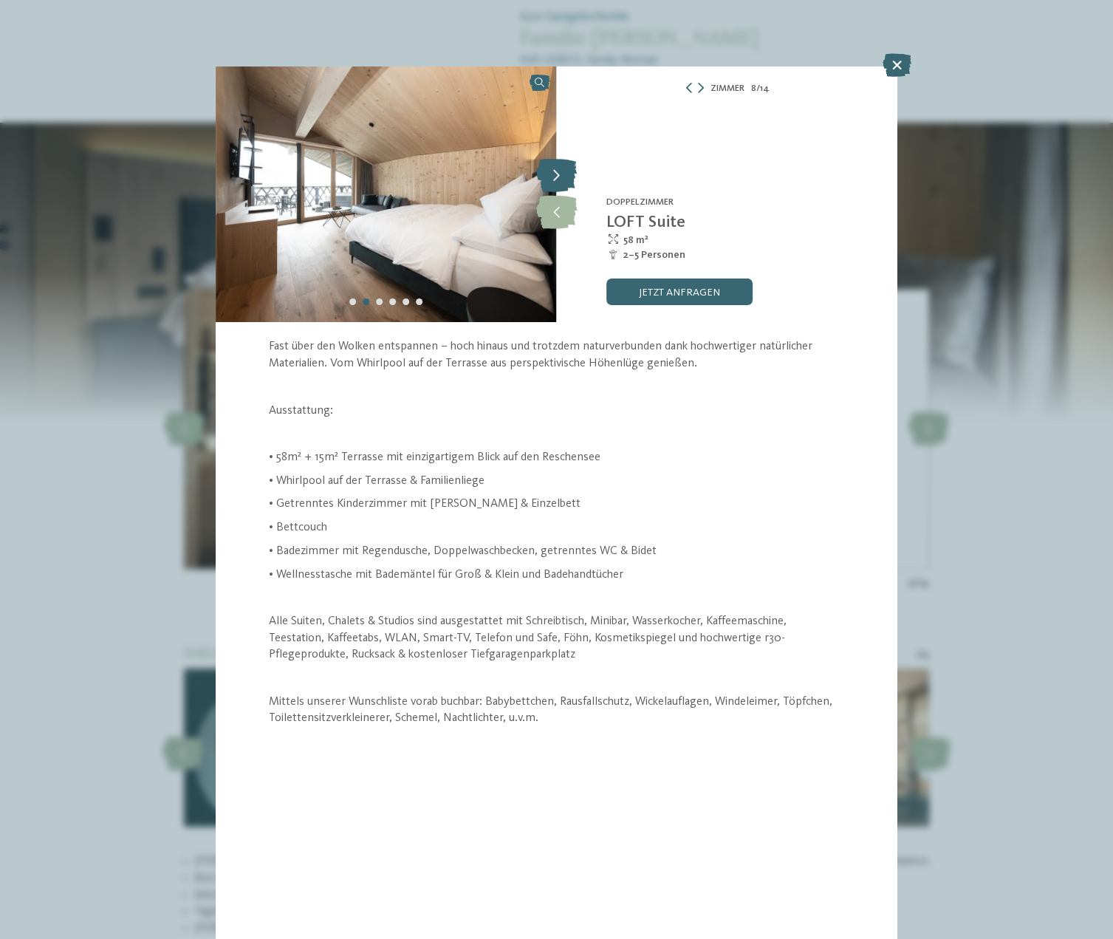
click at [556, 179] on icon at bounding box center [556, 176] width 41 height 33
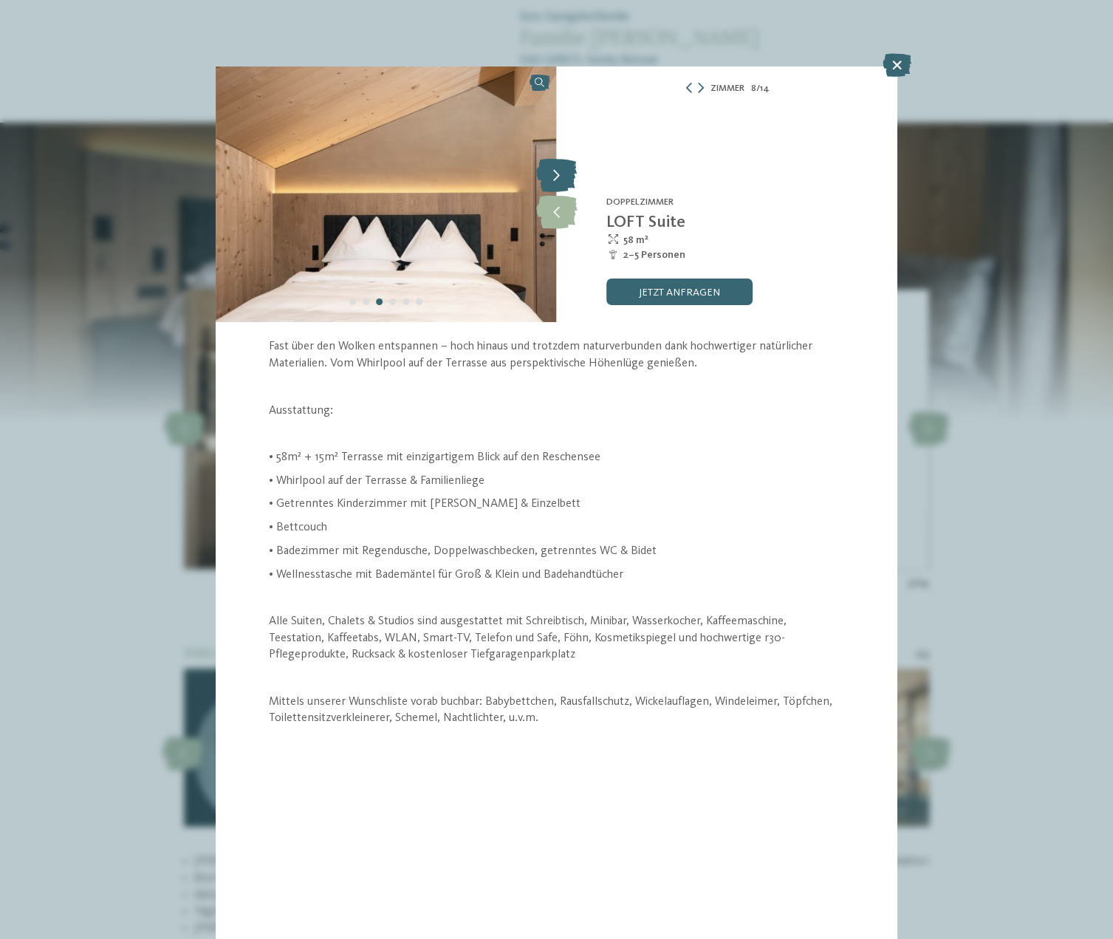
click at [556, 179] on icon at bounding box center [556, 176] width 41 height 33
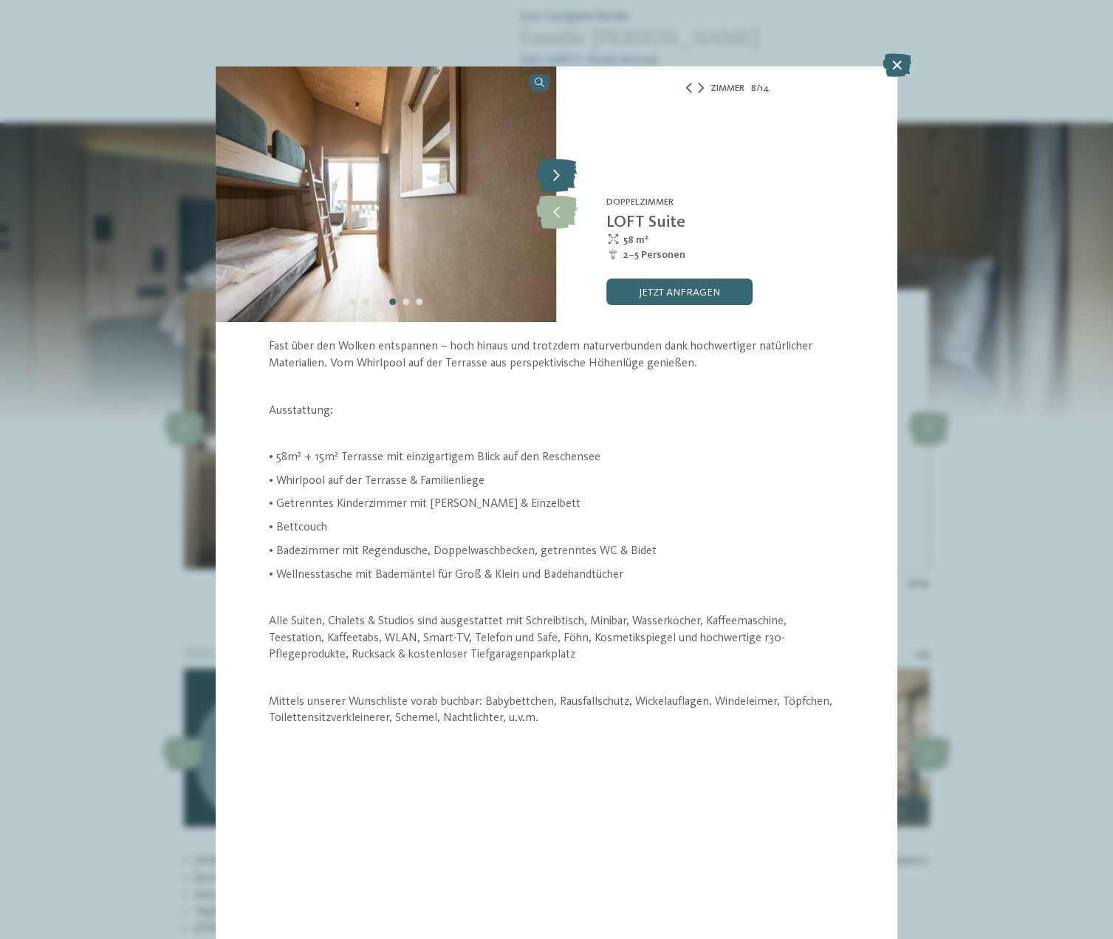
click at [556, 179] on icon at bounding box center [556, 176] width 41 height 33
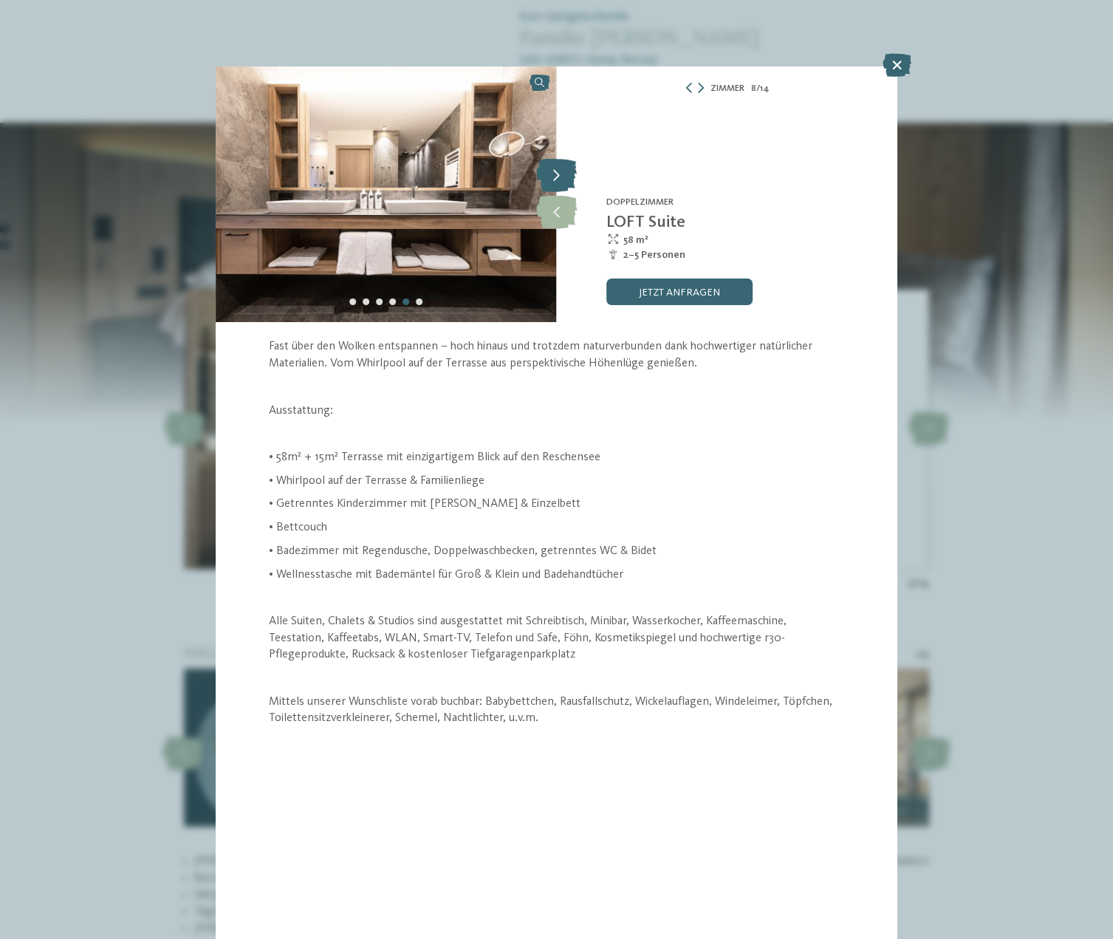
click at [556, 179] on icon at bounding box center [556, 176] width 41 height 33
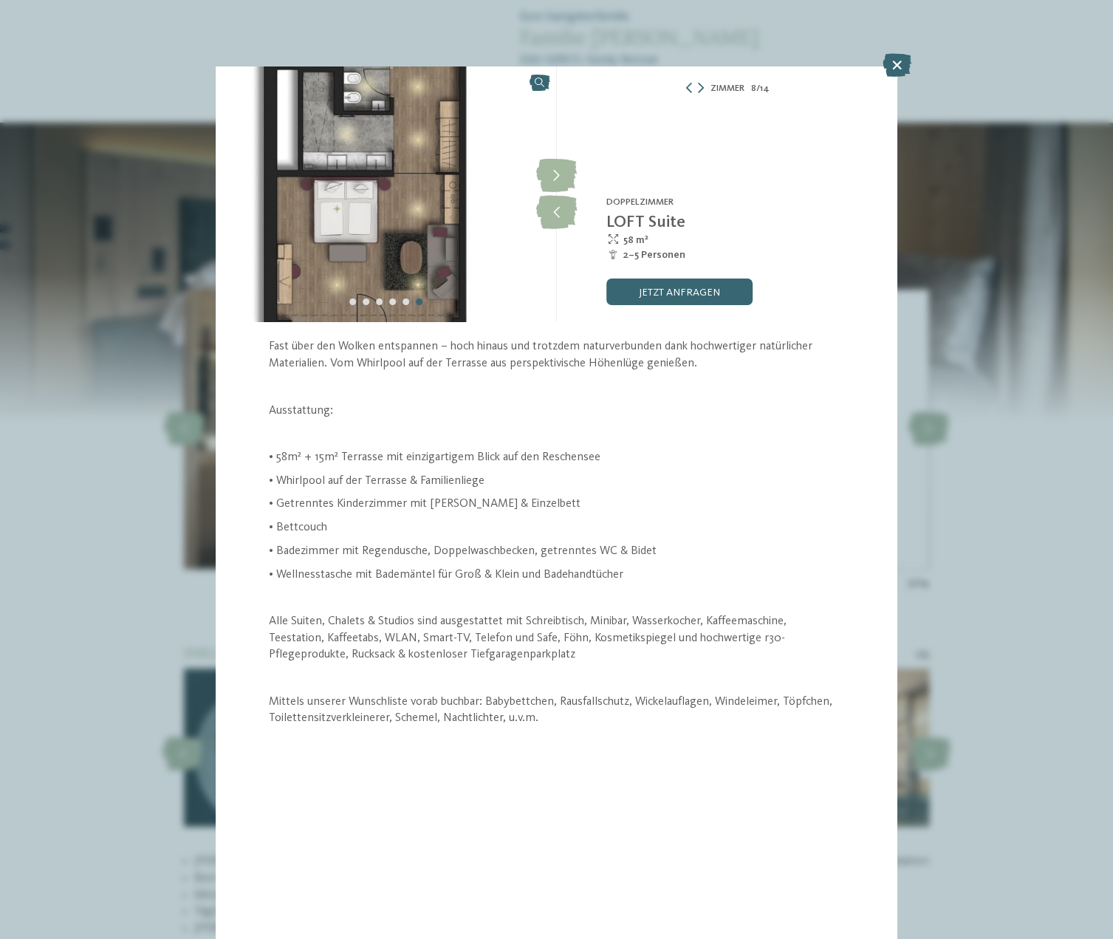
click at [705, 89] on div "Zimmer 8 / 14" at bounding box center [727, 88] width 341 height 17
click at [702, 90] on icon at bounding box center [701, 88] width 6 height 10
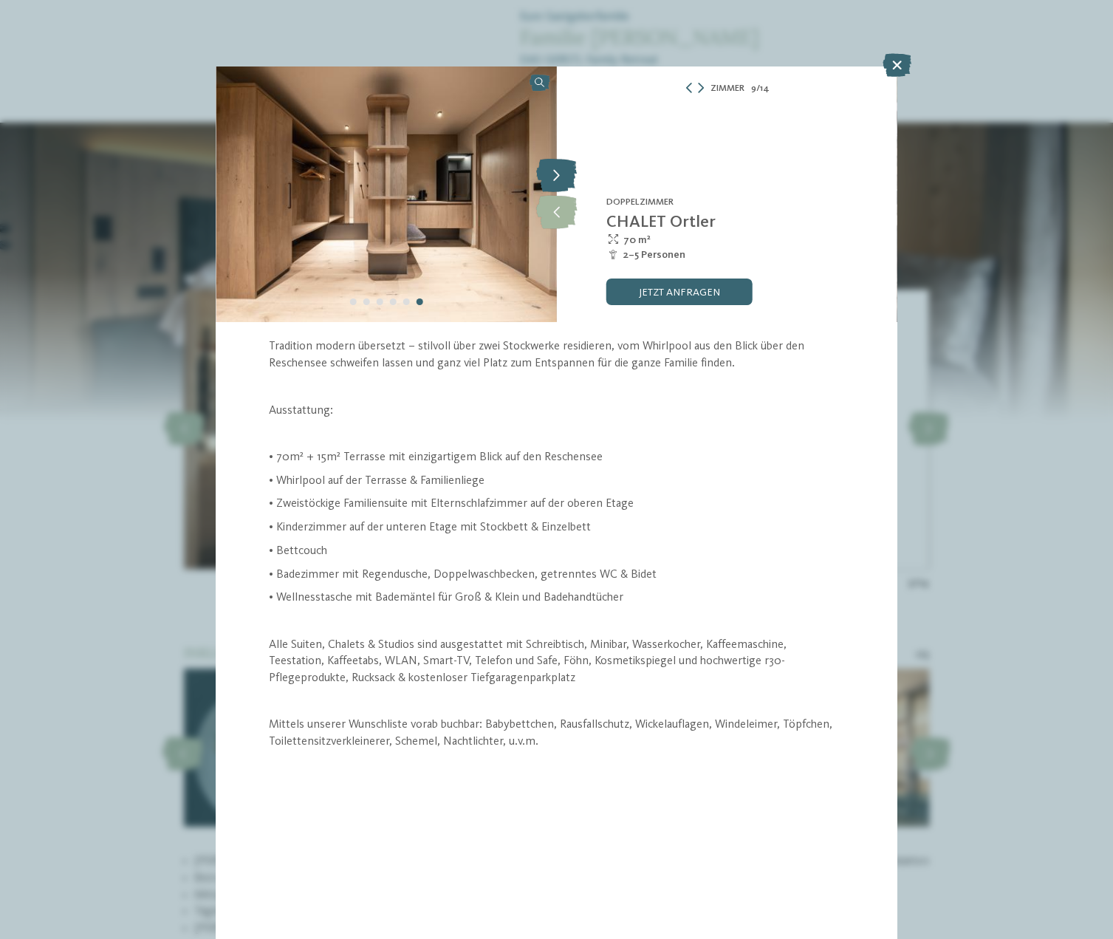
click at [557, 179] on icon at bounding box center [556, 176] width 41 height 33
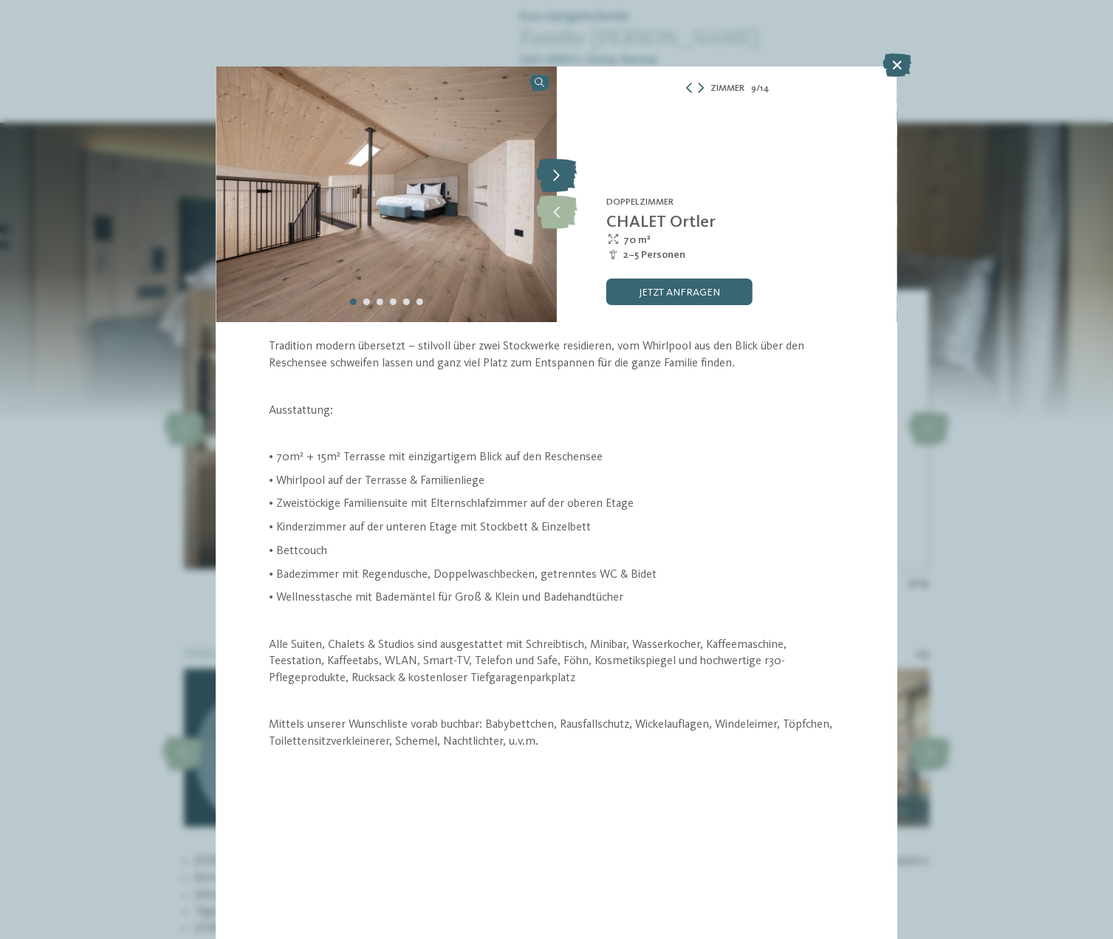
click at [557, 179] on icon at bounding box center [556, 176] width 41 height 33
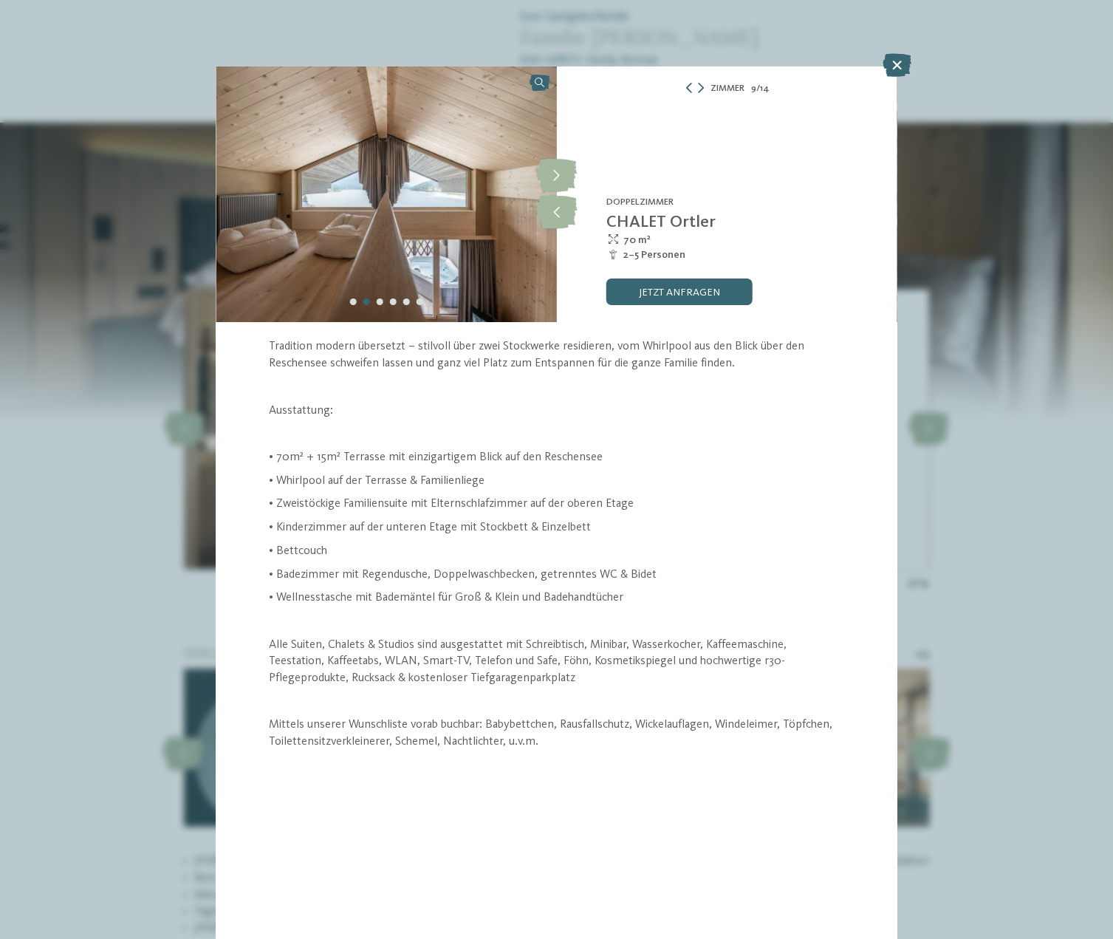
click at [1048, 377] on div "Zimmer 9 / 14 slide 9 of 14 5" at bounding box center [556, 469] width 1113 height 939
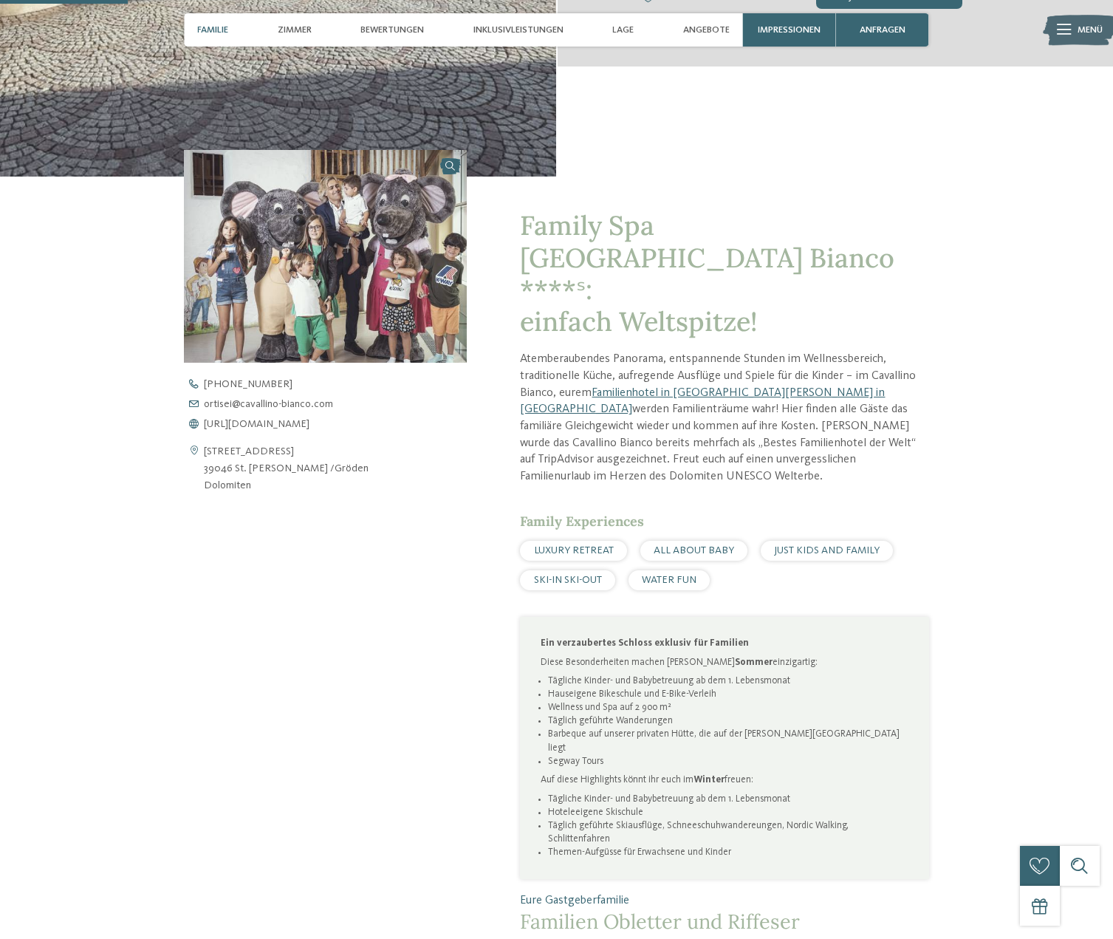
scroll to position [151, 0]
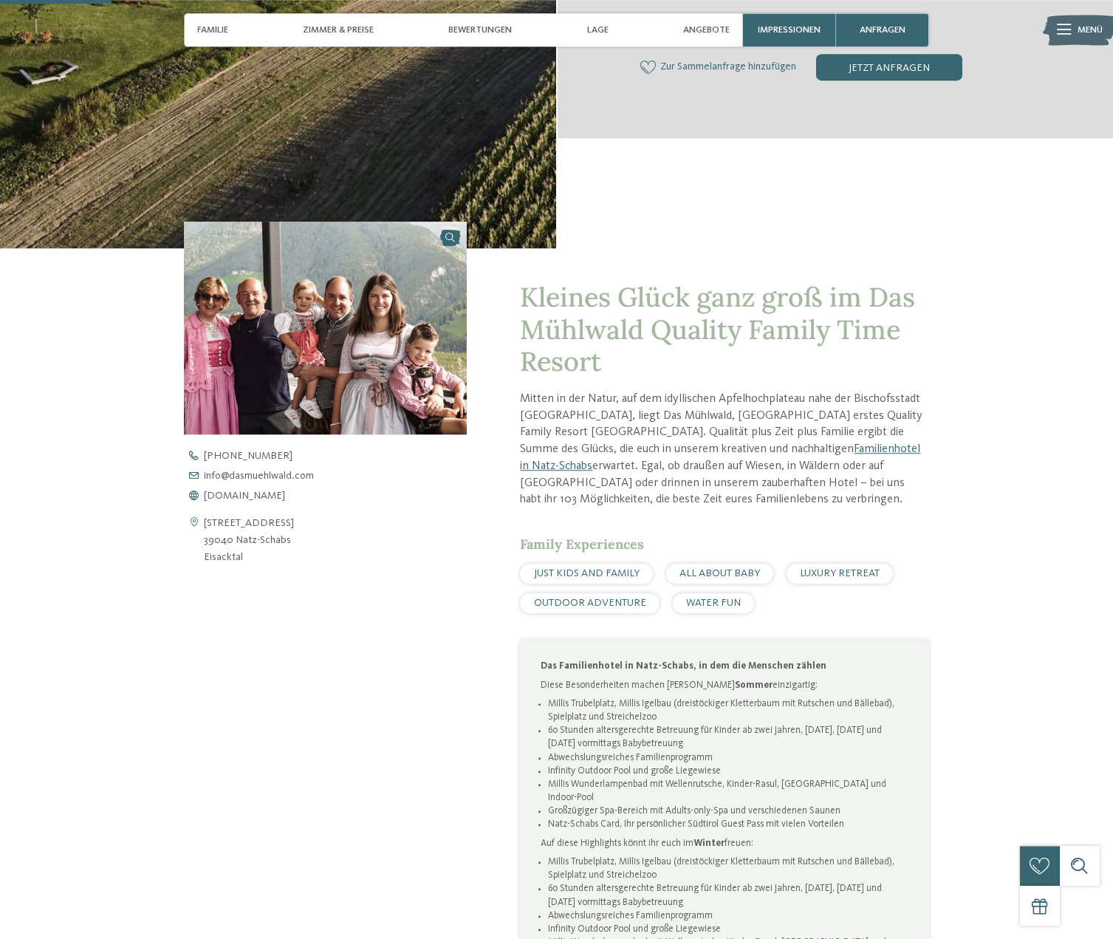
scroll to position [452, 0]
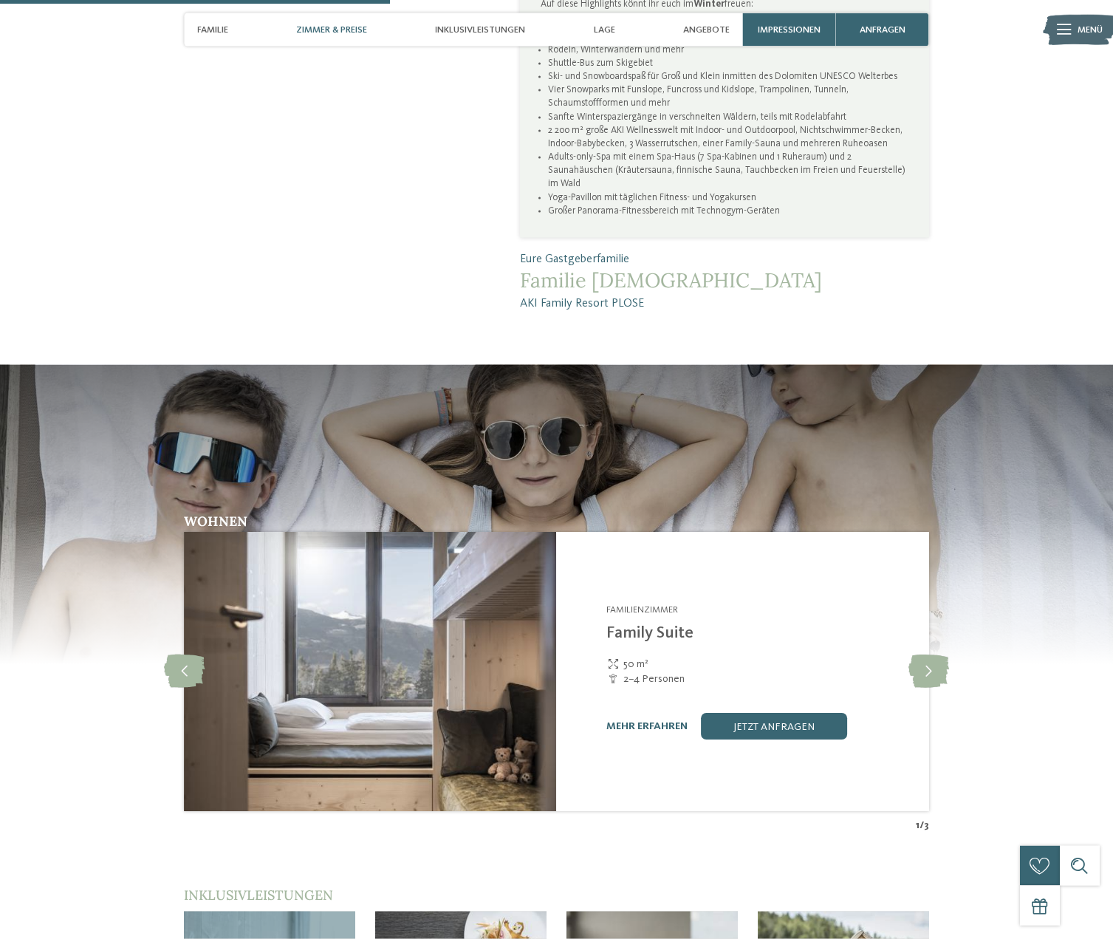
scroll to position [1733, 0]
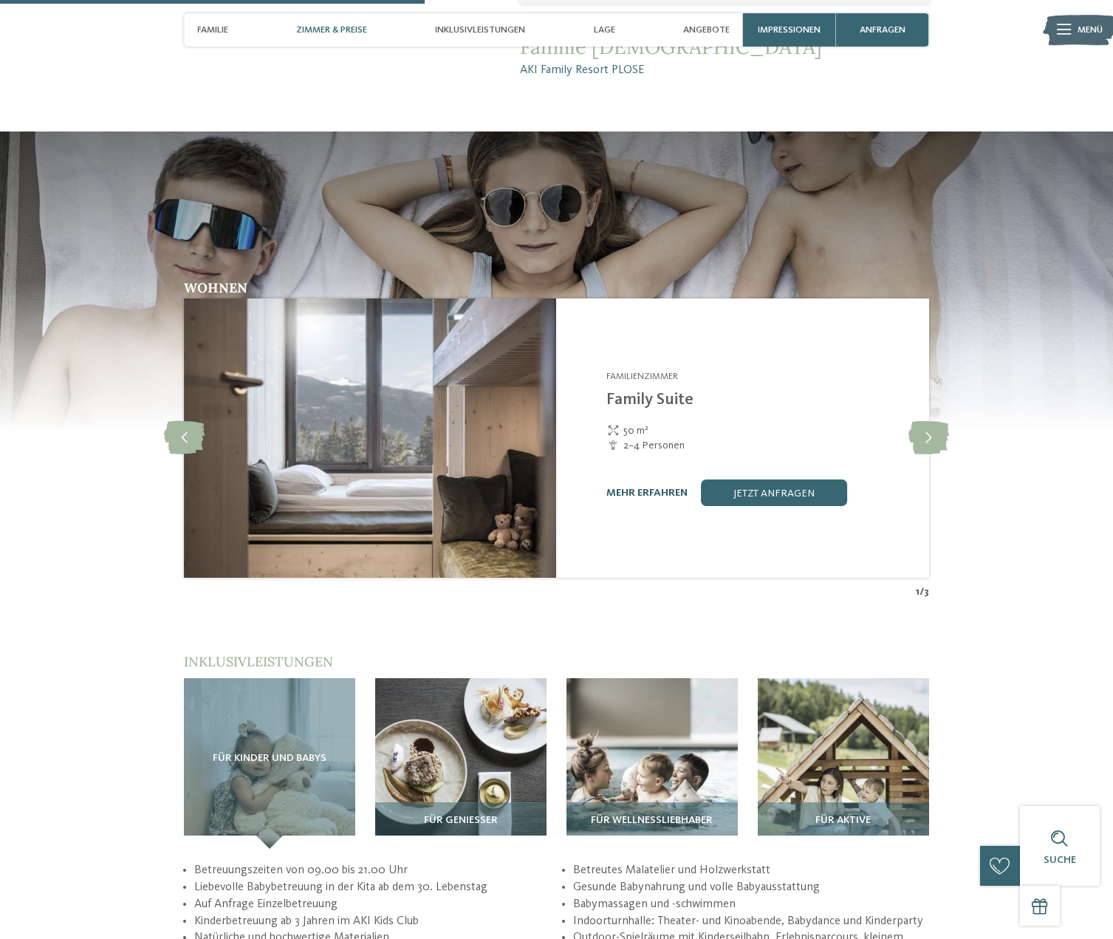
click at [664, 488] on link "mehr erfahren" at bounding box center [646, 493] width 81 height 10
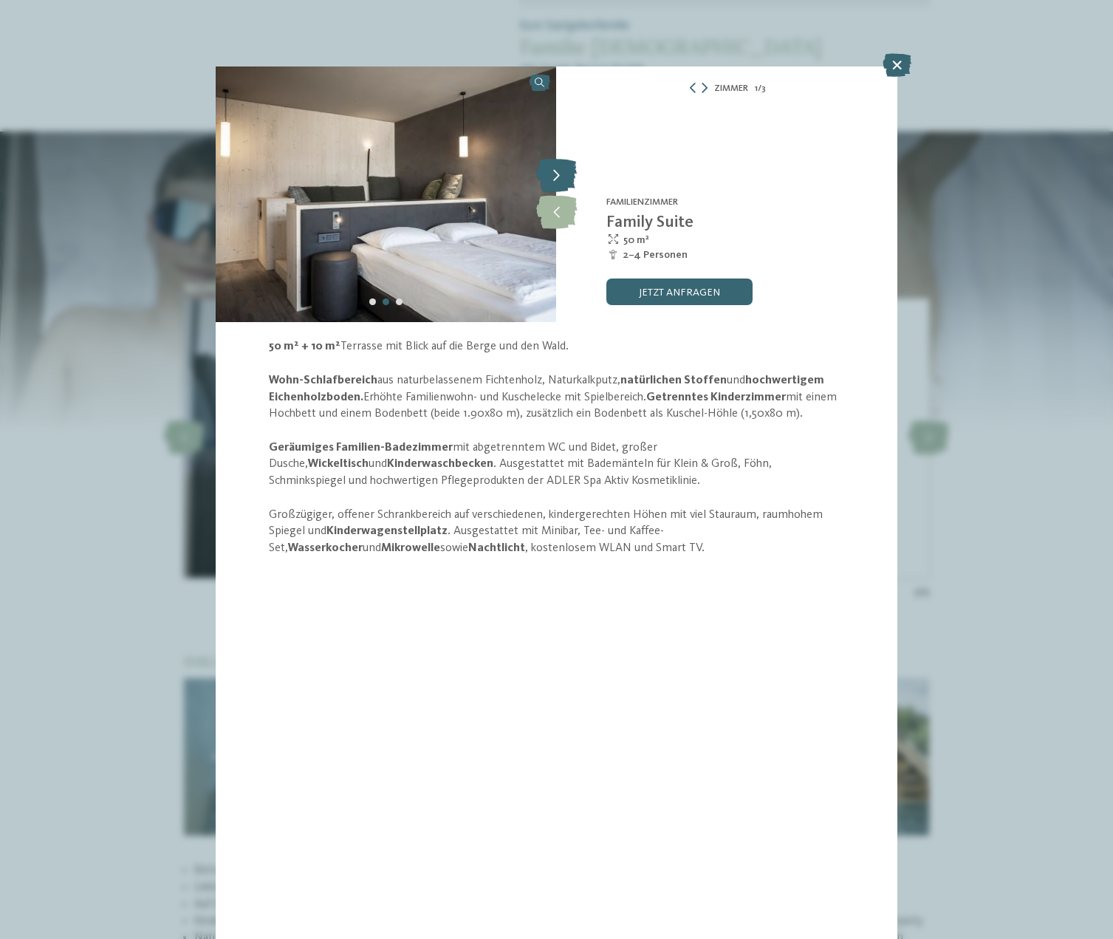
click at [561, 184] on icon at bounding box center [556, 176] width 41 height 33
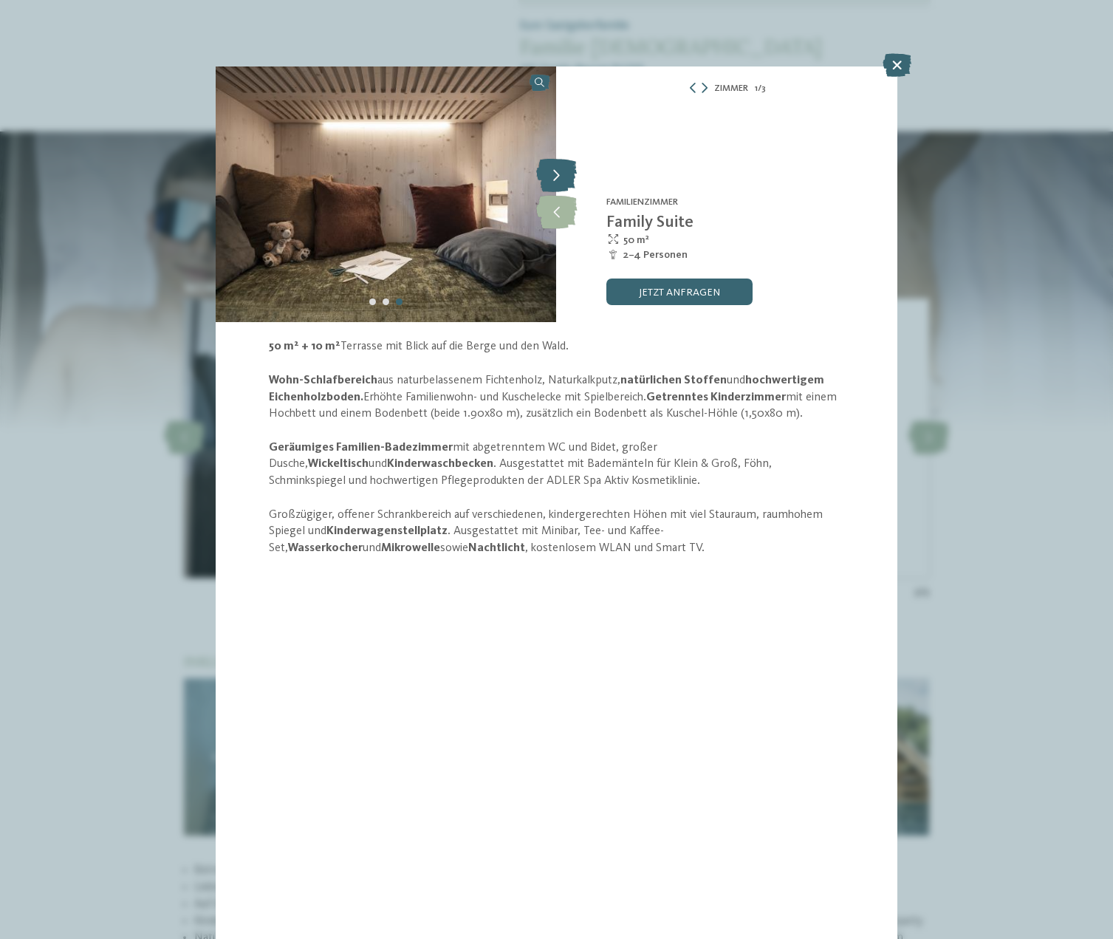
click at [561, 184] on icon at bounding box center [556, 176] width 41 height 33
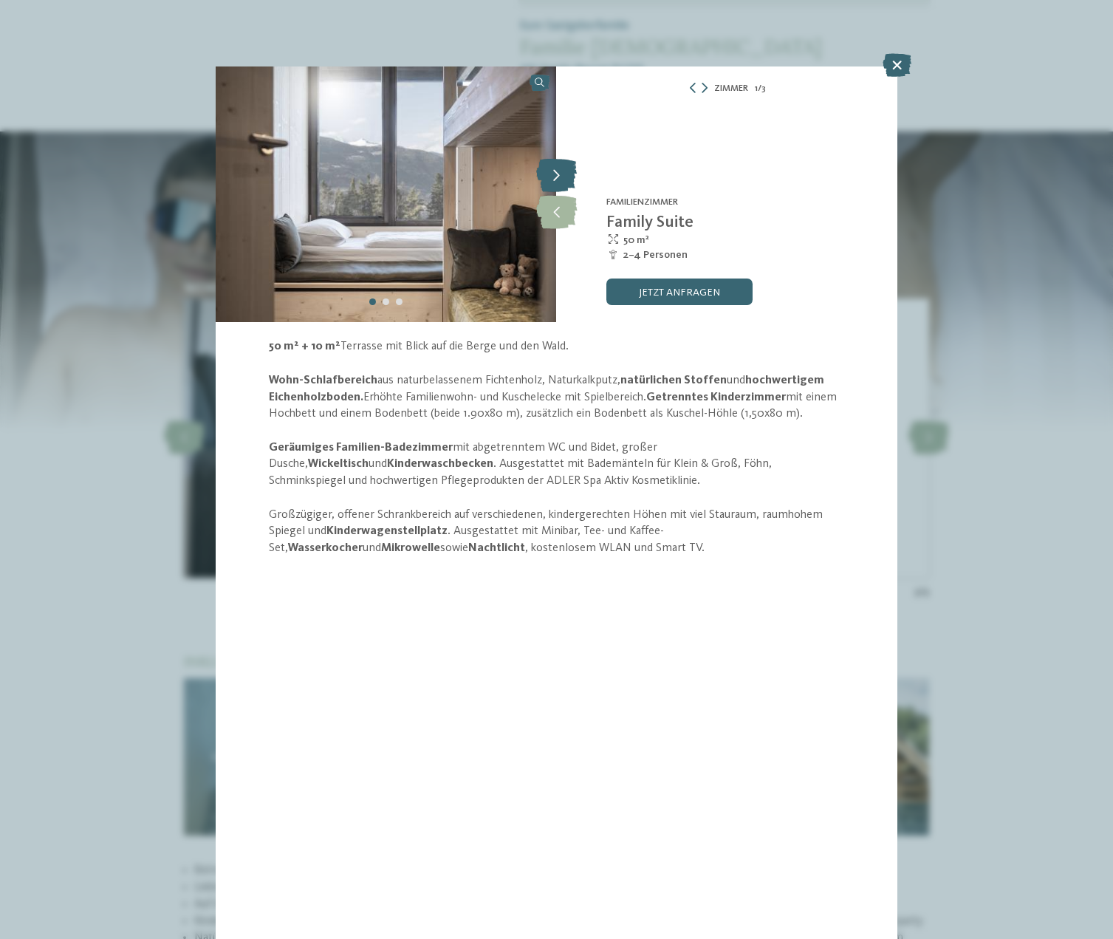
click at [561, 184] on icon at bounding box center [556, 176] width 41 height 33
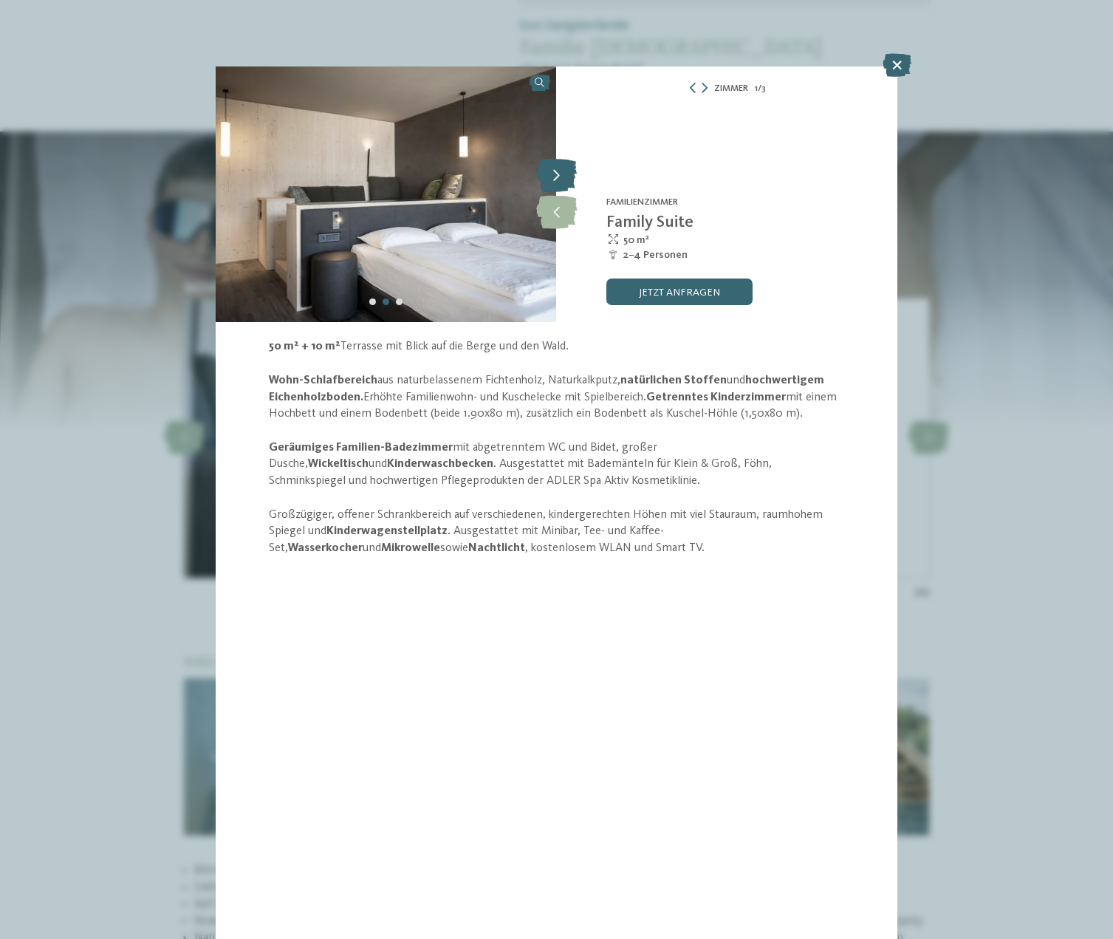
click at [561, 184] on icon at bounding box center [556, 176] width 41 height 33
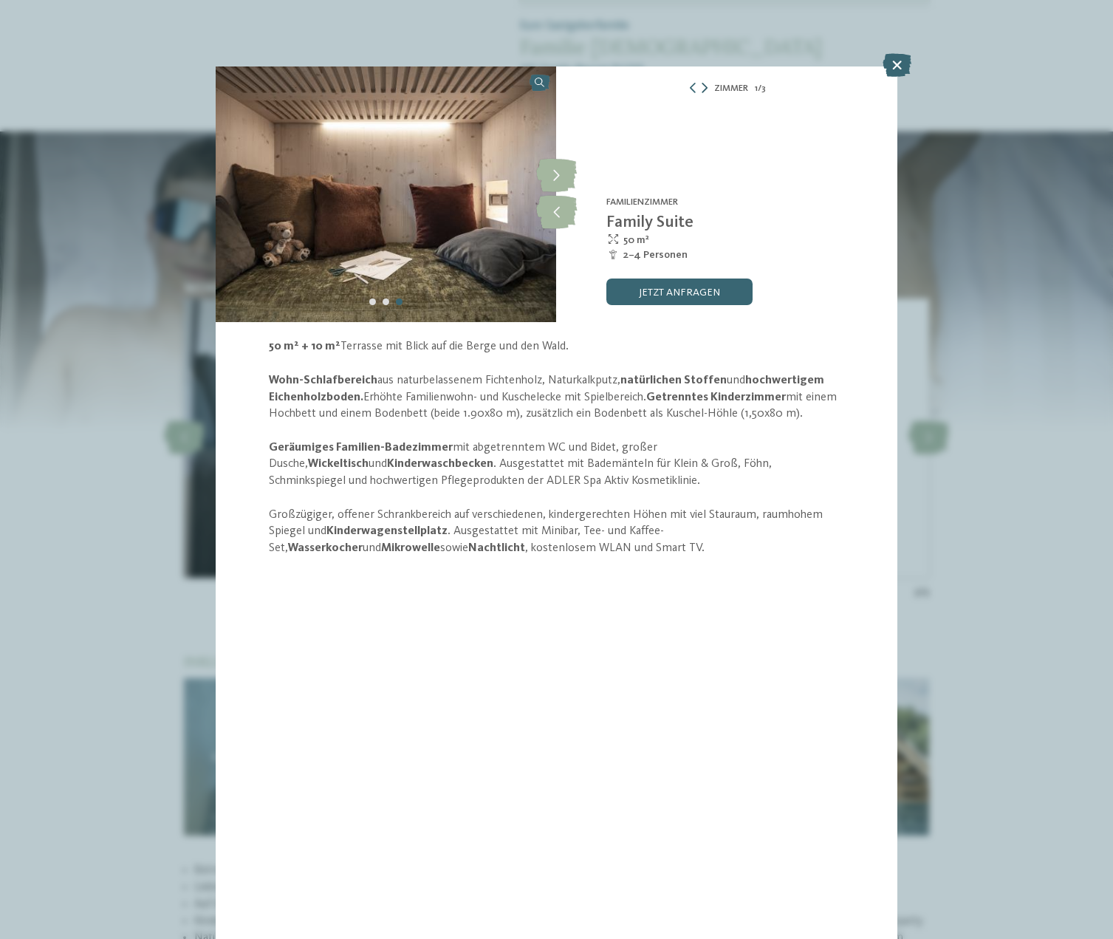
click at [704, 89] on icon at bounding box center [705, 88] width 6 height 10
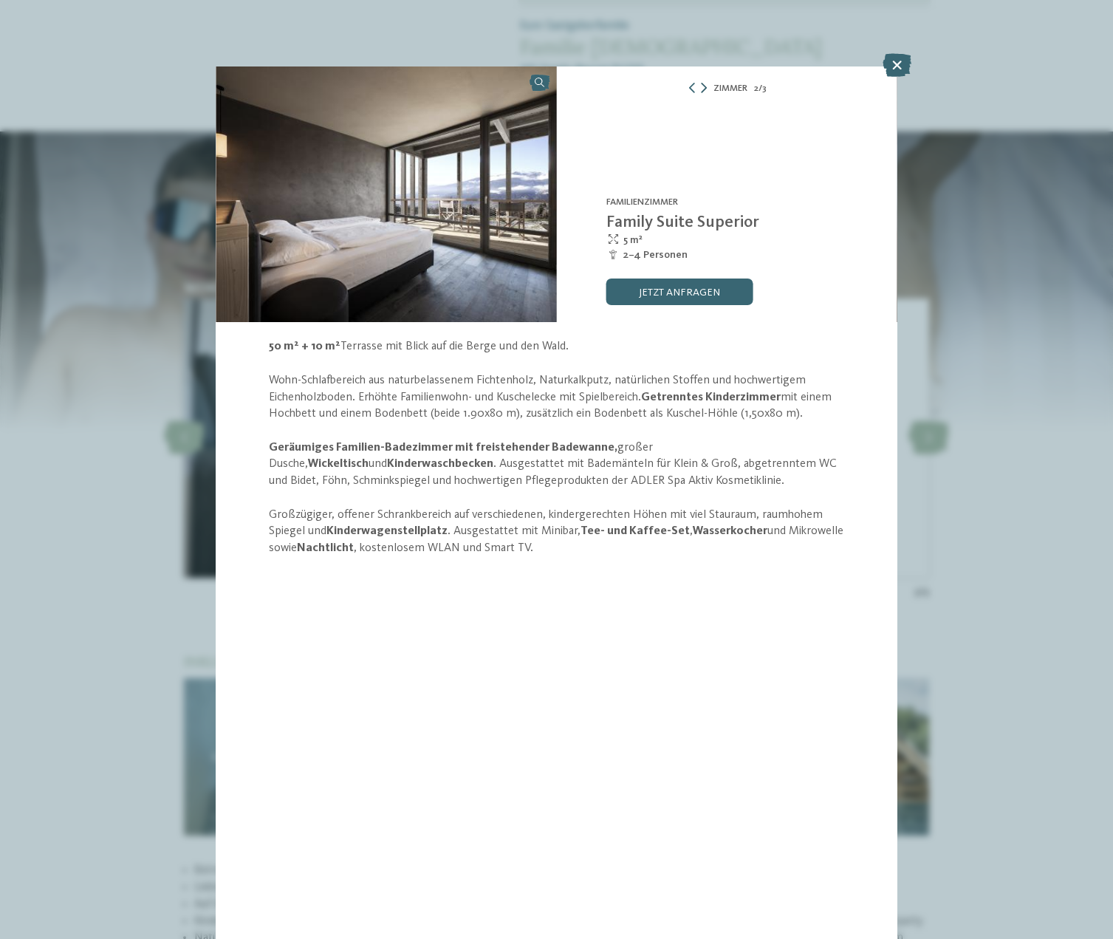
click at [704, 90] on icon at bounding box center [704, 88] width 6 height 10
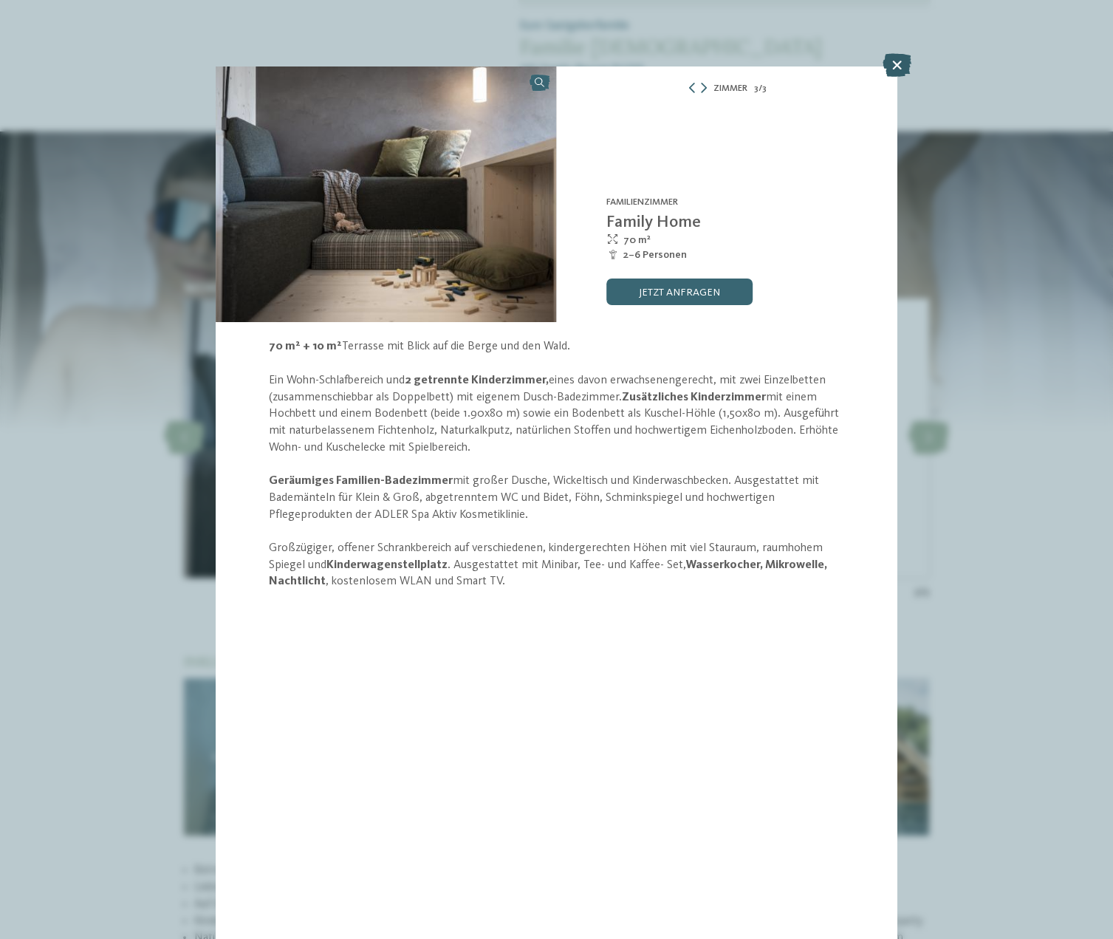
click at [898, 61] on icon at bounding box center [897, 65] width 29 height 24
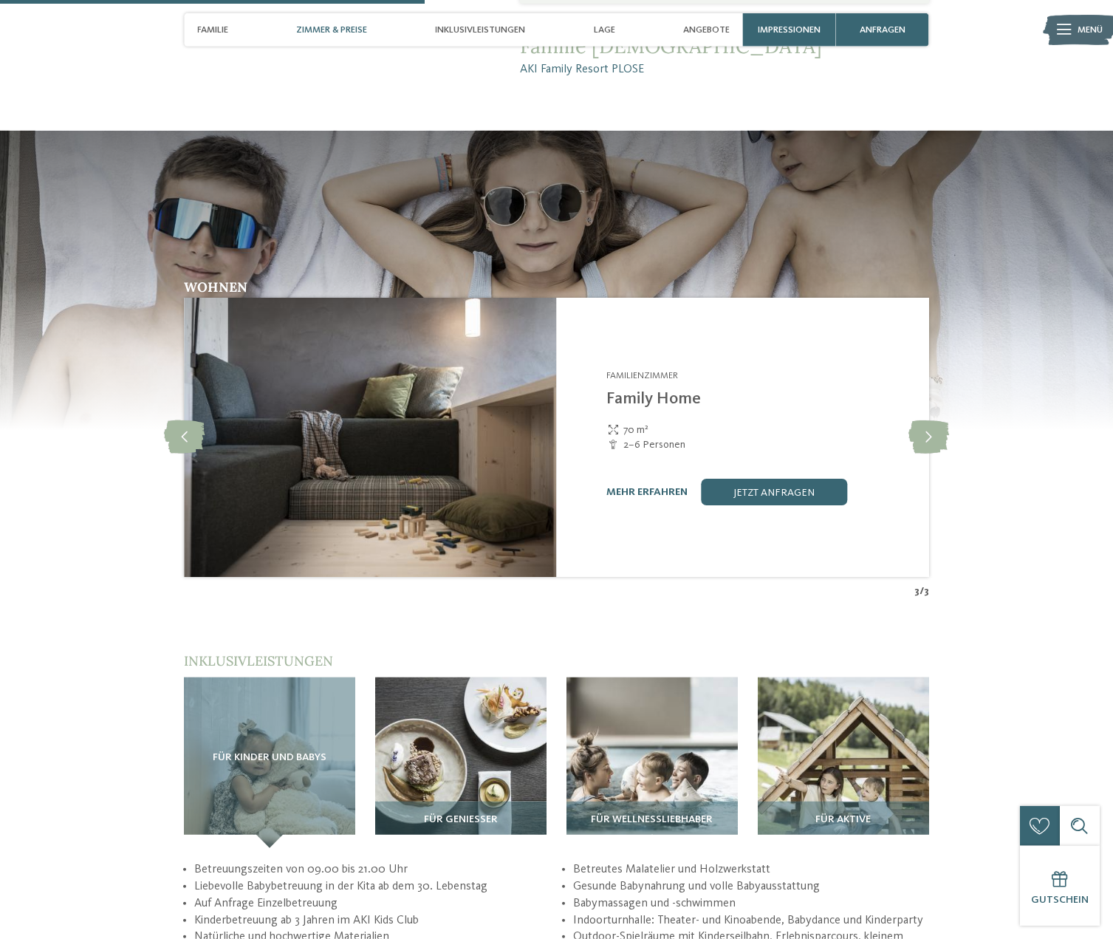
scroll to position [2110, 0]
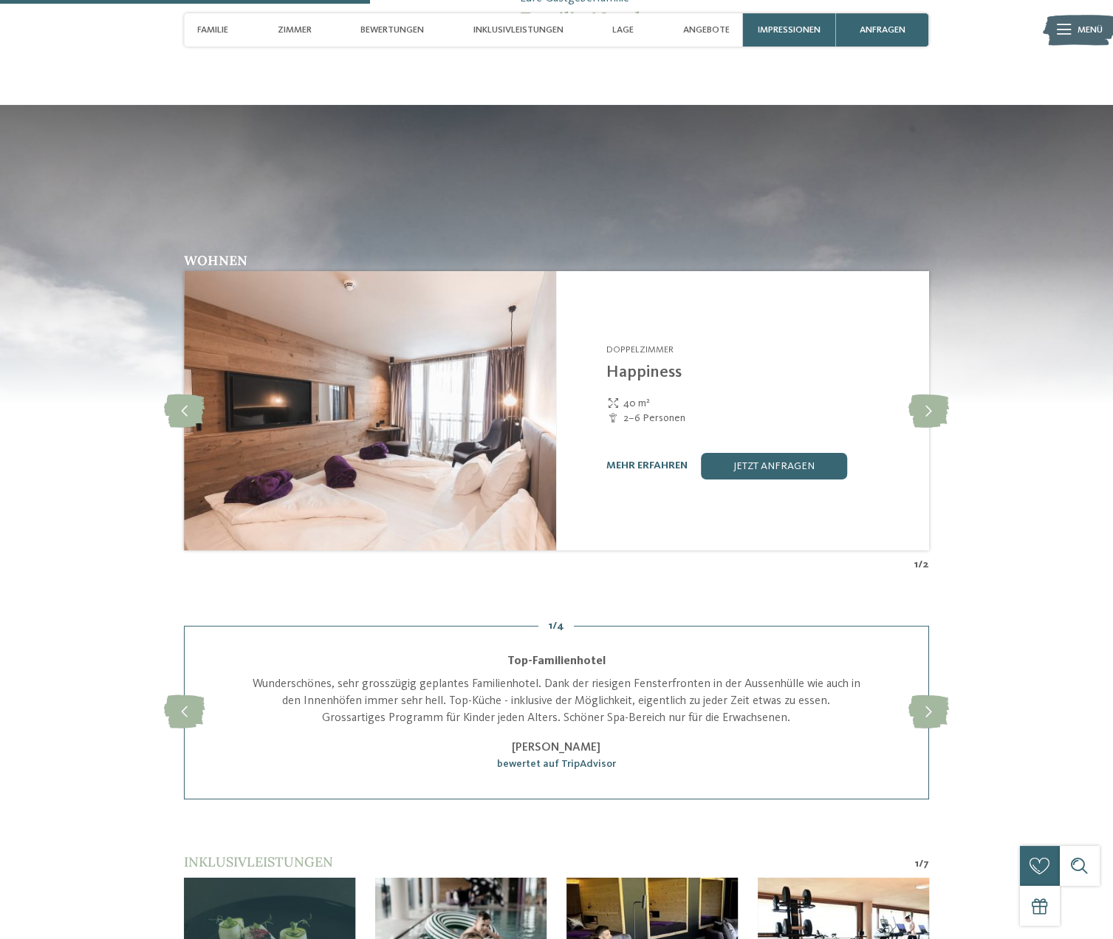
scroll to position [1733, 0]
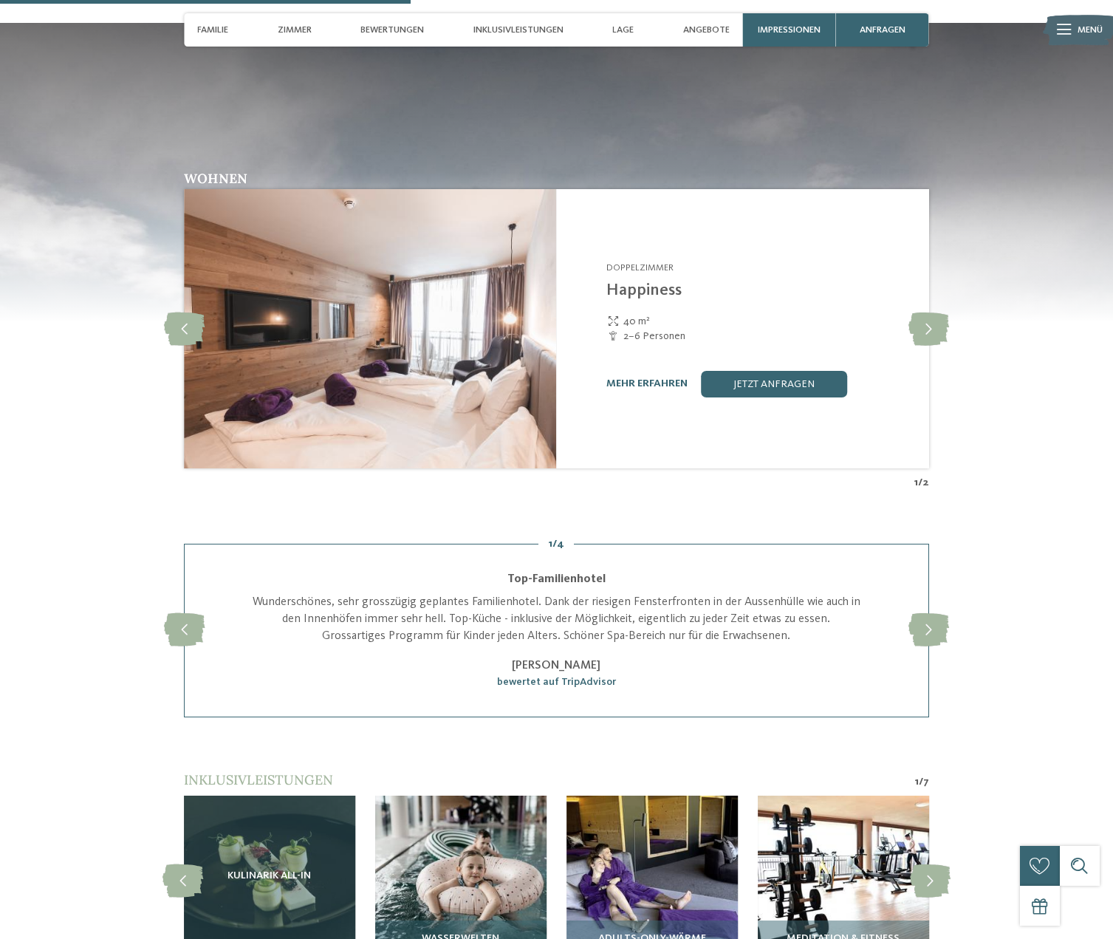
click at [623, 377] on div "mehr erfahren" at bounding box center [646, 383] width 81 height 13
click at [630, 378] on link "mehr erfahren" at bounding box center [646, 383] width 81 height 10
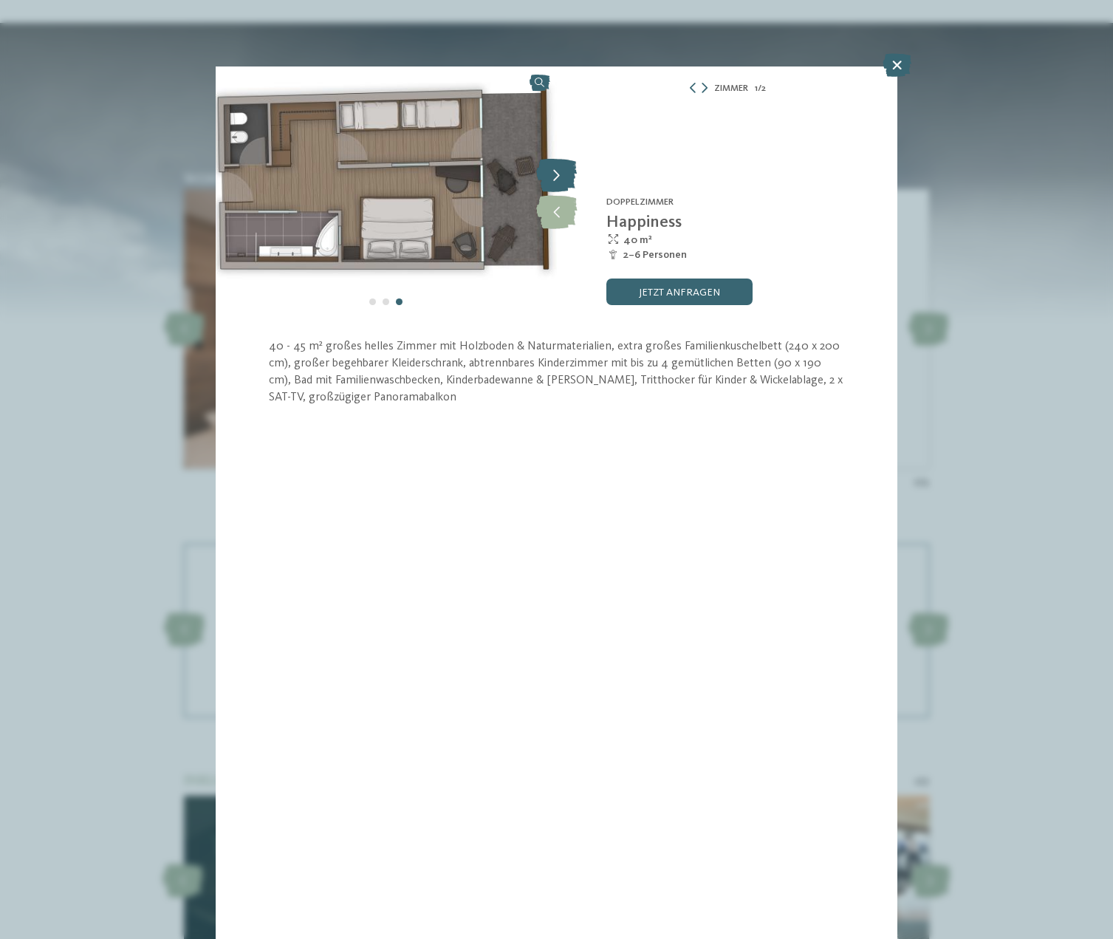
click at [567, 184] on icon at bounding box center [556, 176] width 41 height 33
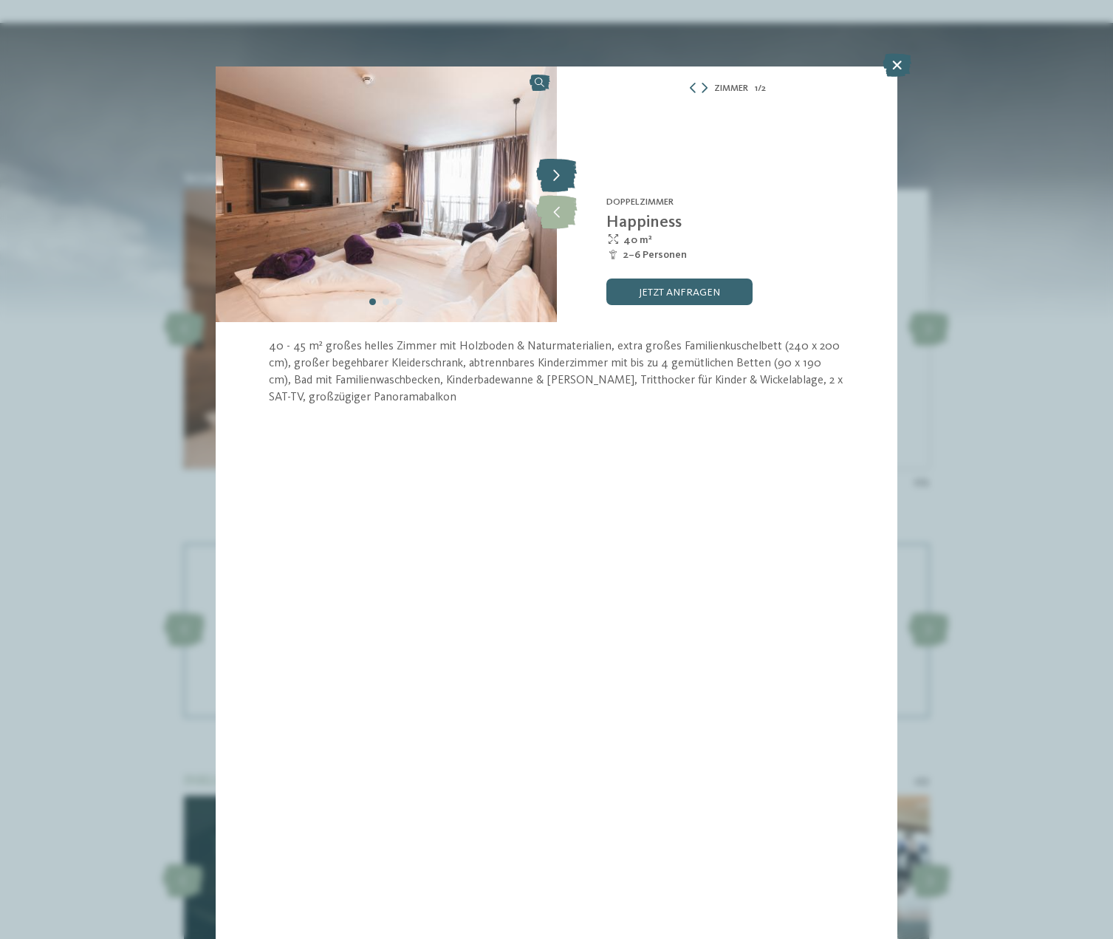
click at [567, 184] on icon at bounding box center [556, 176] width 41 height 33
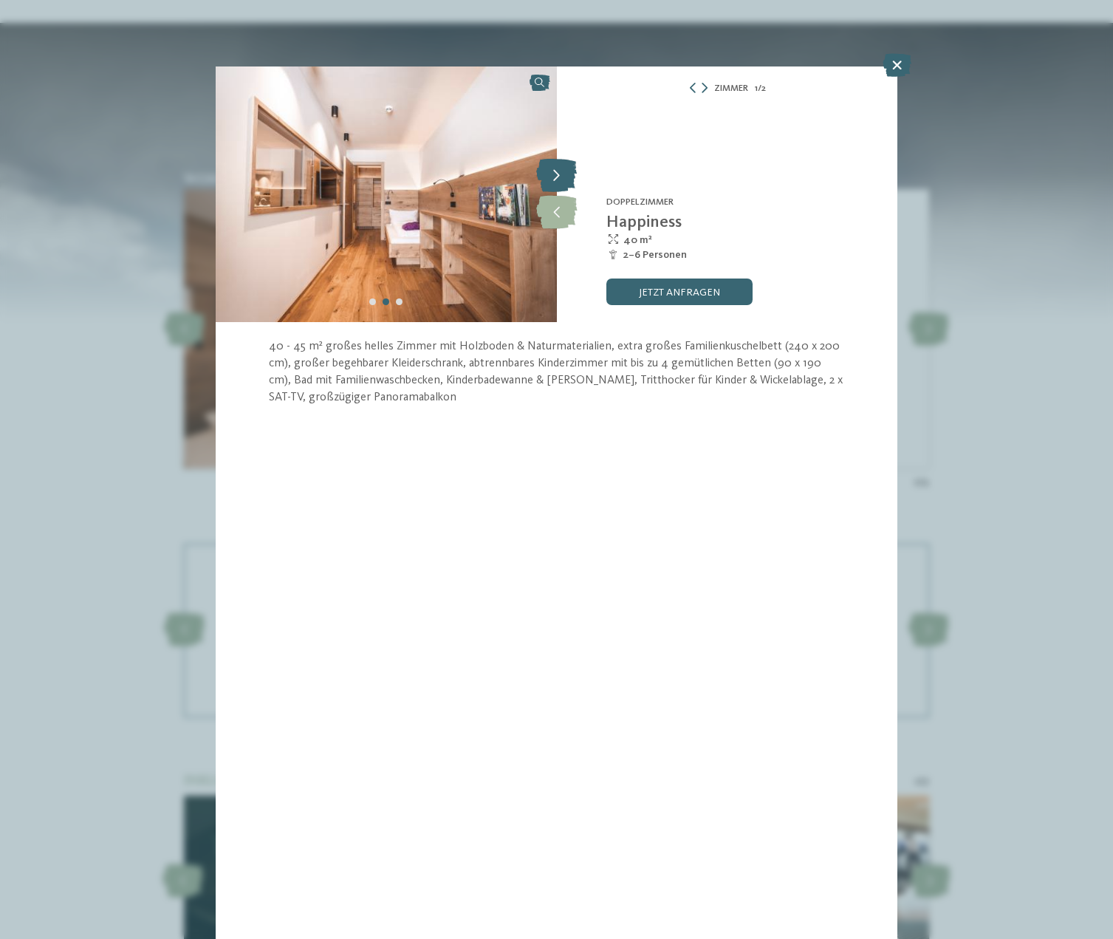
click at [567, 184] on icon at bounding box center [556, 176] width 41 height 33
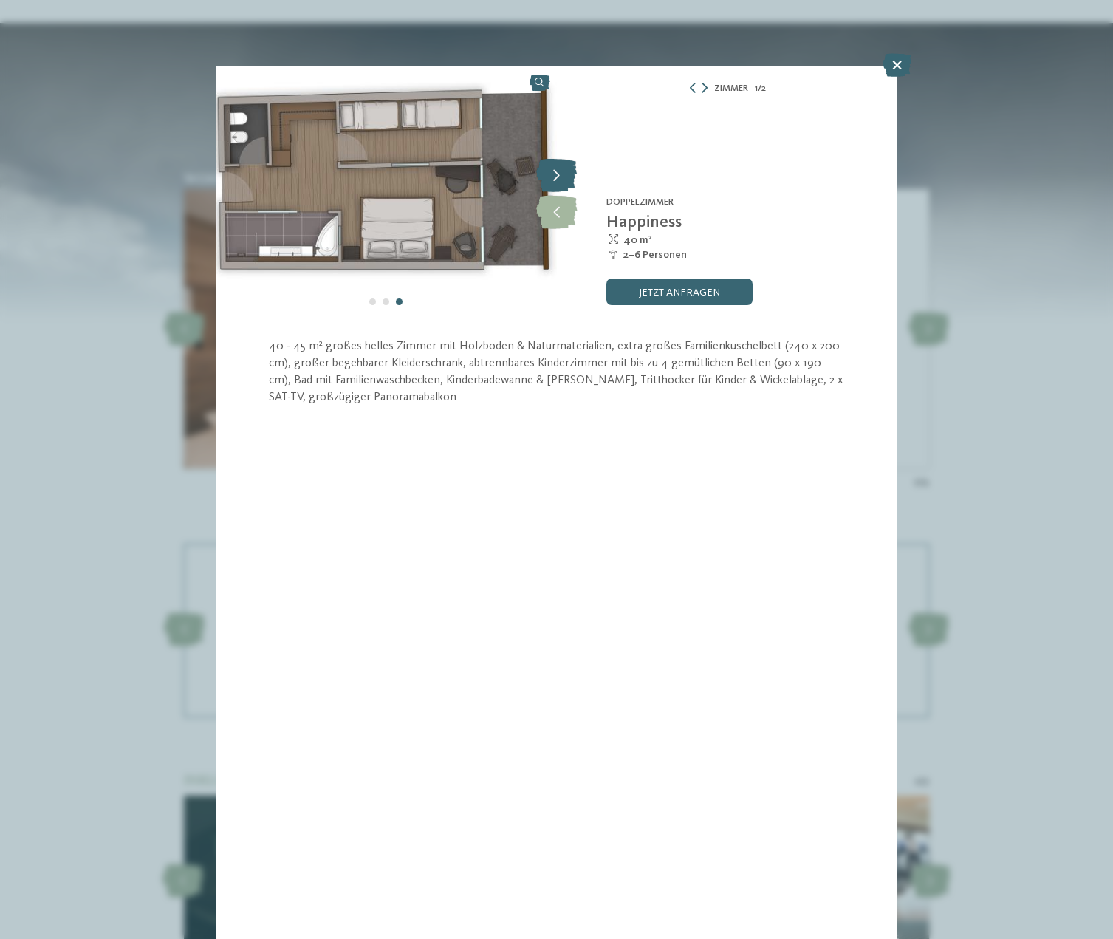
click at [567, 184] on icon at bounding box center [556, 176] width 41 height 33
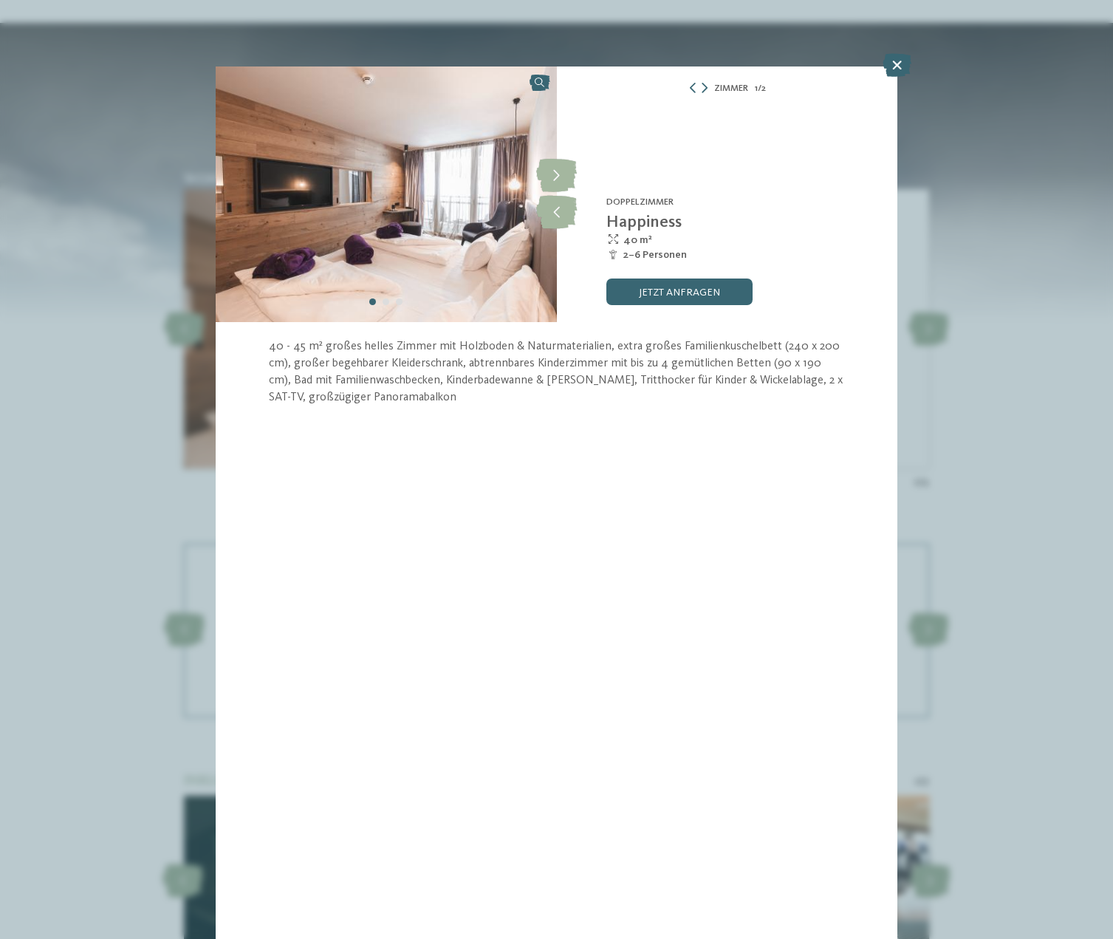
click at [707, 88] on div "Zimmer 1 / 2" at bounding box center [727, 88] width 341 height 17
click at [702, 88] on icon at bounding box center [705, 88] width 6 height 10
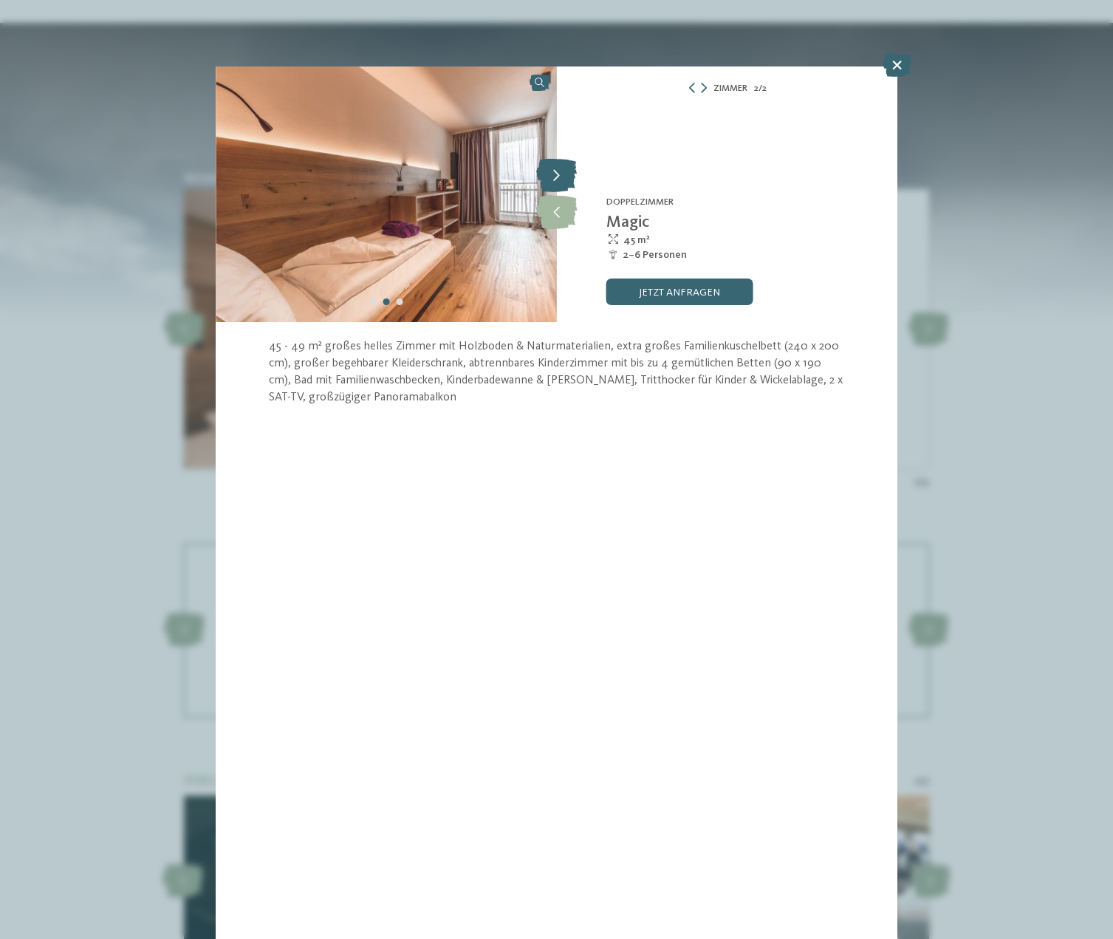
click at [561, 168] on icon at bounding box center [556, 176] width 41 height 33
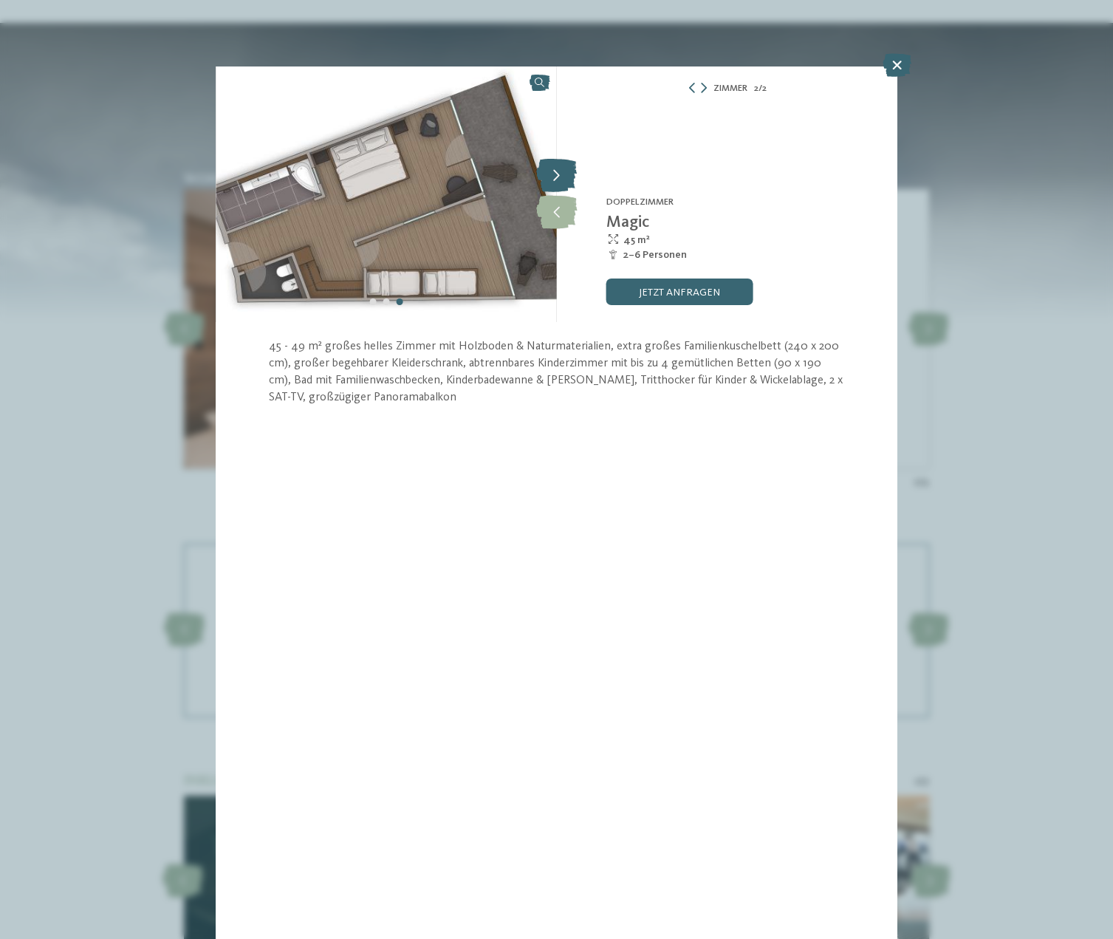
click at [561, 168] on icon at bounding box center [556, 176] width 41 height 33
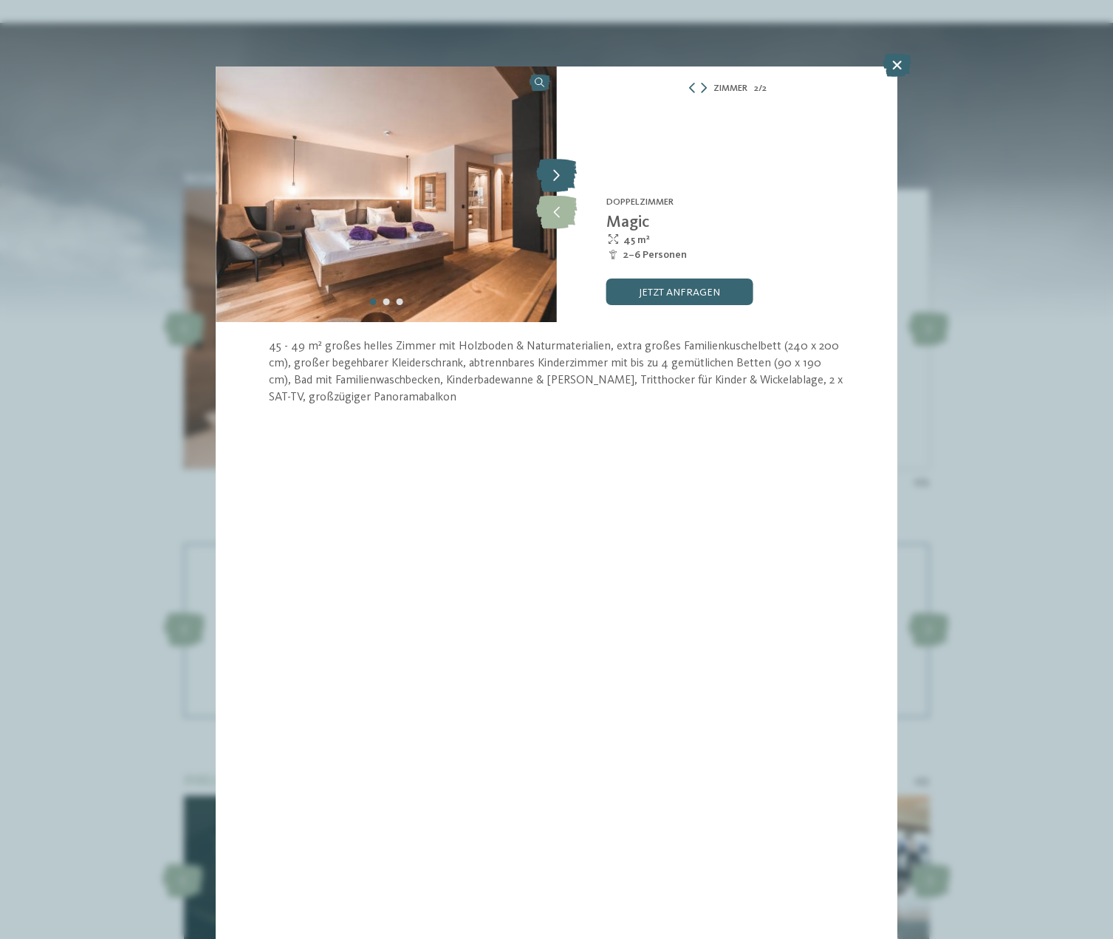
click at [561, 168] on icon at bounding box center [556, 176] width 41 height 33
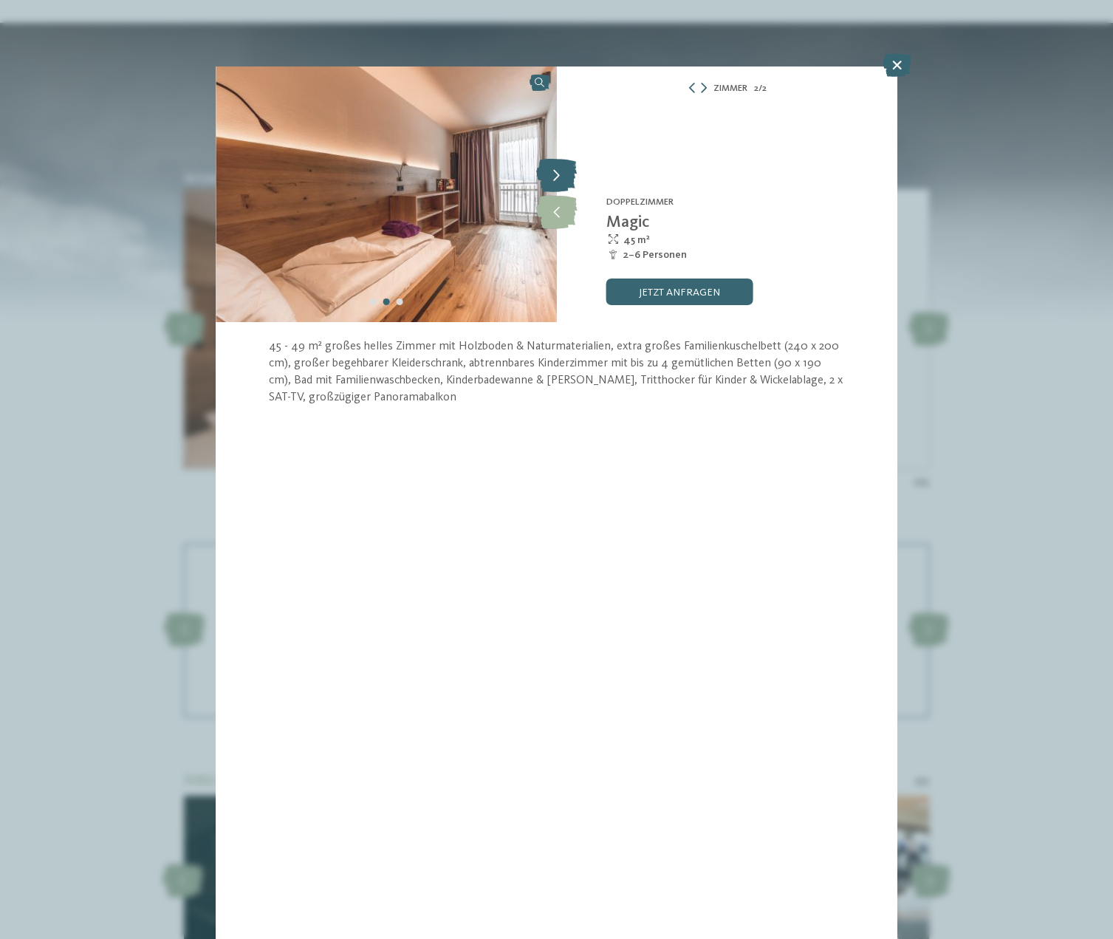
click at [561, 168] on icon at bounding box center [556, 176] width 41 height 33
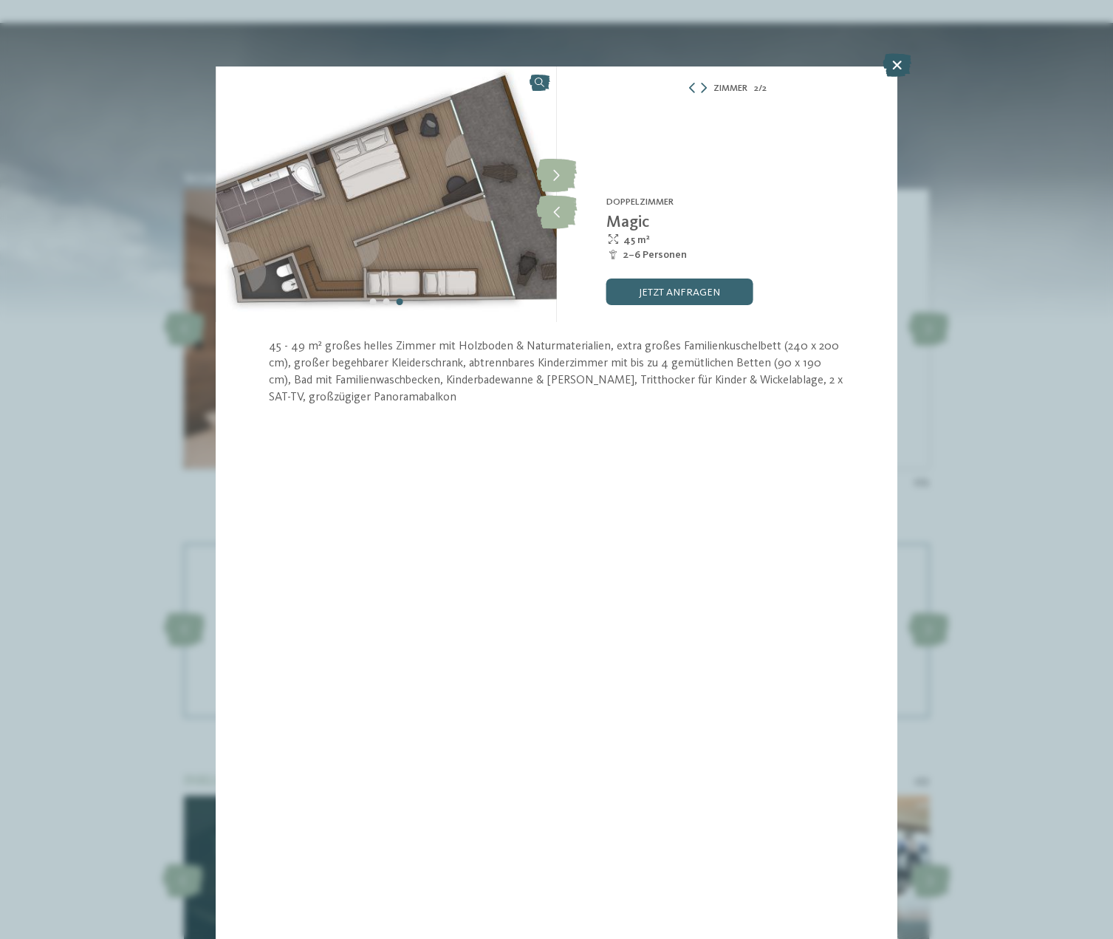
click at [895, 65] on icon at bounding box center [897, 65] width 29 height 24
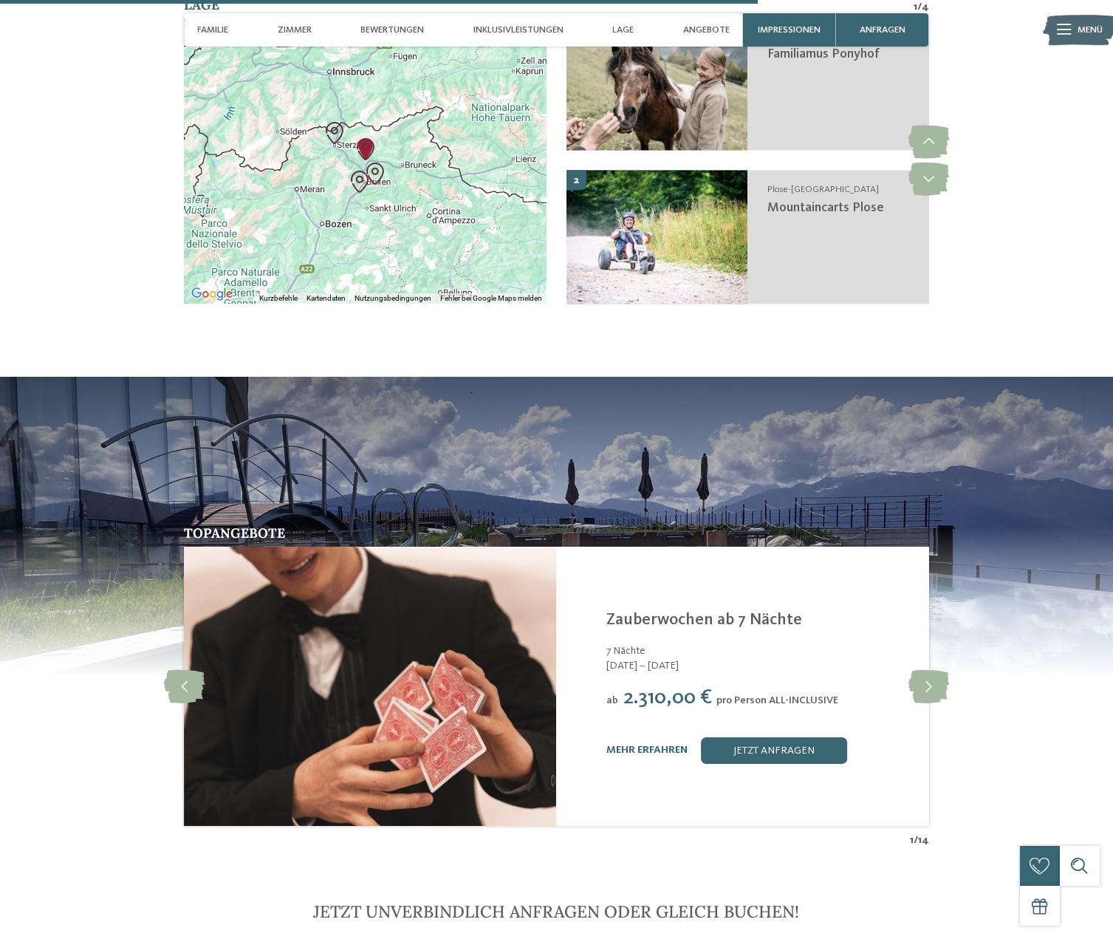
scroll to position [3390, 0]
